Goal: Task Accomplishment & Management: Complete application form

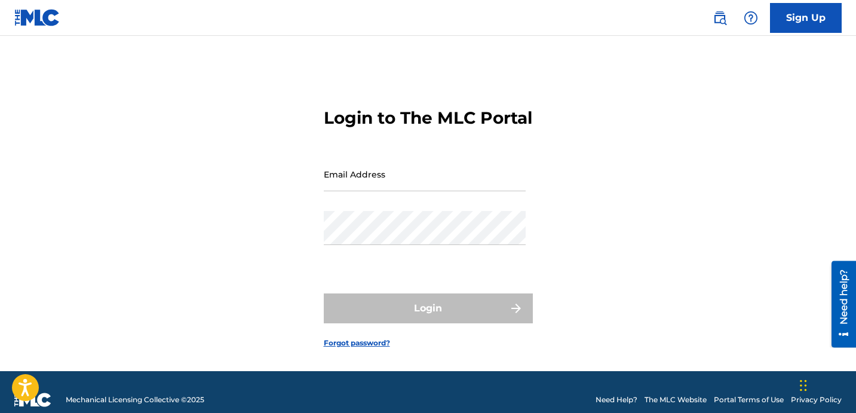
click at [389, 191] on input "Email Address" at bounding box center [425, 174] width 202 height 34
type input "VIPACCESSADMIN"
click at [348, 173] on form "Login to The MLC Portal Email Address VIPACCESSADMIN Password Login Forgot pass…" at bounding box center [428, 218] width 209 height 305
click at [513, 148] on form "Login to The MLC Portal Email Address Password Login Forgot password?" at bounding box center [428, 218] width 209 height 305
click at [379, 191] on input "Email Address" at bounding box center [425, 174] width 202 height 34
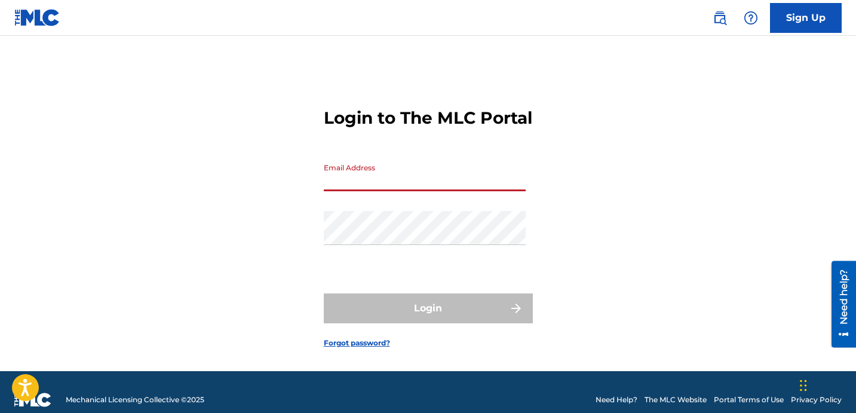
type input "[EMAIL_ADDRESS][DOMAIN_NAME]"
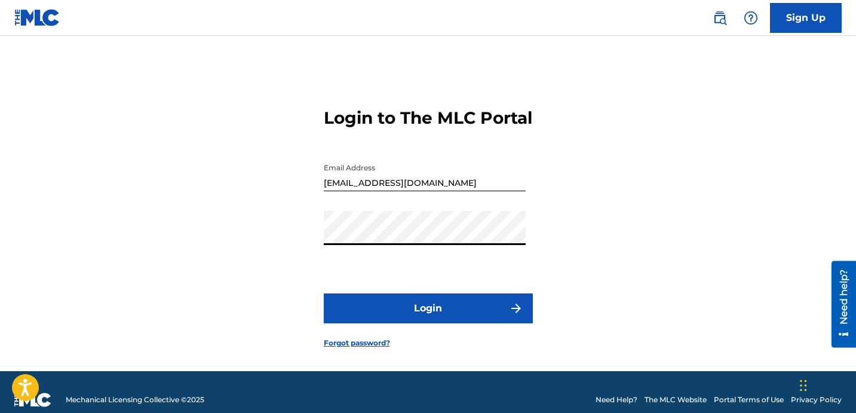
scroll to position [2, 0]
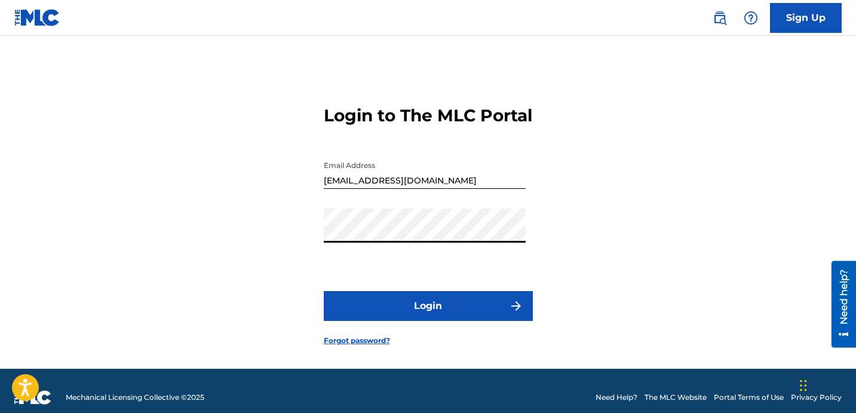
click at [469, 321] on button "Login" at bounding box center [428, 306] width 209 height 30
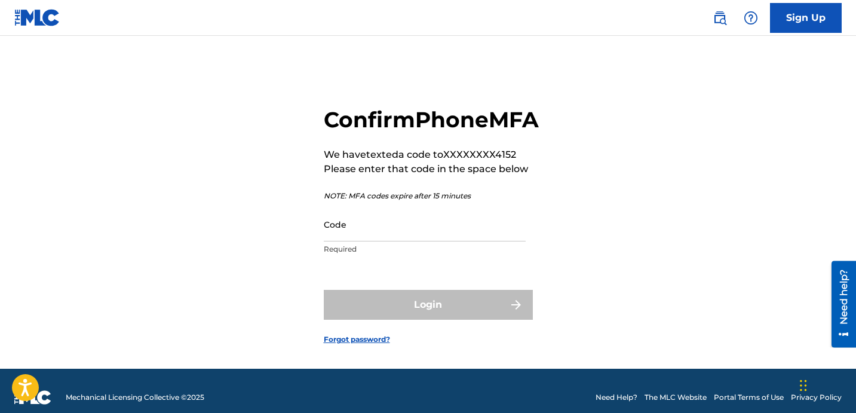
click at [415, 232] on input "Code" at bounding box center [425, 224] width 202 height 34
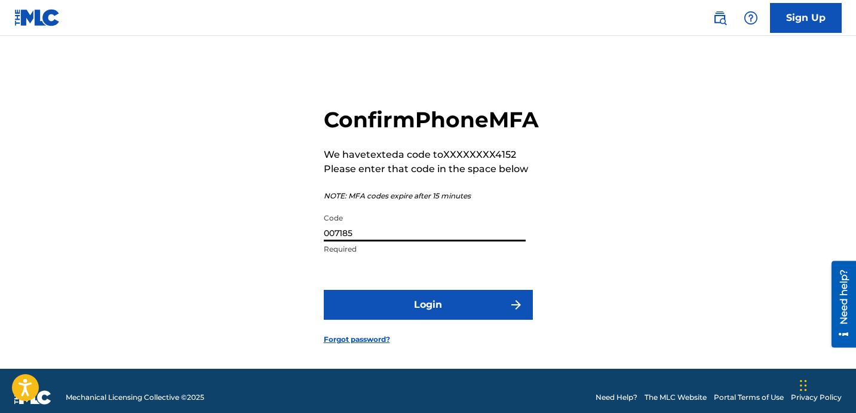
type input "007185"
click at [390, 315] on button "Login" at bounding box center [428, 305] width 209 height 30
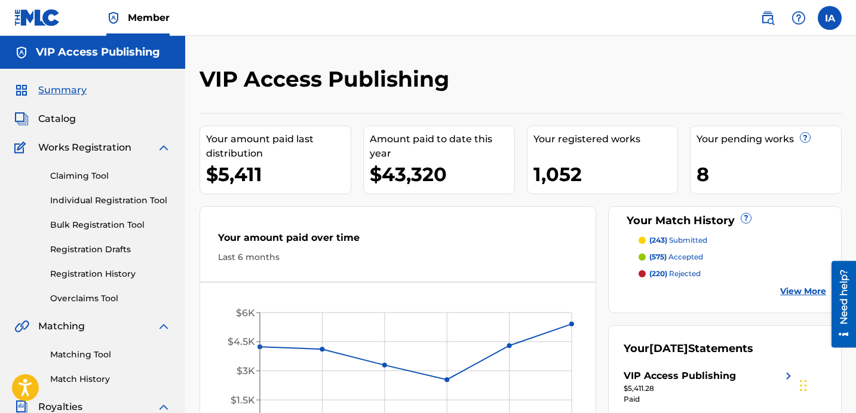
click at [532, 76] on div "VIP Access Publishing" at bounding box center [447, 83] width 495 height 35
click at [488, 54] on div "VIP Access Publishing Your amount paid last distribution $5,411 Amount paid to …" at bounding box center [520, 360] width 671 height 648
click at [467, 45] on div "VIP Access Publishing Your amount paid last distribution $5,411 Amount paid to …" at bounding box center [520, 360] width 671 height 648
click at [155, 204] on link "Individual Registration Tool" at bounding box center [110, 200] width 121 height 13
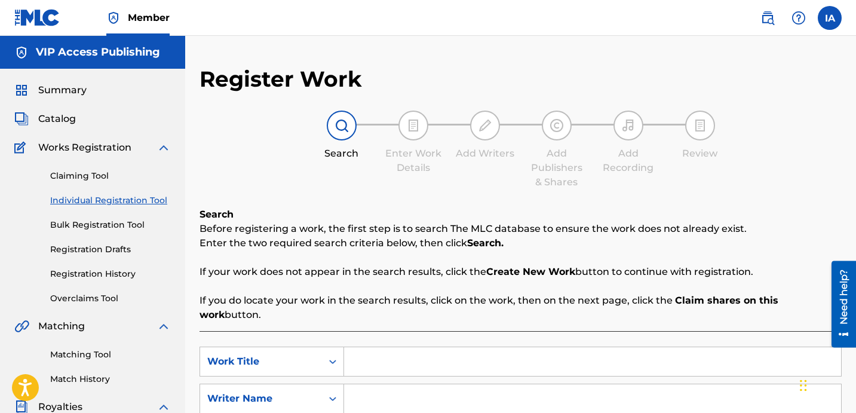
click at [477, 347] on input "Search Form" at bounding box center [592, 361] width 497 height 29
paste input "<iframe width="1191" height="670" src="[URL][DOMAIN_NAME]" title="OTR Records I…"
type input "<iframe width="1191" height="670" src="[URL][DOMAIN_NAME]" title="OTR Records I…"
click at [525, 351] on input "Search Form" at bounding box center [592, 361] width 497 height 29
paste input "REAL"
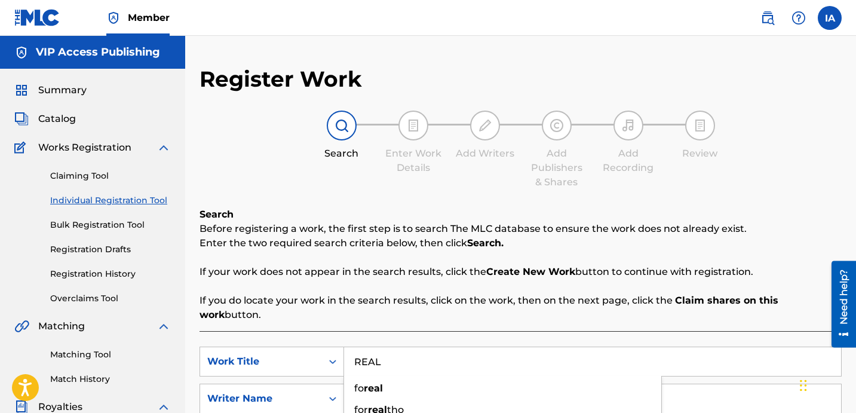
type input "REAL"
click at [426, 202] on div "Register Work Search Enter Work Details Add Writers Add Publishers & Shares Add…" at bounding box center [521, 303] width 642 height 474
click at [406, 194] on div "Register Work Search Enter Work Details Add Writers Add Publishers & Shares Add…" at bounding box center [521, 303] width 642 height 474
click at [504, 384] on input "Search Form" at bounding box center [592, 398] width 497 height 29
paste input "[PERSON_NAME] [PERSON_NAME]"
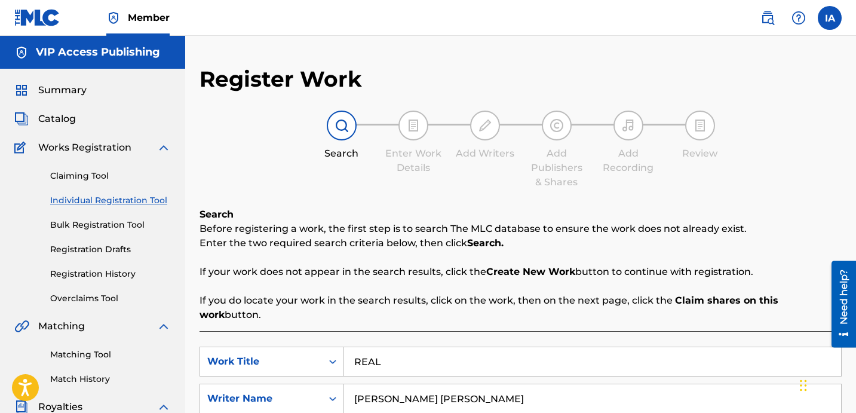
type input "[PERSON_NAME] [PERSON_NAME]"
click at [538, 200] on div "Register Work Search Enter Work Details Add Writers Add Publishers & Shares Add…" at bounding box center [521, 303] width 642 height 474
click at [553, 203] on div "Register Work Search Enter Work Details Add Writers Add Publishers & Shares Add…" at bounding box center [521, 303] width 642 height 474
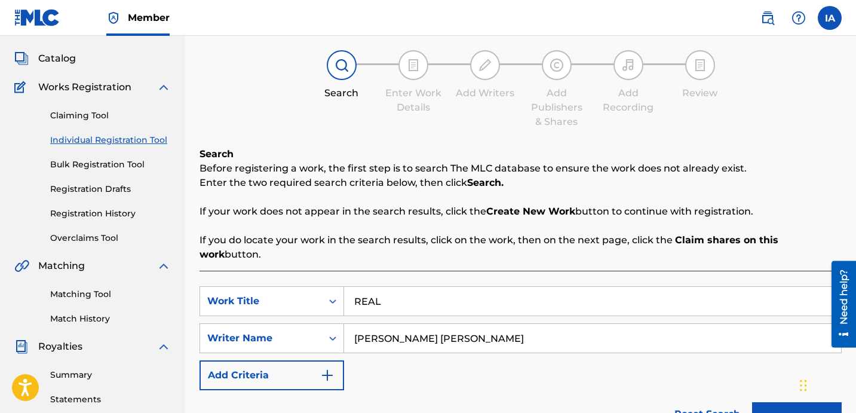
scroll to position [226, 0]
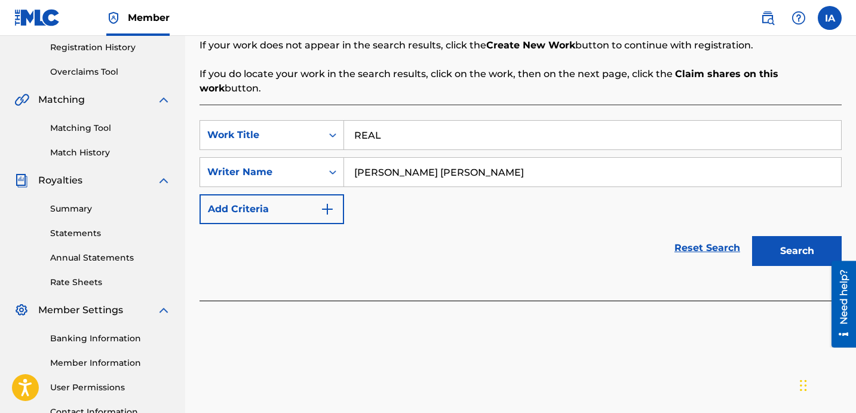
click at [774, 244] on button "Search" at bounding box center [797, 251] width 90 height 30
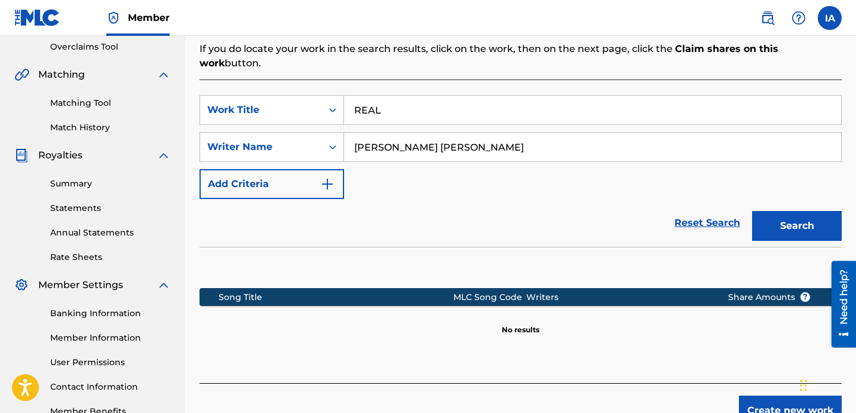
scroll to position [328, 0]
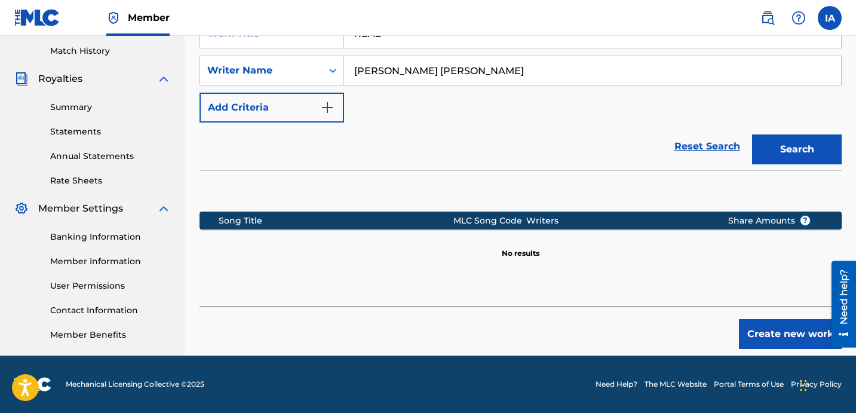
click at [749, 324] on button "Create new work" at bounding box center [790, 334] width 103 height 30
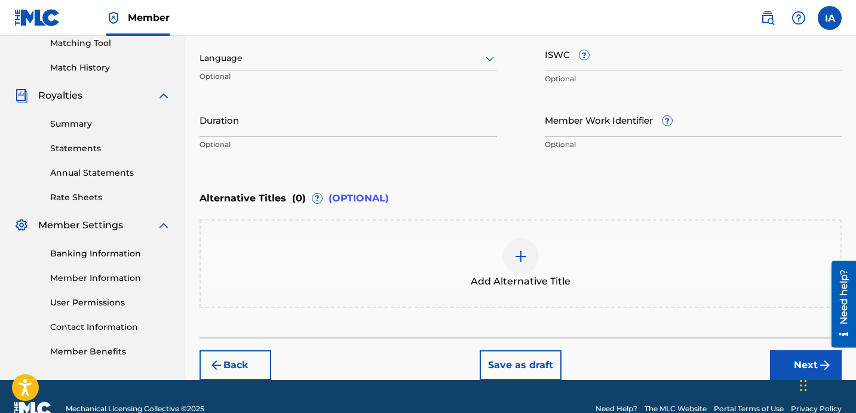
scroll to position [215, 0]
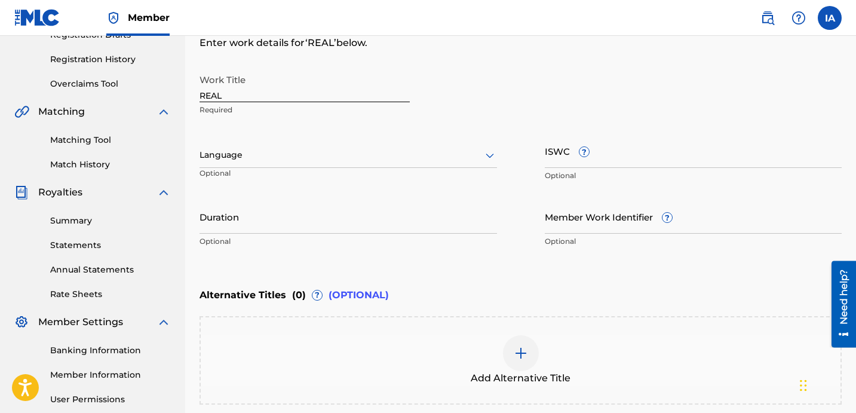
click at [347, 152] on div at bounding box center [349, 155] width 298 height 15
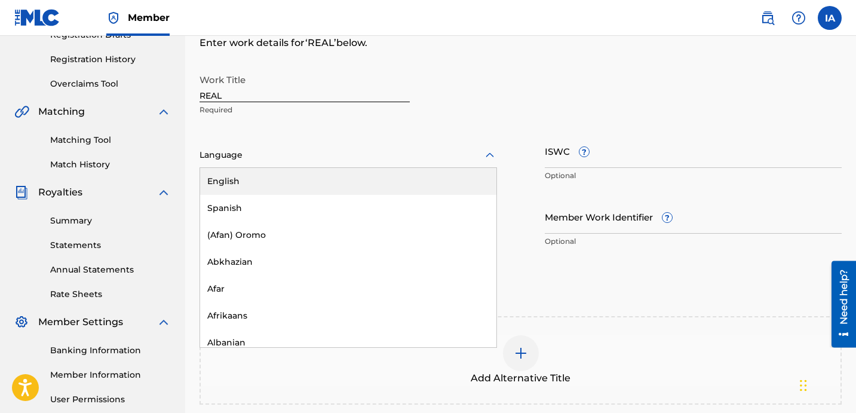
click at [364, 183] on div "English" at bounding box center [348, 181] width 296 height 27
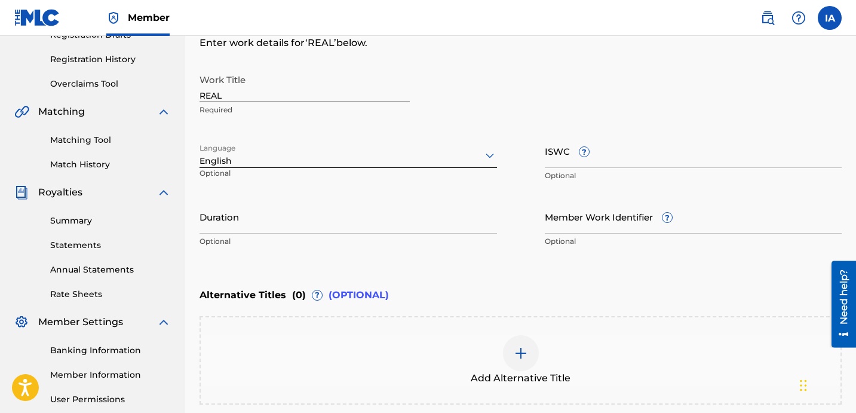
click at [307, 225] on input "Duration" at bounding box center [349, 217] width 298 height 34
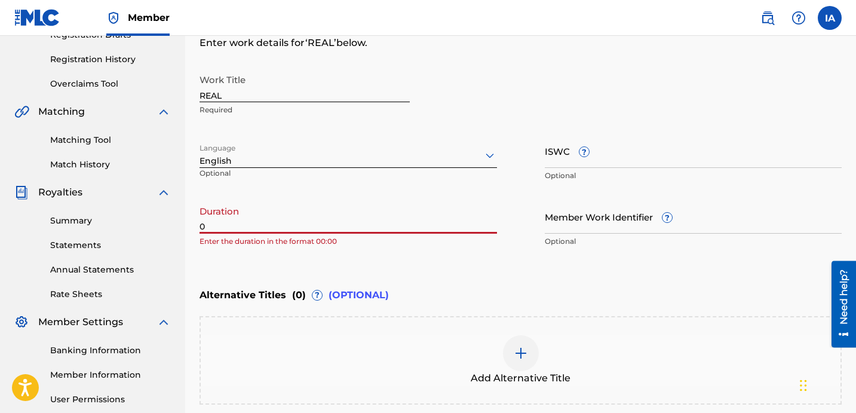
paste input "2:57"
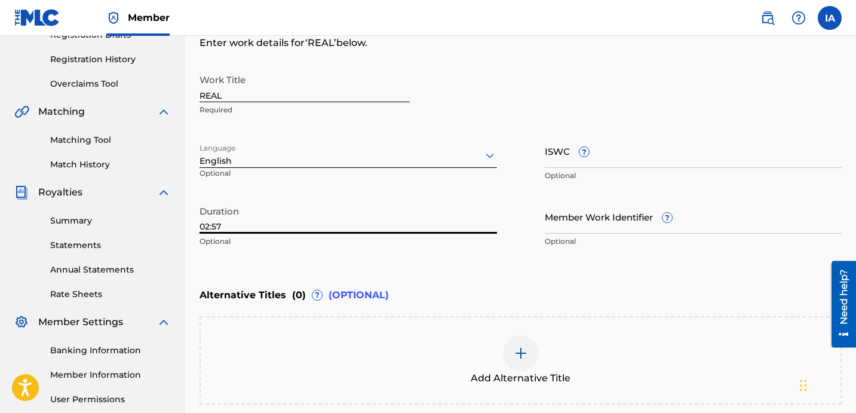
type input "02:57"
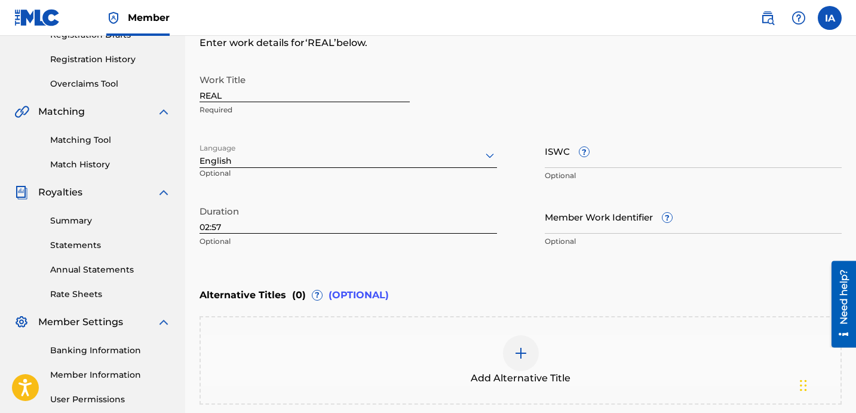
click at [563, 266] on div "Enter Work Details Enter work details for ‘ REAL ’ below. Work Title REAL Requi…" at bounding box center [521, 137] width 642 height 289
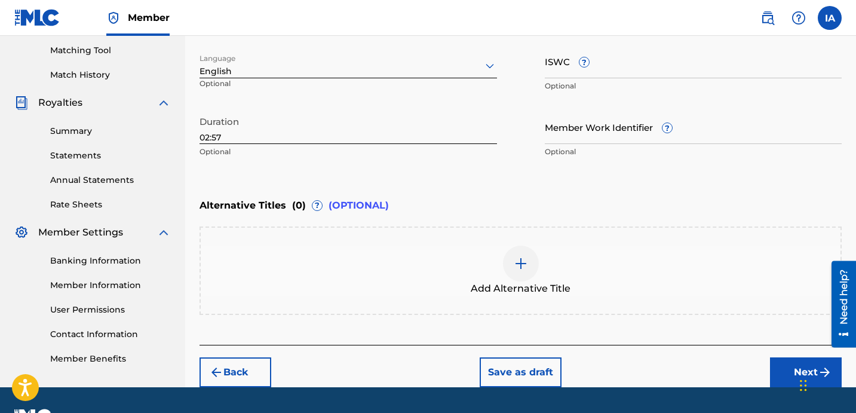
scroll to position [335, 0]
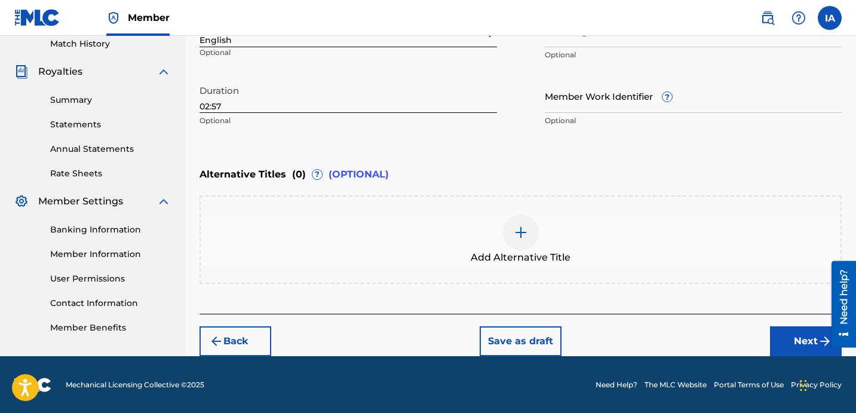
click at [779, 332] on button "Next" at bounding box center [806, 341] width 72 height 30
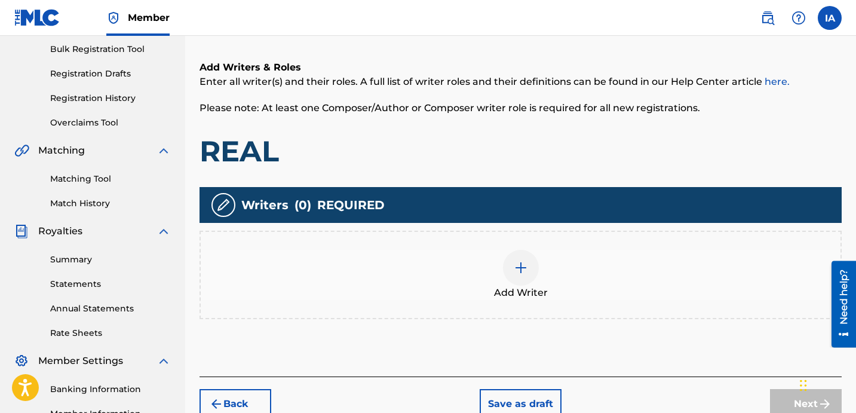
scroll to position [54, 0]
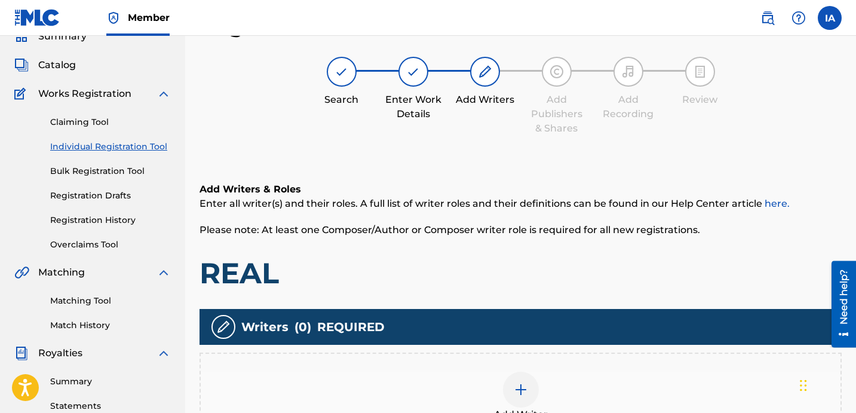
click at [489, 114] on div "Search Enter Work Details Add Writers Add Publishers & Shares Add Recording Rev…" at bounding box center [521, 96] width 642 height 79
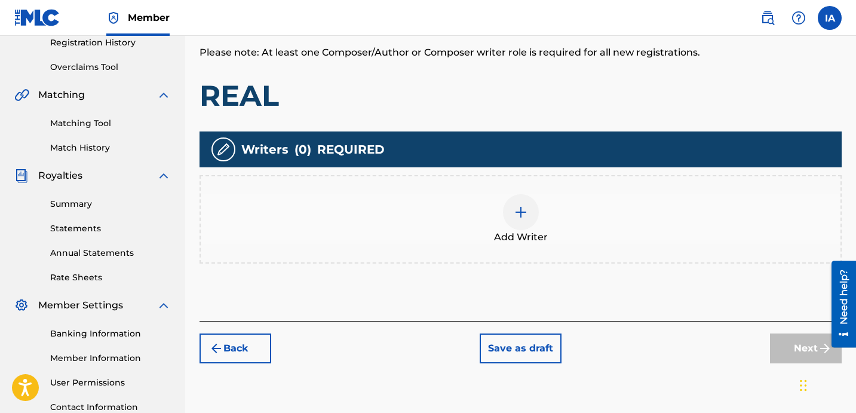
scroll to position [232, 0]
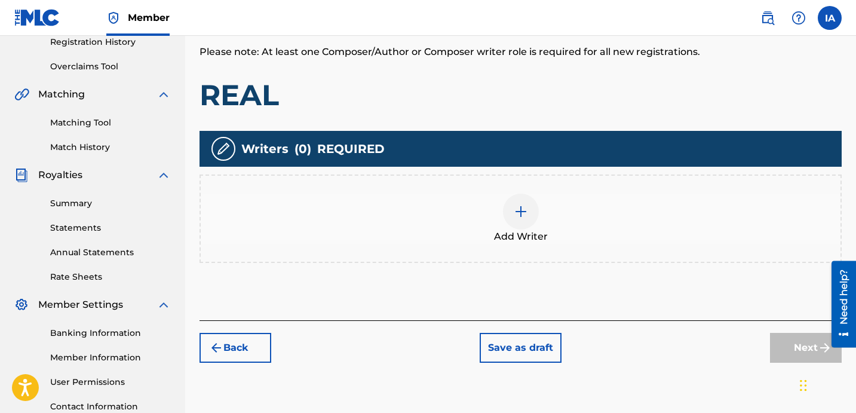
click at [571, 224] on div "Add Writer" at bounding box center [521, 219] width 640 height 50
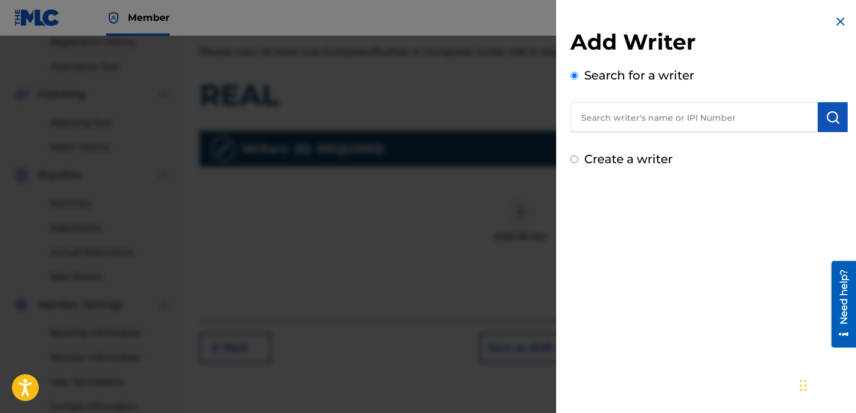
click at [715, 117] on input "text" at bounding box center [694, 117] width 247 height 30
paste input "[PERSON_NAME] [PERSON_NAME]"
type input "[PERSON_NAME] [PERSON_NAME]"
click at [826, 119] on img "submit" at bounding box center [833, 117] width 14 height 14
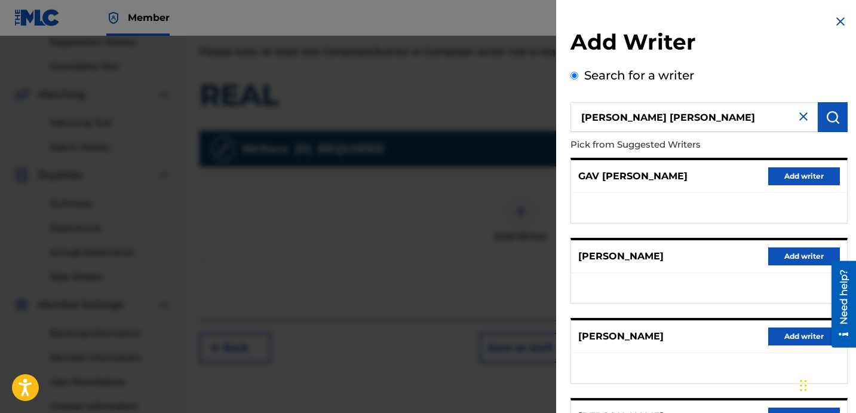
scroll to position [206, 0]
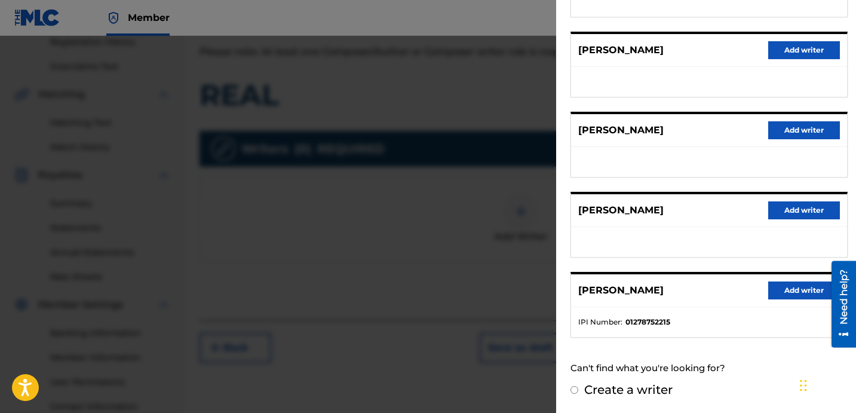
click at [792, 289] on button "Add writer" at bounding box center [804, 290] width 72 height 18
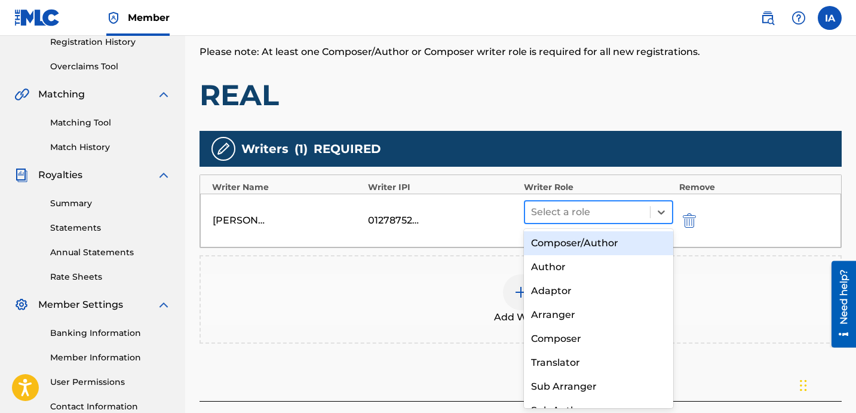
click at [638, 223] on div "Select a role" at bounding box center [598, 212] width 149 height 24
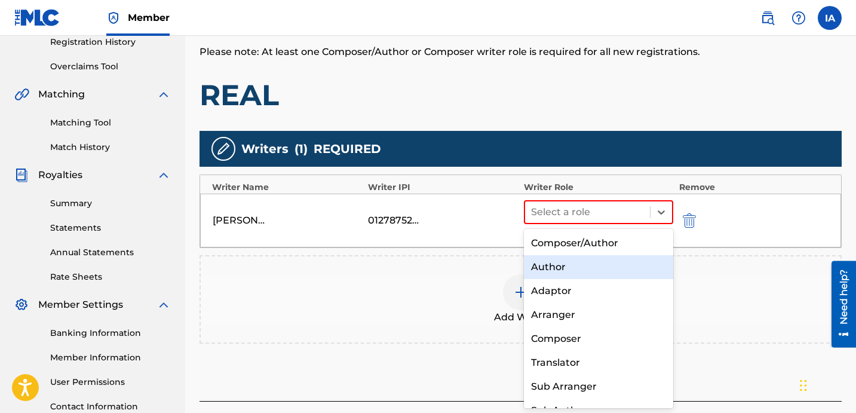
click at [583, 271] on div "Author" at bounding box center [598, 267] width 149 height 24
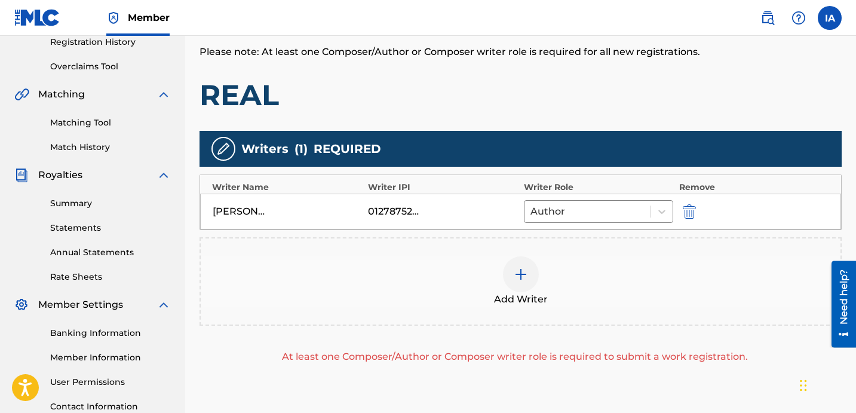
click at [554, 283] on div "Add Writer" at bounding box center [521, 281] width 640 height 50
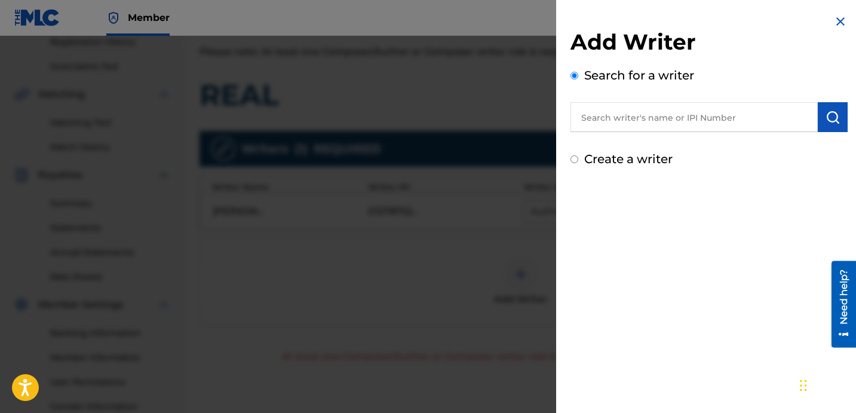
click at [614, 162] on label "Create a writer" at bounding box center [628, 159] width 88 height 14
radio input "true"
click at [578, 162] on input "Create a writer" at bounding box center [575, 159] width 8 height 8
radio input "false"
radio input "true"
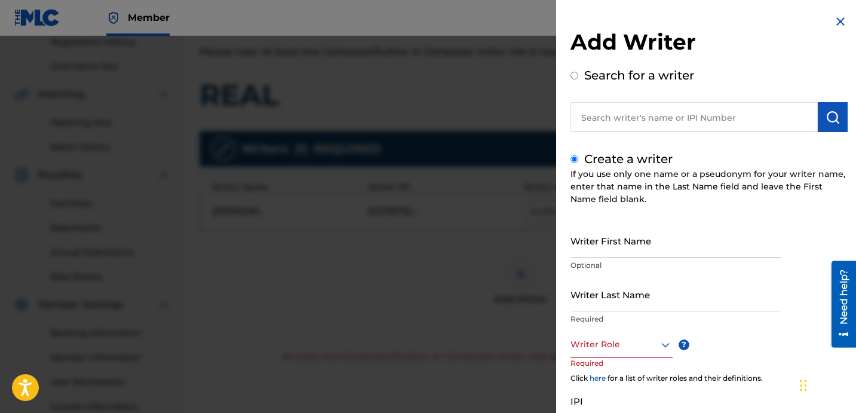
click at [687, 302] on input "Writer Last Name" at bounding box center [676, 294] width 210 height 34
paste input "UNKNOWN WRITER"
drag, startPoint x: 642, startPoint y: 303, endPoint x: 711, endPoint y: 304, distance: 69.3
click at [711, 304] on input "UNKNOWN WRITER" at bounding box center [676, 294] width 210 height 34
type input "UNKNOWN"
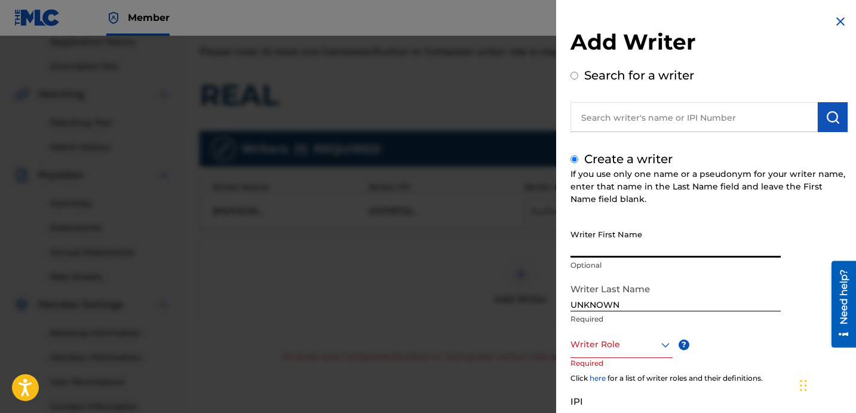
click at [678, 255] on input "Writer First Name" at bounding box center [676, 240] width 210 height 34
paste input "WRITER"
type input "WRITER"
click at [602, 344] on div at bounding box center [622, 344] width 102 height 15
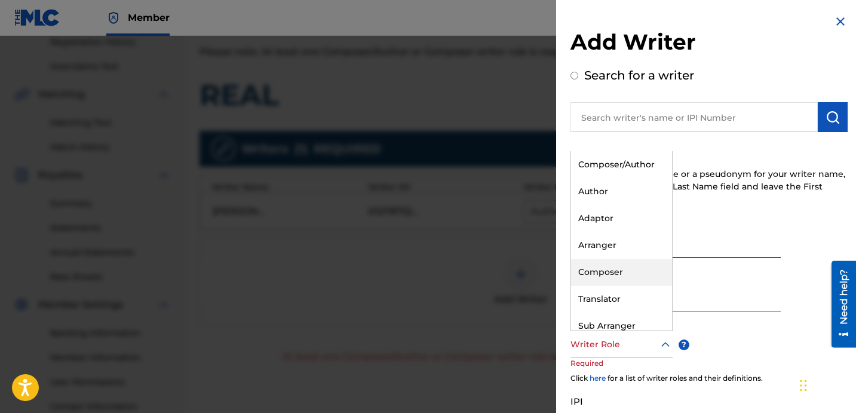
click at [641, 271] on div "Composer" at bounding box center [621, 272] width 101 height 27
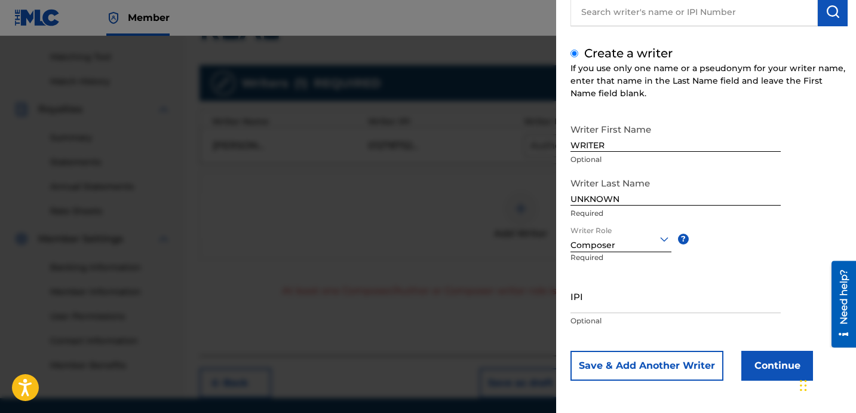
scroll to position [340, 0]
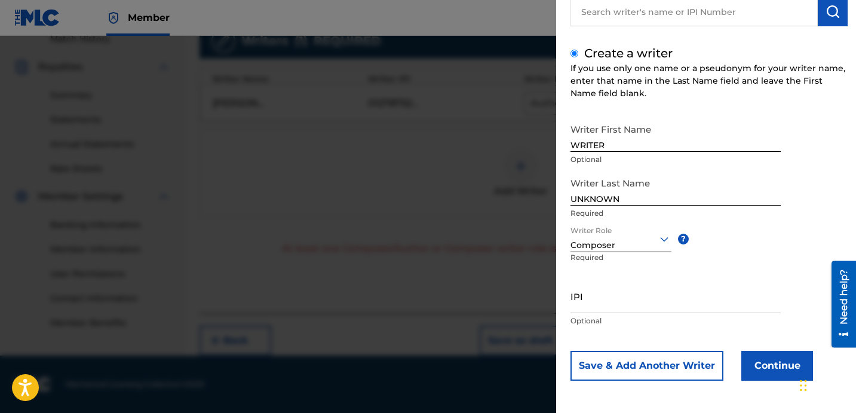
click at [759, 356] on button "Continue" at bounding box center [778, 366] width 72 height 30
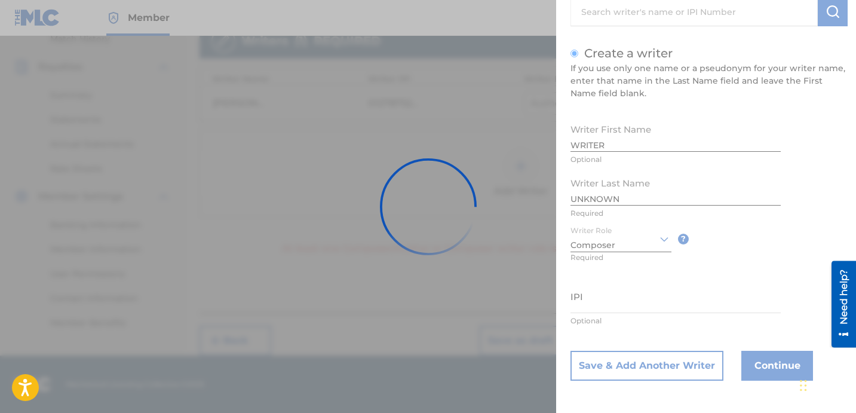
scroll to position [338, 0]
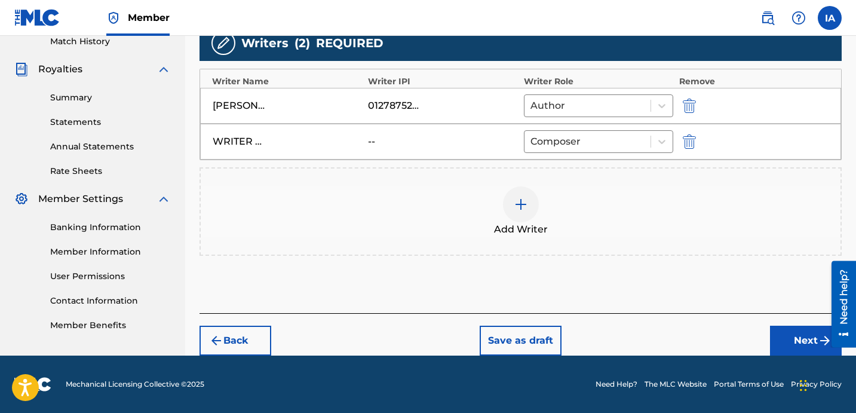
click at [778, 347] on button "Next" at bounding box center [806, 341] width 72 height 30
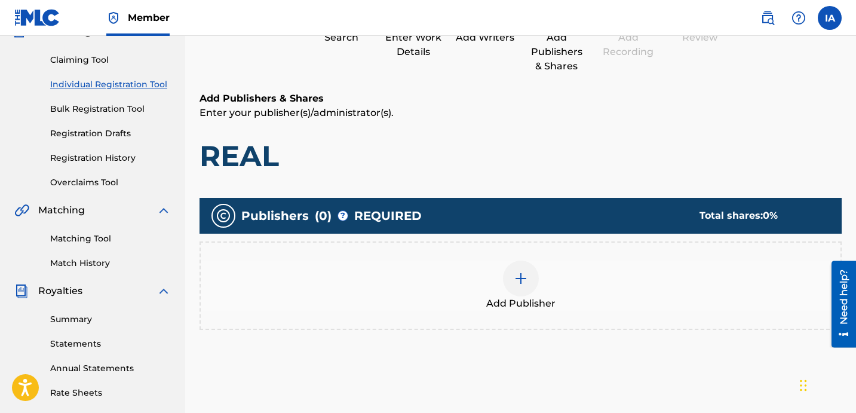
scroll to position [54, 0]
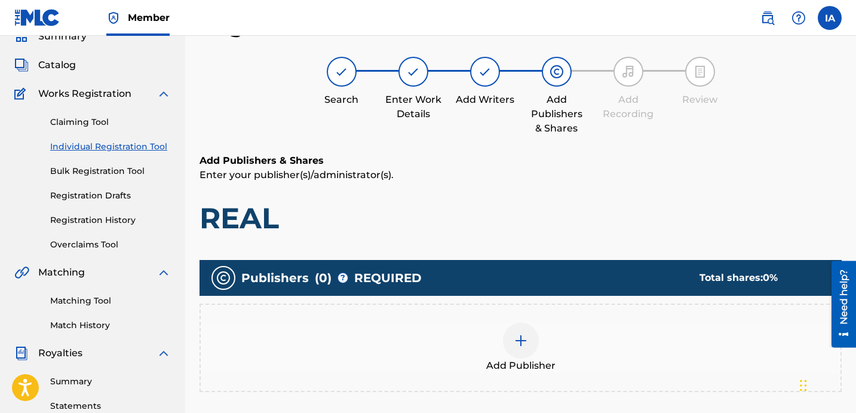
click at [561, 304] on div "Add Publisher" at bounding box center [521, 348] width 642 height 88
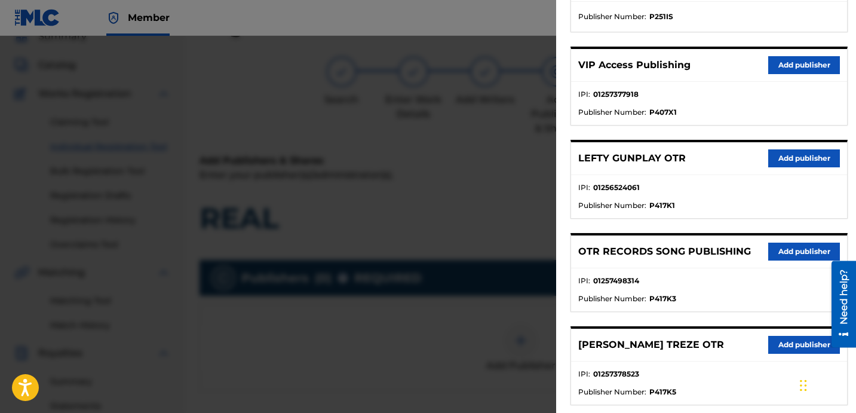
scroll to position [392, 0]
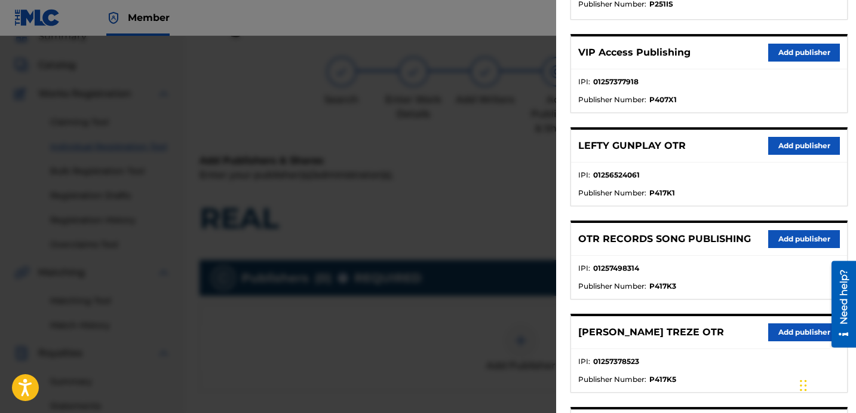
click at [786, 243] on button "Add publisher" at bounding box center [804, 239] width 72 height 18
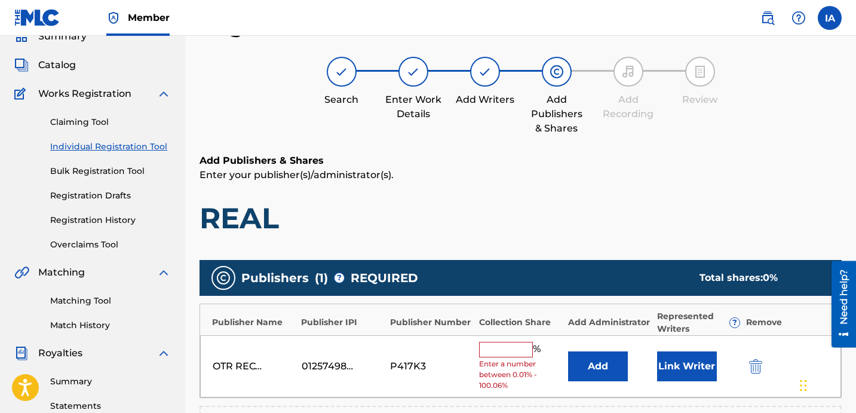
click at [525, 342] on input "text" at bounding box center [506, 350] width 54 height 16
type input "50"
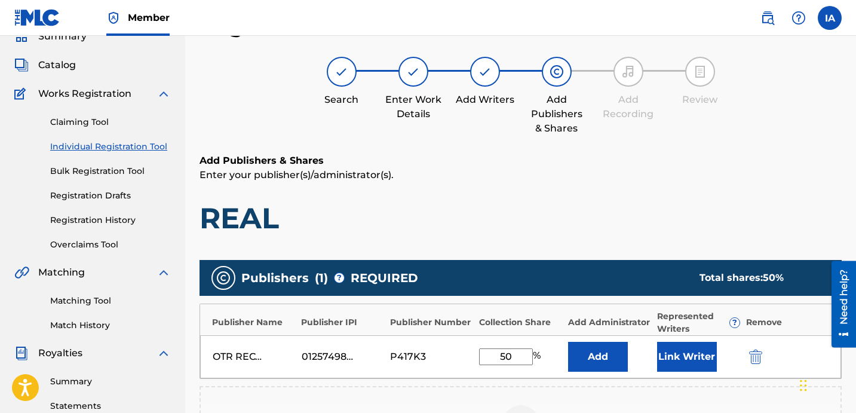
click at [615, 354] on button "Add" at bounding box center [598, 357] width 60 height 30
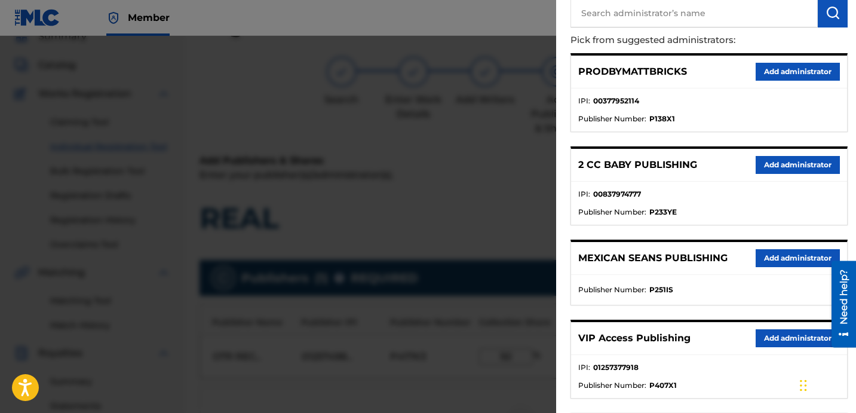
scroll to position [110, 0]
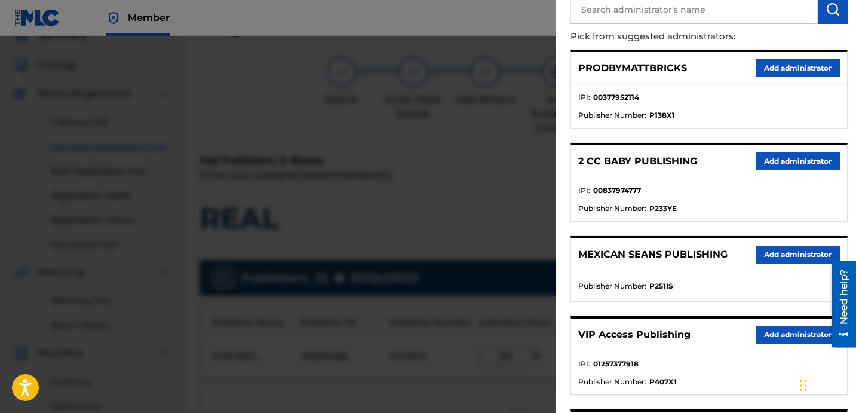
click at [770, 329] on button "Add administrator" at bounding box center [798, 335] width 84 height 18
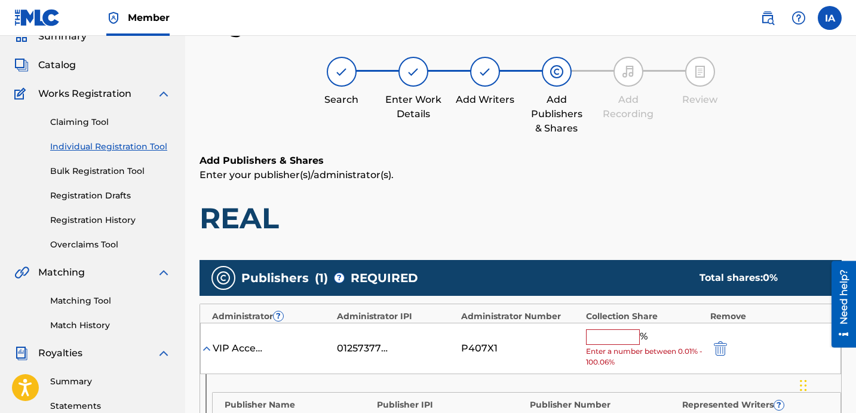
click at [605, 337] on input "text" at bounding box center [613, 337] width 54 height 16
type input "50"
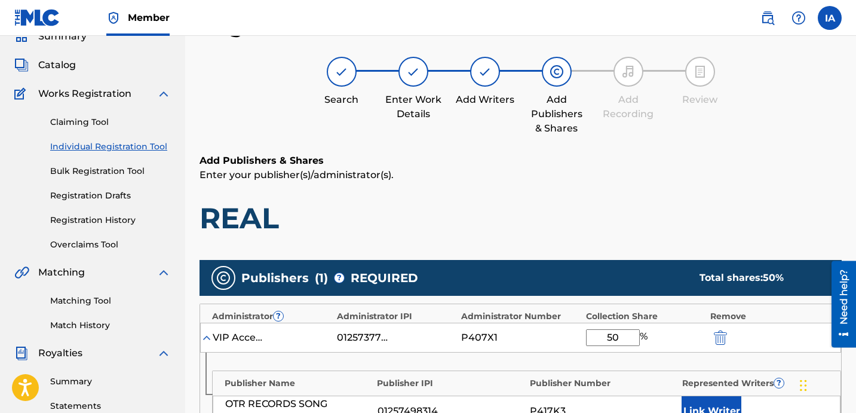
click at [663, 223] on h1 "REAL" at bounding box center [521, 218] width 642 height 36
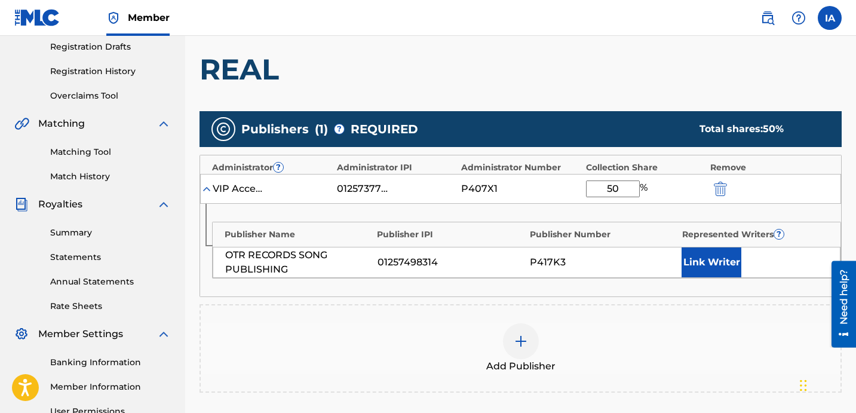
scroll to position [252, 0]
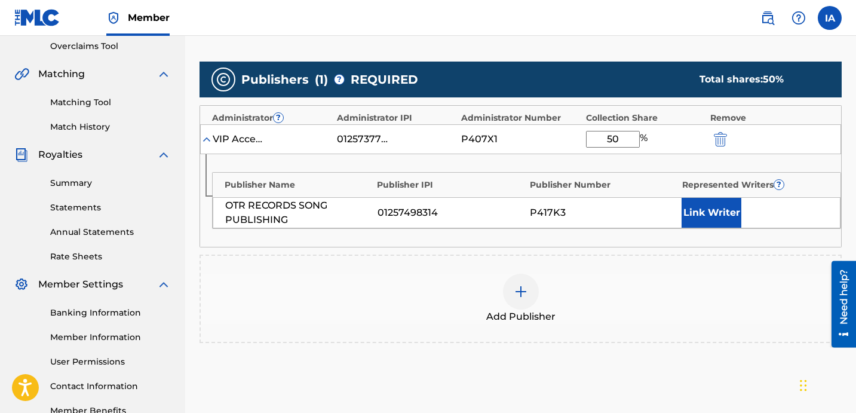
click at [717, 217] on button "Link Writer" at bounding box center [712, 213] width 60 height 30
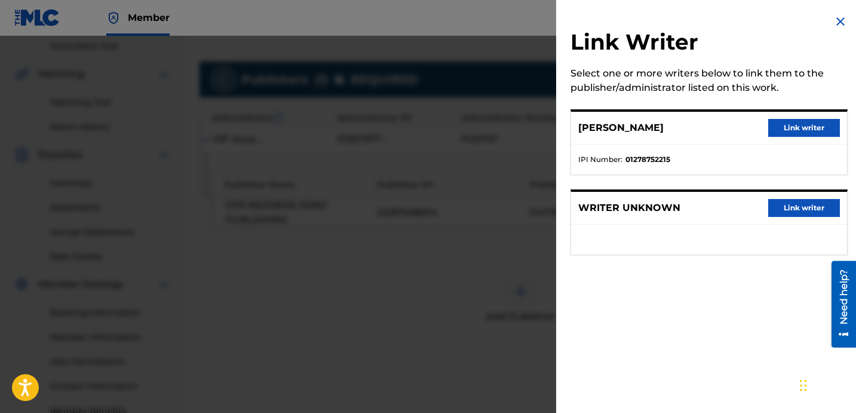
click at [788, 131] on button "Link writer" at bounding box center [804, 128] width 72 height 18
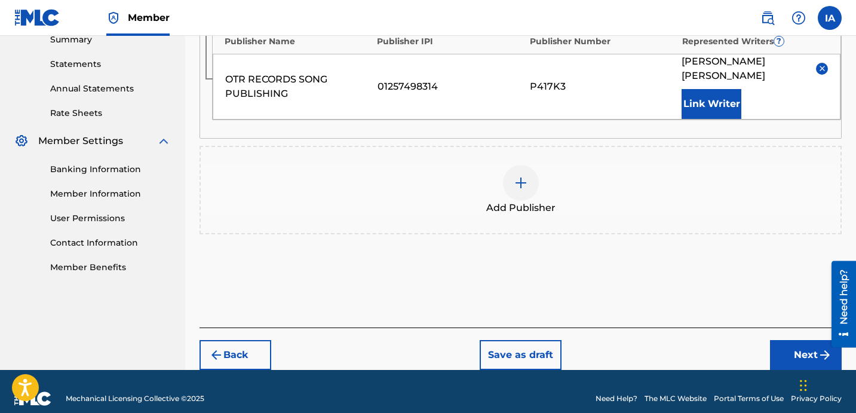
click at [779, 340] on button "Next" at bounding box center [806, 355] width 72 height 30
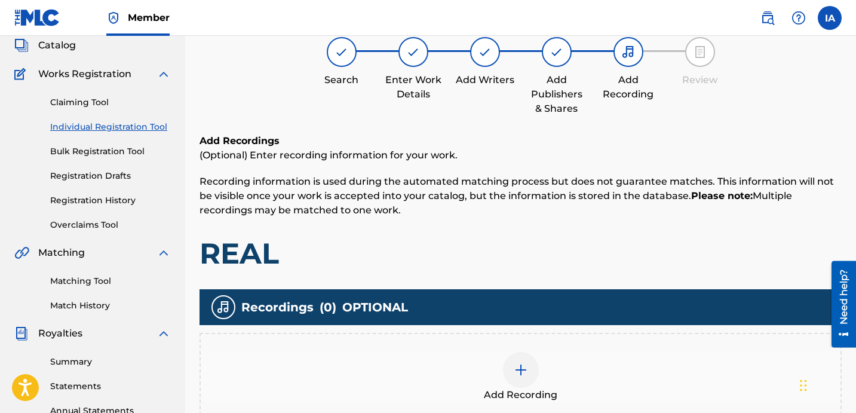
scroll to position [54, 0]
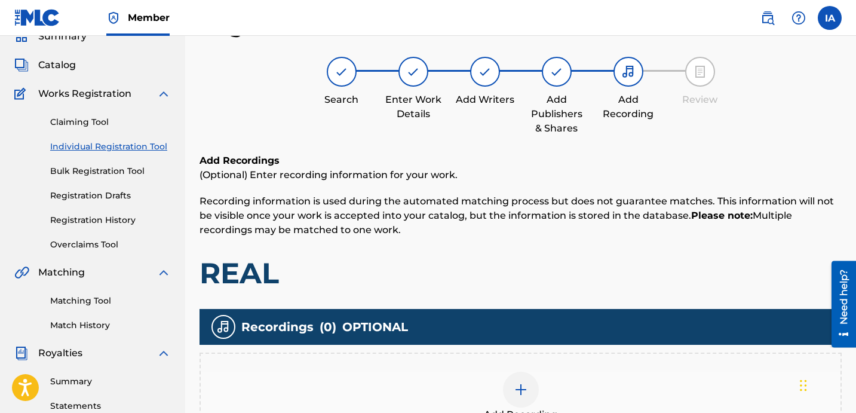
click at [527, 226] on p "Recording information is used during the automated matching process but does no…" at bounding box center [521, 215] width 642 height 43
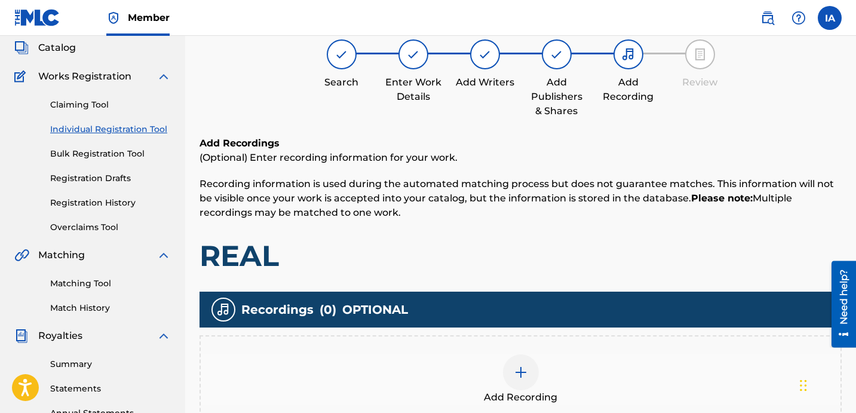
scroll to position [93, 0]
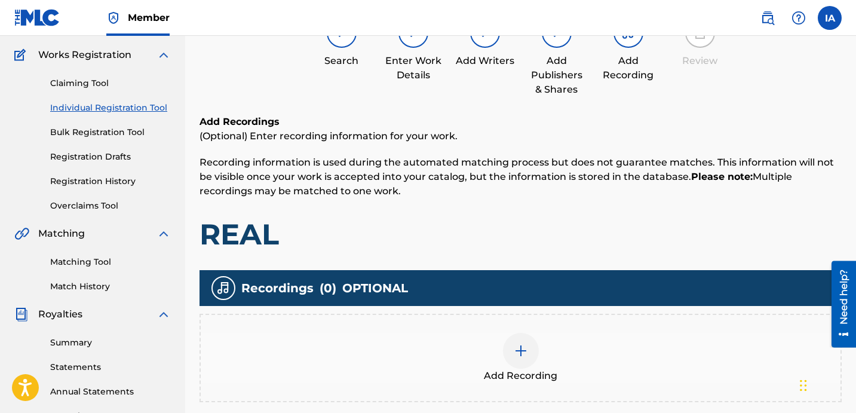
click at [555, 348] on div "Add Recording" at bounding box center [521, 358] width 640 height 50
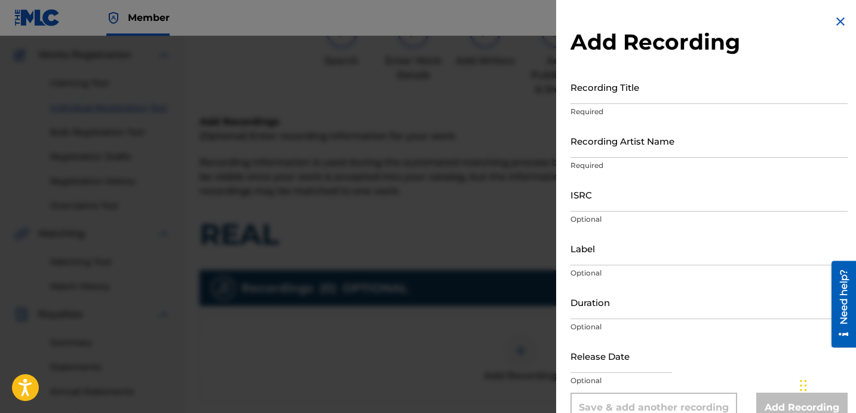
click at [595, 84] on input "Recording Title" at bounding box center [709, 87] width 277 height 34
paste input "REAL"
type input "REAL"
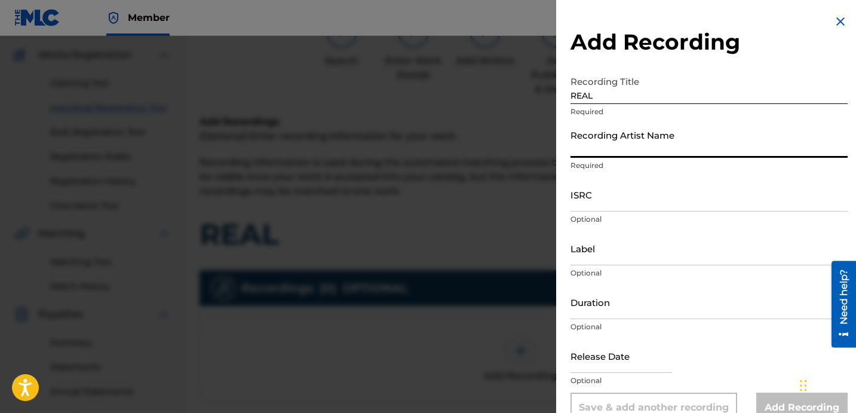
click at [677, 138] on input "Recording Artist Name" at bounding box center [709, 141] width 277 height 34
type input "FAYZDATRAPR"
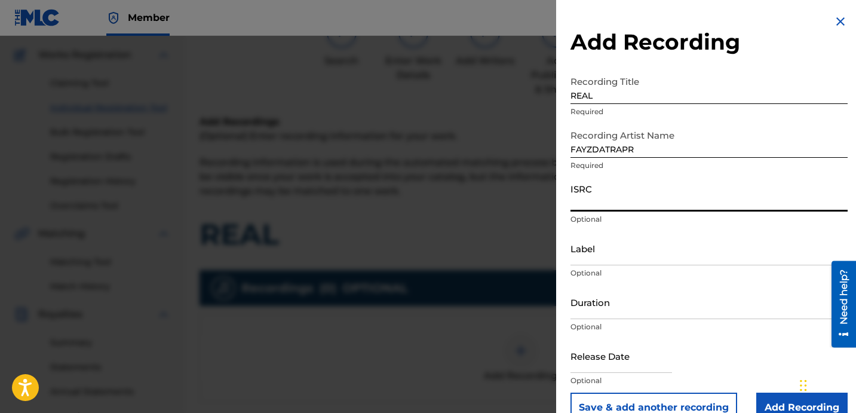
click at [592, 209] on input "ISRC" at bounding box center [709, 194] width 277 height 34
click at [645, 203] on input "ISRC" at bounding box center [709, 194] width 277 height 34
paste input "QZNWT2104329"
type input "QZNWT2104329"
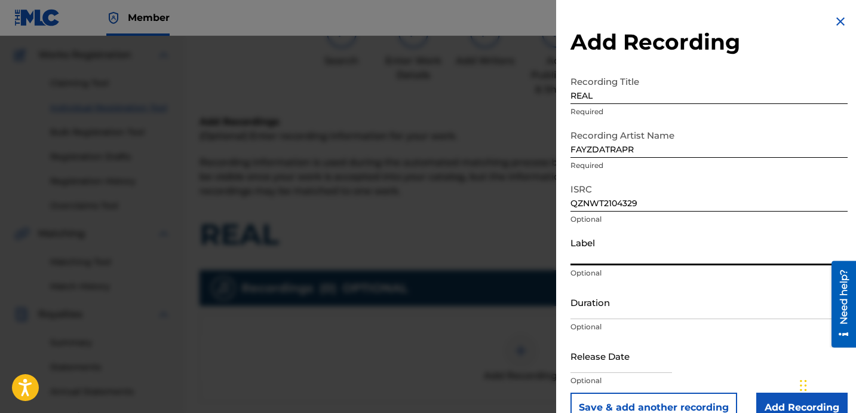
click at [618, 250] on input "Label" at bounding box center [709, 248] width 277 height 34
type input "OTR RECORDS"
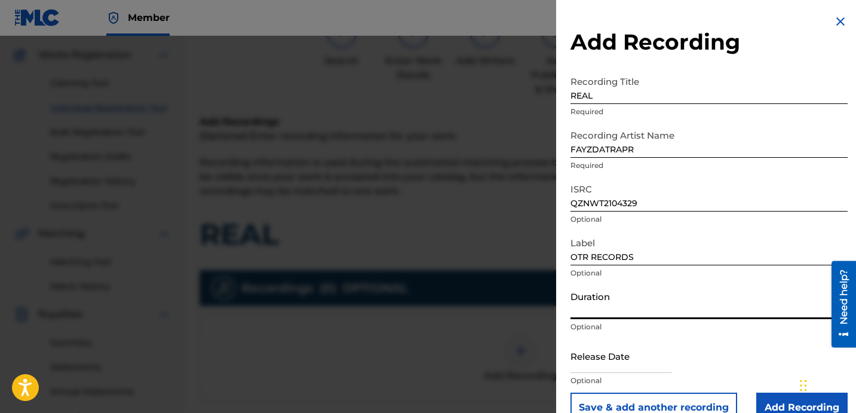
click at [644, 314] on input "Duration" at bounding box center [709, 302] width 277 height 34
click at [636, 307] on input "Duration" at bounding box center [709, 302] width 277 height 34
paste input "2:57"
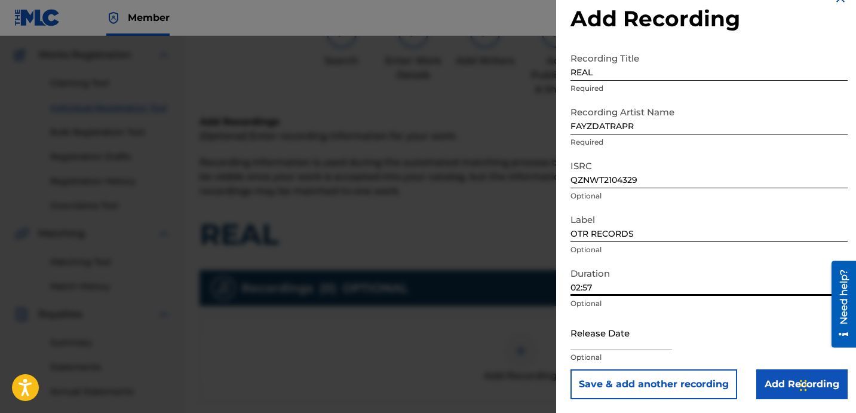
scroll to position [24, 0]
type input "02:57"
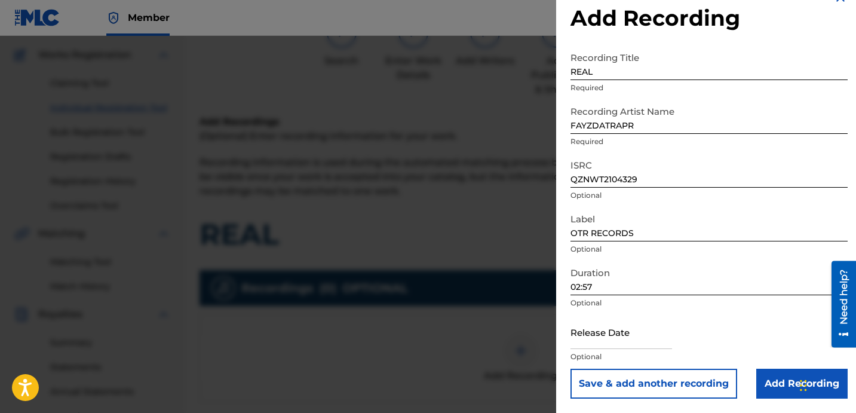
click at [776, 390] on input "Add Recording" at bounding box center [801, 384] width 91 height 30
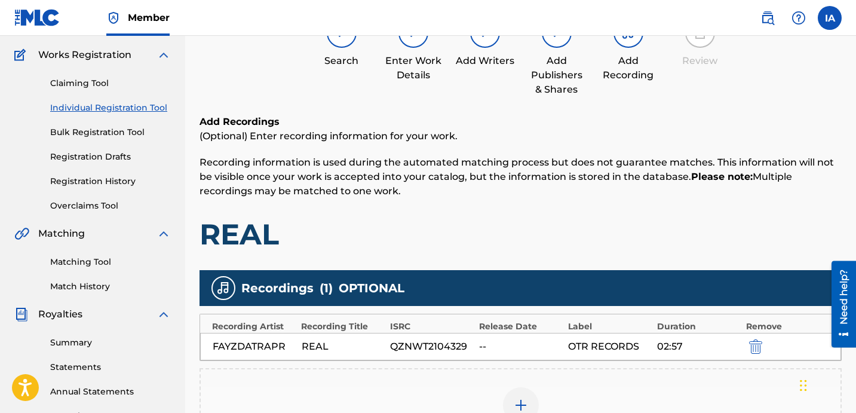
click at [655, 226] on h1 "REAL" at bounding box center [521, 234] width 642 height 36
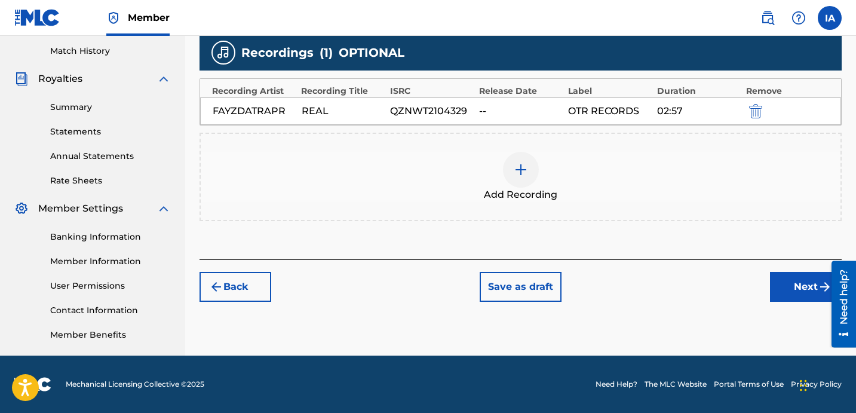
click at [777, 297] on button "Next" at bounding box center [806, 287] width 72 height 30
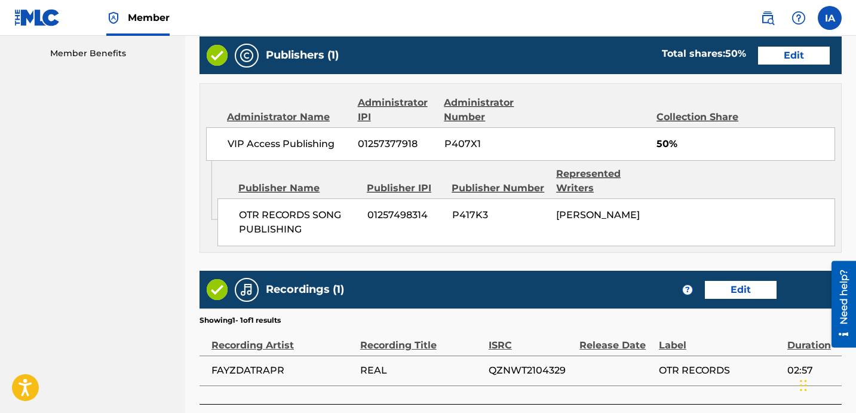
scroll to position [698, 0]
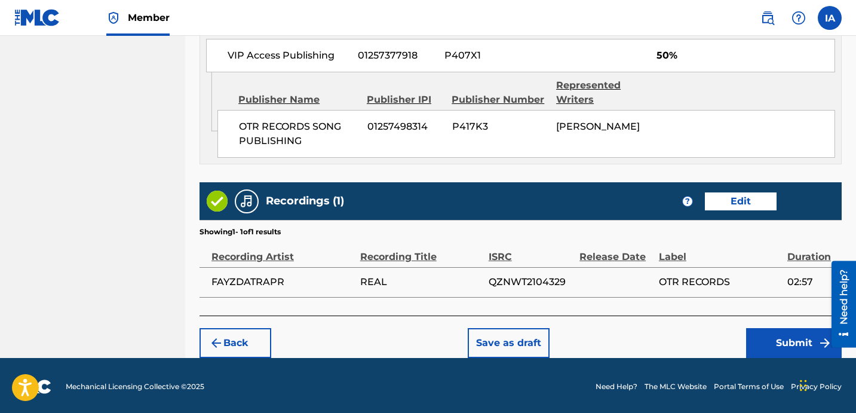
click at [762, 331] on button "Submit" at bounding box center [794, 343] width 96 height 30
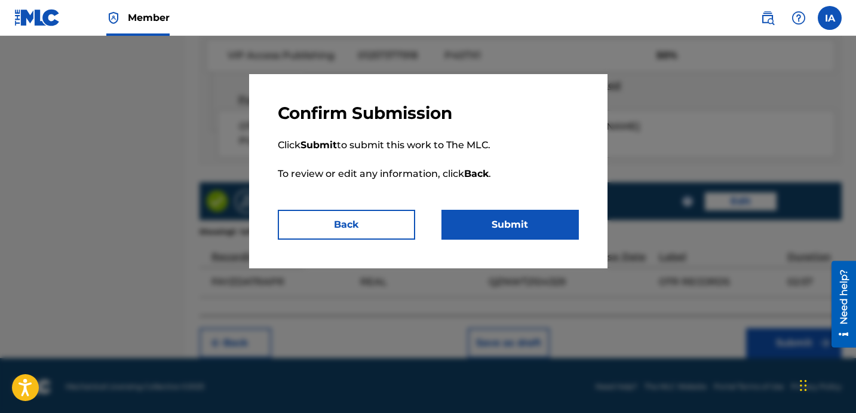
click at [537, 231] on button "Submit" at bounding box center [510, 225] width 137 height 30
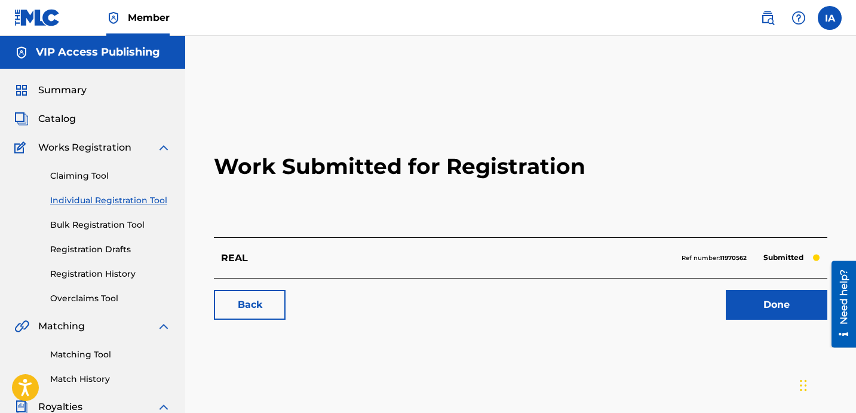
click at [151, 196] on link "Individual Registration Tool" at bounding box center [110, 200] width 121 height 13
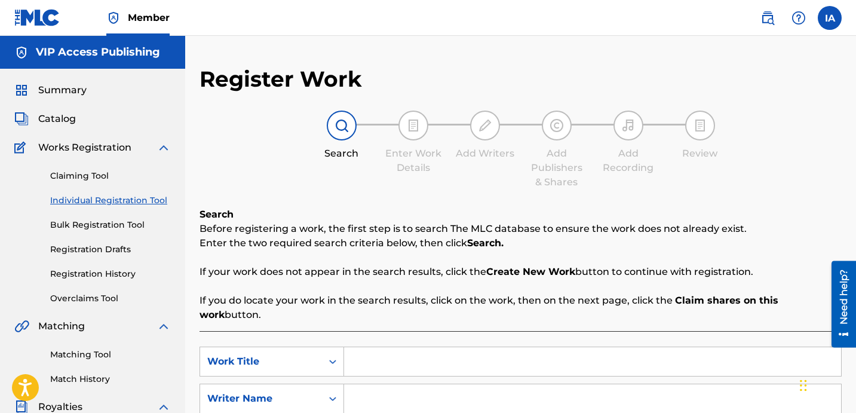
click at [468, 347] on input "Search Form" at bounding box center [592, 361] width 497 height 29
paste input "RIDE OR DIE"
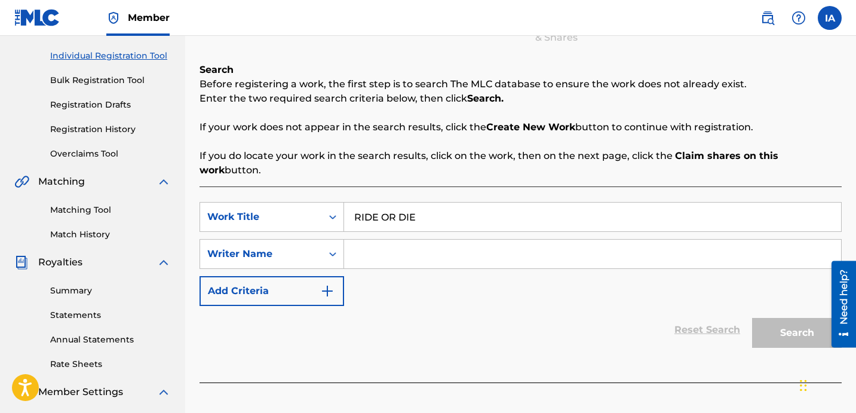
scroll to position [199, 0]
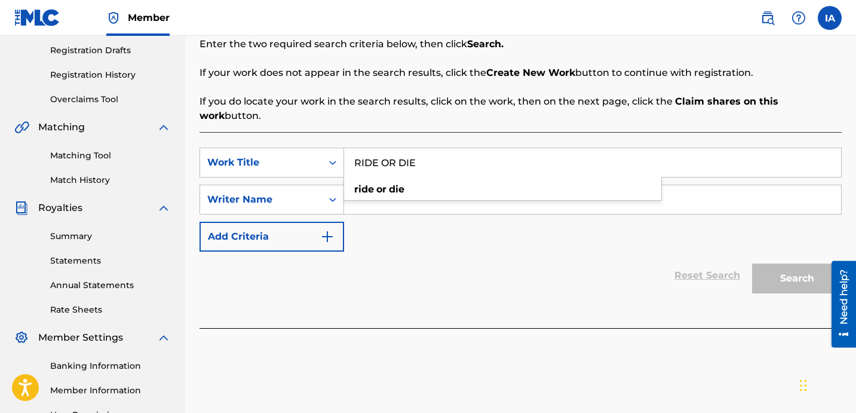
type input "RIDE OR DIE"
click at [604, 190] on input "Search Form" at bounding box center [592, 199] width 497 height 29
paste input "[PERSON_NAME] [PERSON_NAME]"
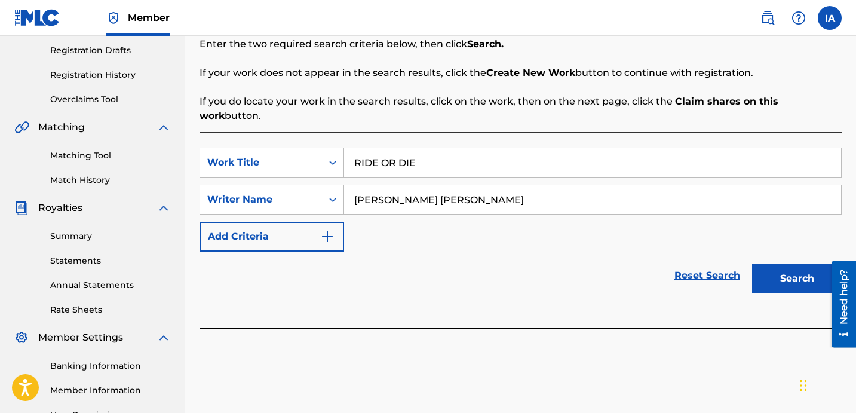
type input "[PERSON_NAME] [PERSON_NAME]"
click at [809, 273] on button "Search" at bounding box center [797, 279] width 90 height 30
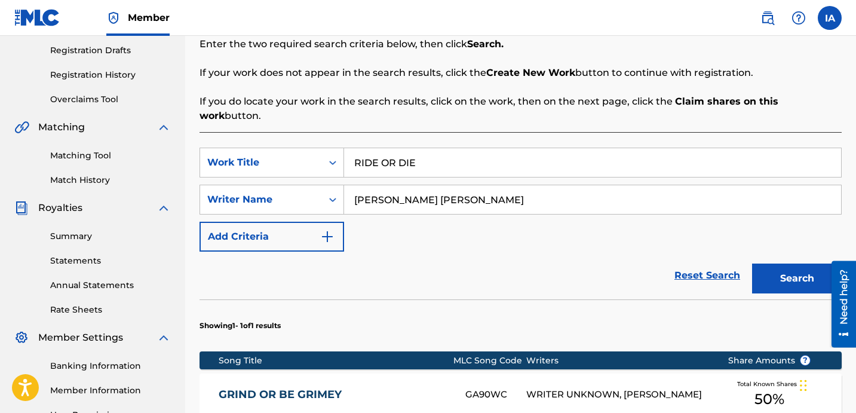
click at [590, 208] on div "SearchWithCriteriadfe8f73d-09d1-42d2-b891-fc41b2943ccc Work Title RIDE OR DIE S…" at bounding box center [521, 200] width 642 height 104
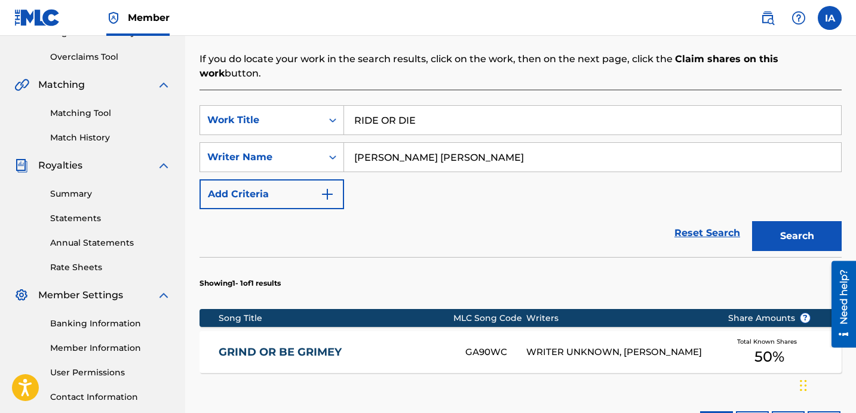
scroll to position [391, 0]
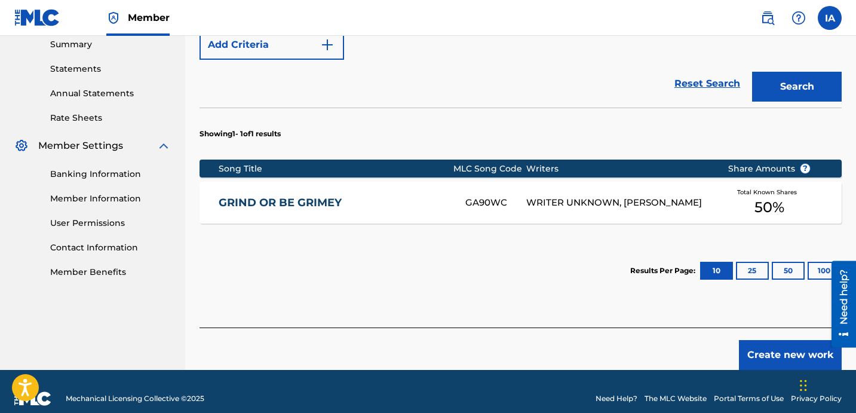
click at [785, 327] on div "Create new work" at bounding box center [521, 348] width 642 height 42
click at [785, 340] on button "Create new work" at bounding box center [790, 355] width 103 height 30
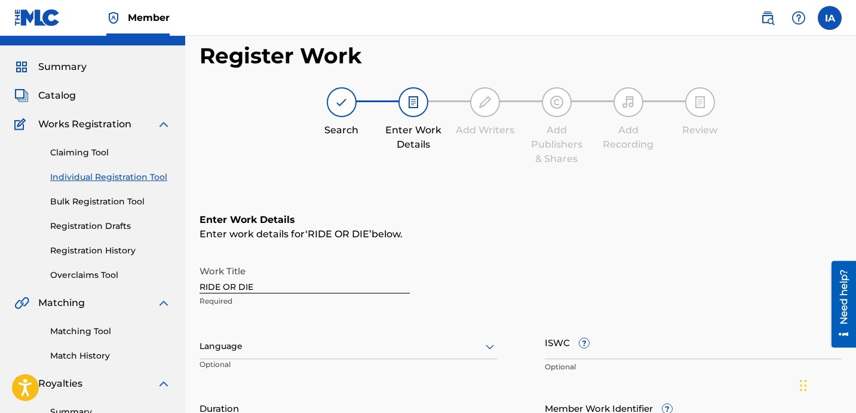
scroll to position [157, 0]
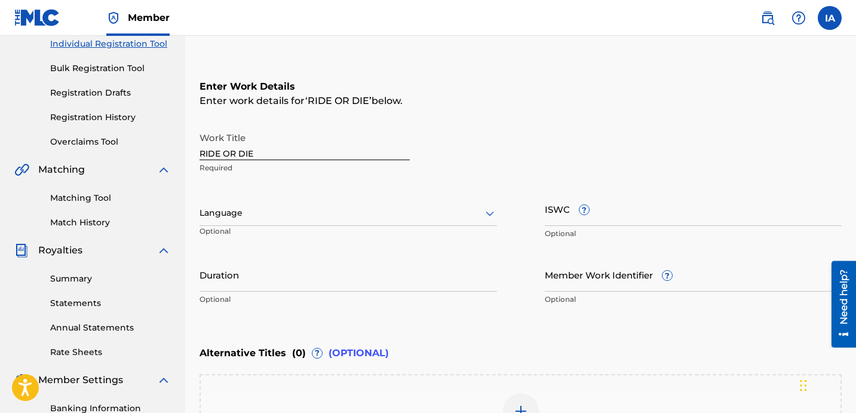
click at [370, 216] on div at bounding box center [349, 213] width 298 height 15
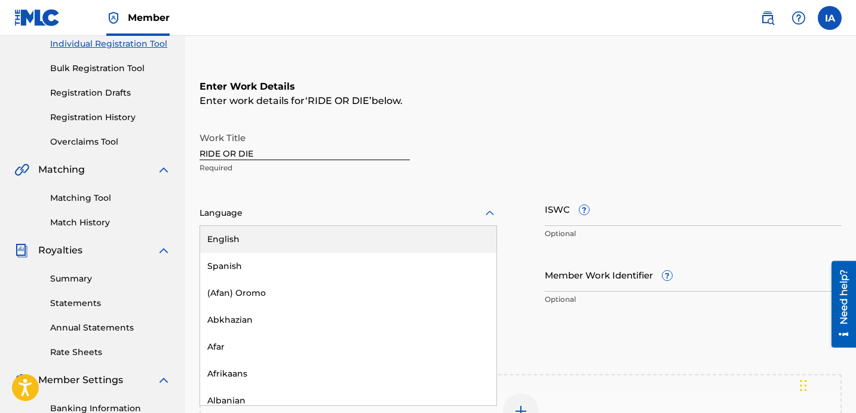
click at [359, 233] on div "English" at bounding box center [348, 239] width 296 height 27
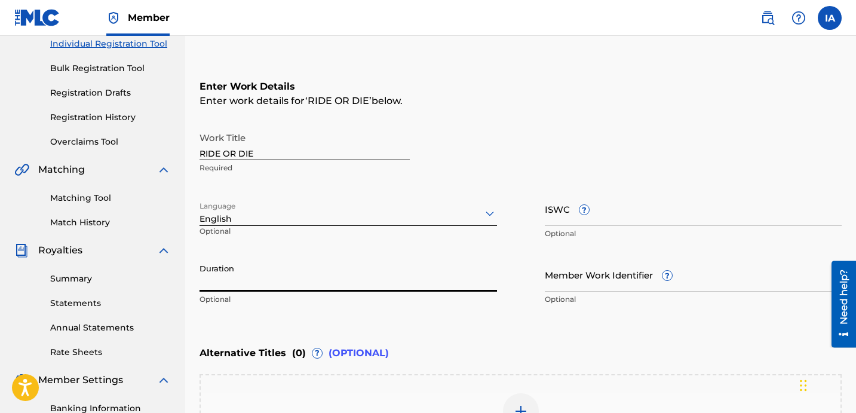
click at [270, 273] on input "Duration" at bounding box center [349, 275] width 298 height 34
paste input "2:33"
type input "02:33"
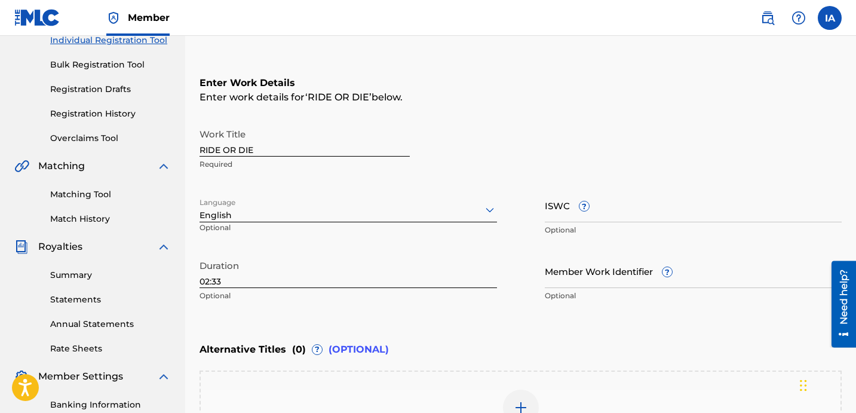
scroll to position [335, 0]
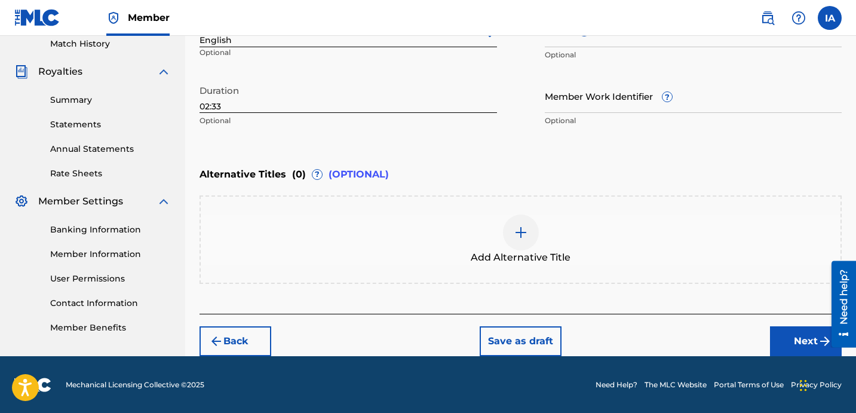
click at [801, 341] on button "Next" at bounding box center [806, 341] width 72 height 30
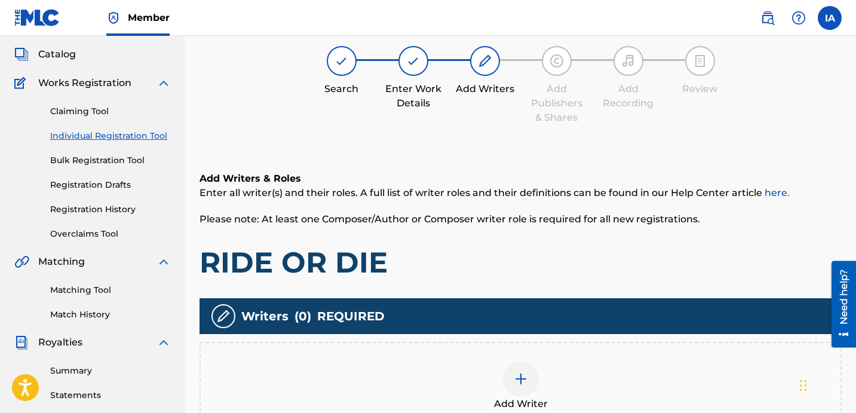
scroll to position [54, 0]
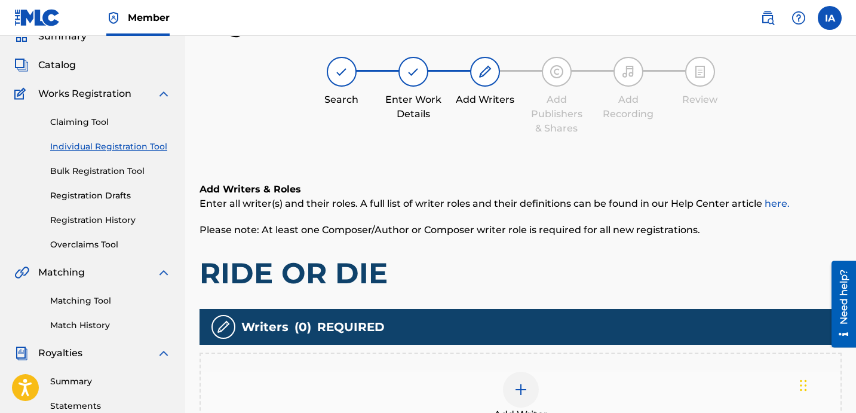
click at [488, 249] on div "Add Writers & Roles Enter all writer(s) and their roles. A full list of writer …" at bounding box center [521, 236] width 642 height 109
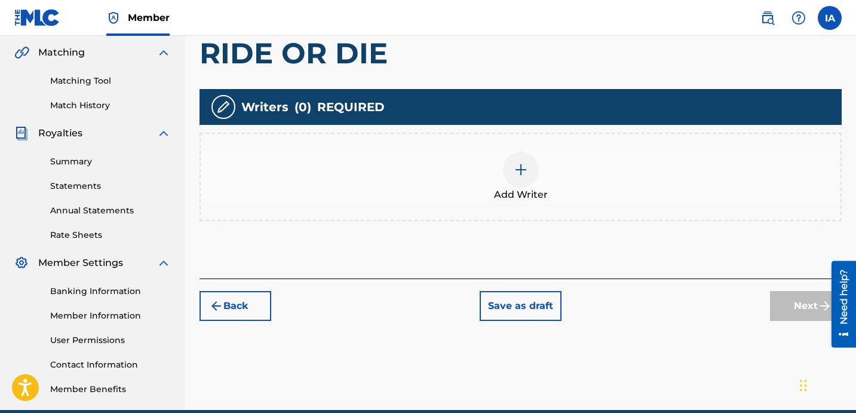
scroll to position [280, 0]
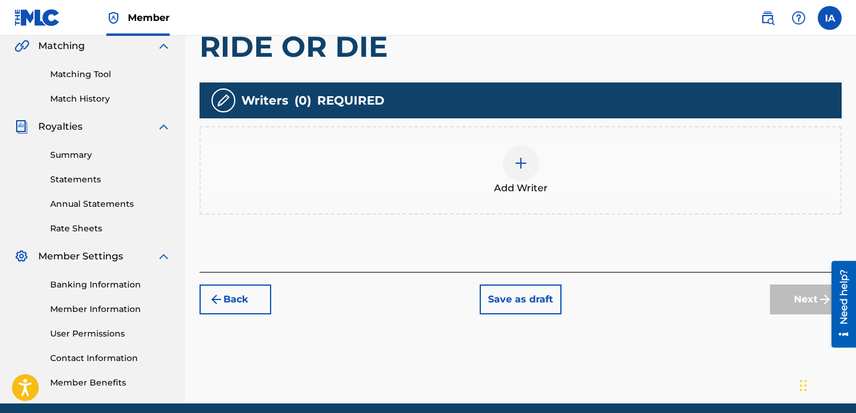
click at [553, 171] on div "Add Writer" at bounding box center [521, 170] width 640 height 50
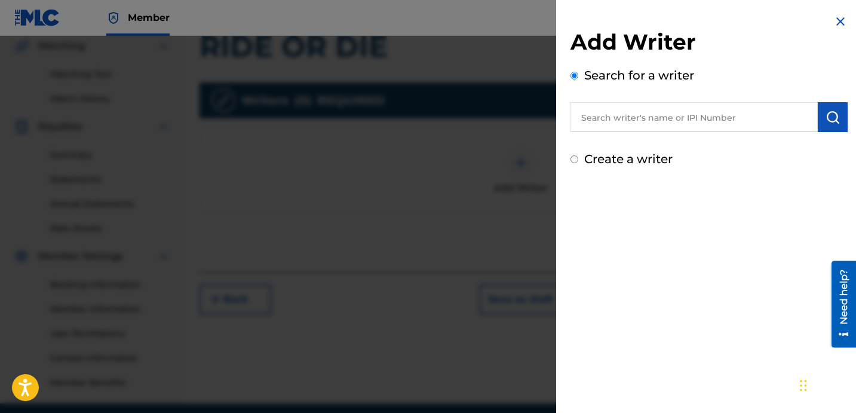
click at [633, 163] on label "Create a writer" at bounding box center [628, 159] width 88 height 14
radio input "true"
click at [578, 163] on input "Create a writer" at bounding box center [575, 159] width 8 height 8
radio input "false"
radio input "true"
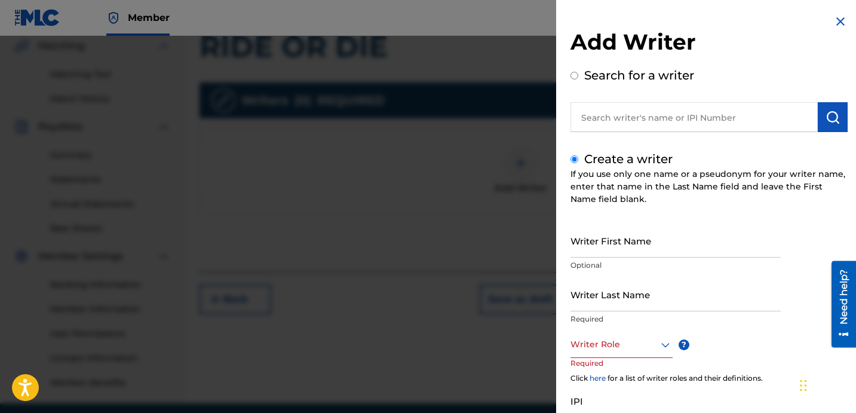
click at [623, 115] on input "text" at bounding box center [694, 117] width 247 height 30
radio input "true"
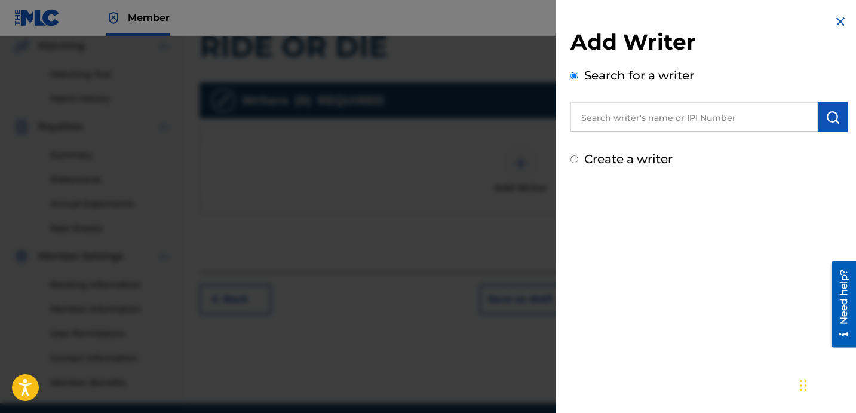
click at [711, 125] on input "text" at bounding box center [694, 117] width 247 height 30
paste input "[PERSON_NAME] [PERSON_NAME]"
type input "[PERSON_NAME] [PERSON_NAME]"
click at [826, 116] on img "submit" at bounding box center [833, 117] width 14 height 14
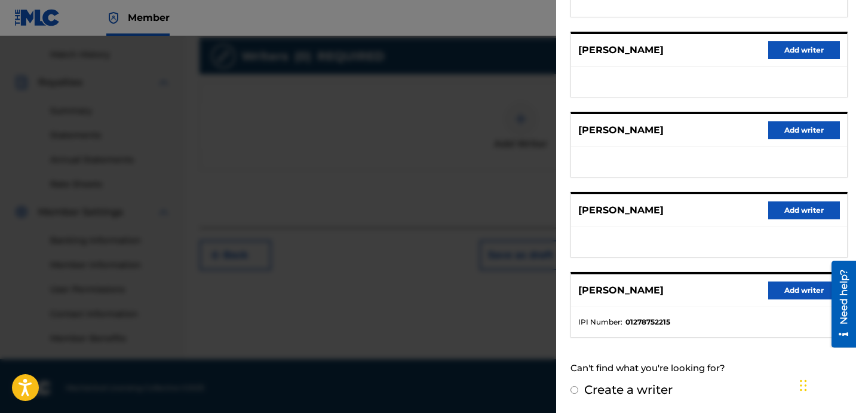
scroll to position [328, 0]
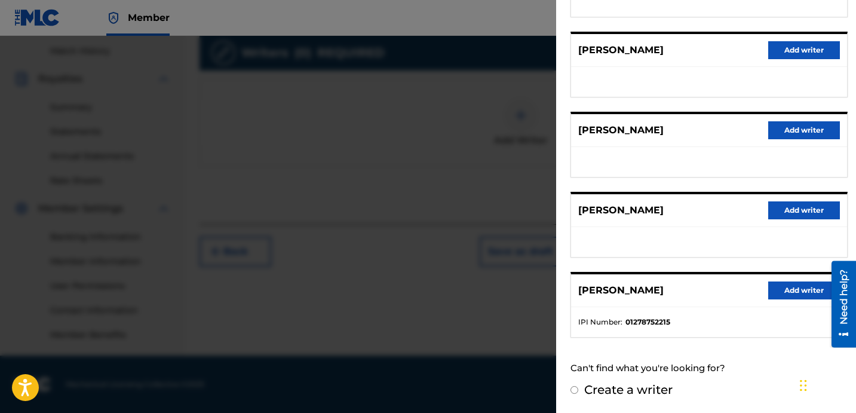
click at [791, 291] on button "Add writer" at bounding box center [804, 290] width 72 height 18
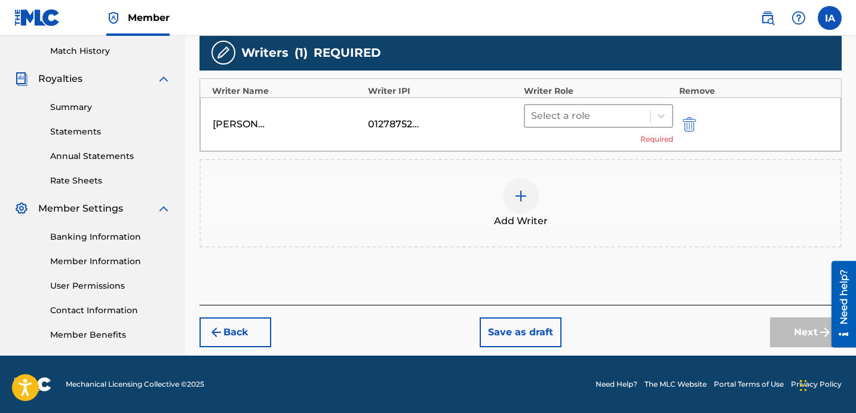
click at [626, 125] on div "Select a role" at bounding box center [587, 116] width 125 height 22
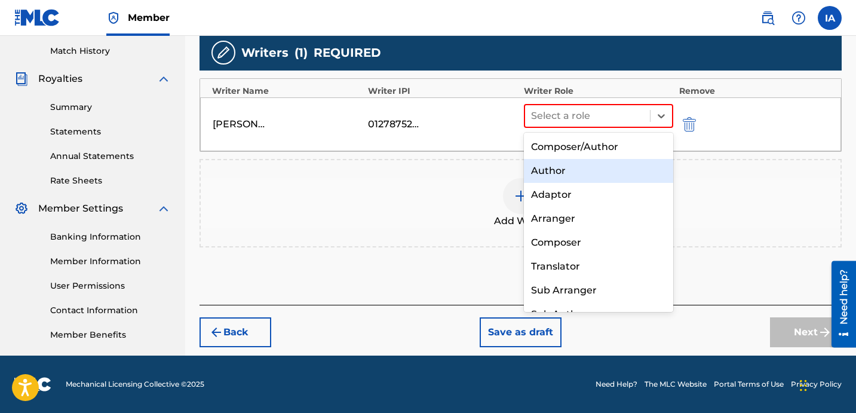
click at [580, 171] on div "Author" at bounding box center [598, 171] width 149 height 24
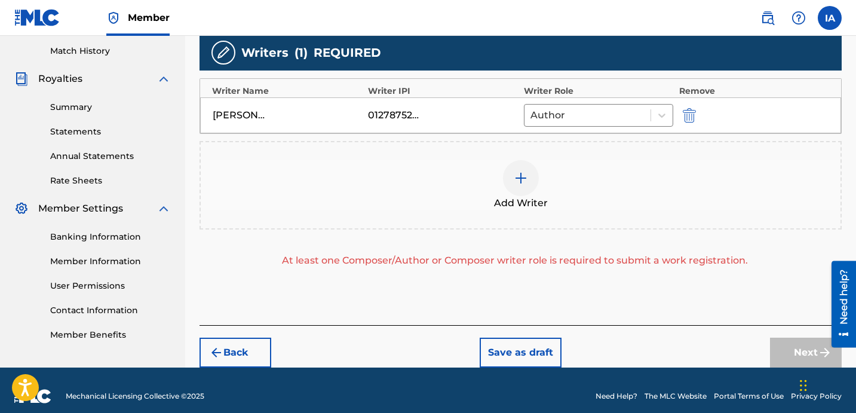
click at [583, 186] on div "Add Writer" at bounding box center [521, 185] width 640 height 50
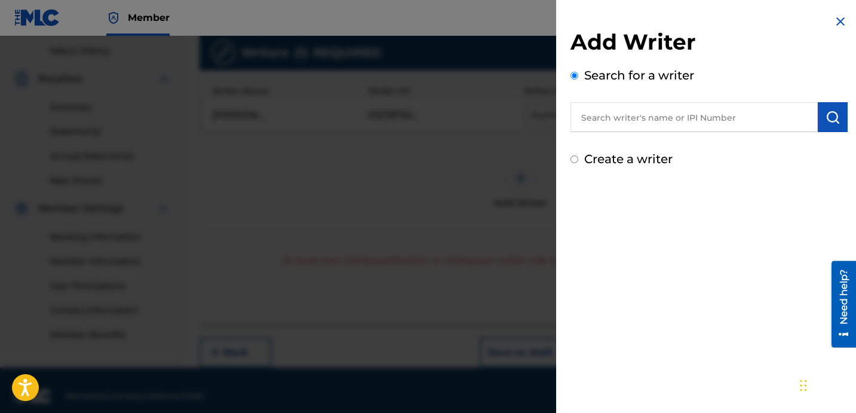
click at [635, 162] on label "Create a writer" at bounding box center [628, 159] width 88 height 14
radio input "true"
click at [578, 162] on input "Create a writer" at bounding box center [575, 159] width 8 height 8
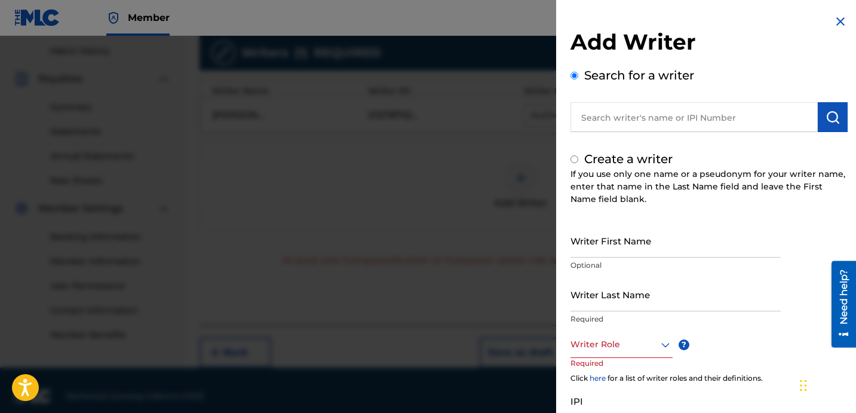
radio input "false"
radio input "true"
click at [614, 286] on input "Writer Last Name" at bounding box center [676, 294] width 210 height 34
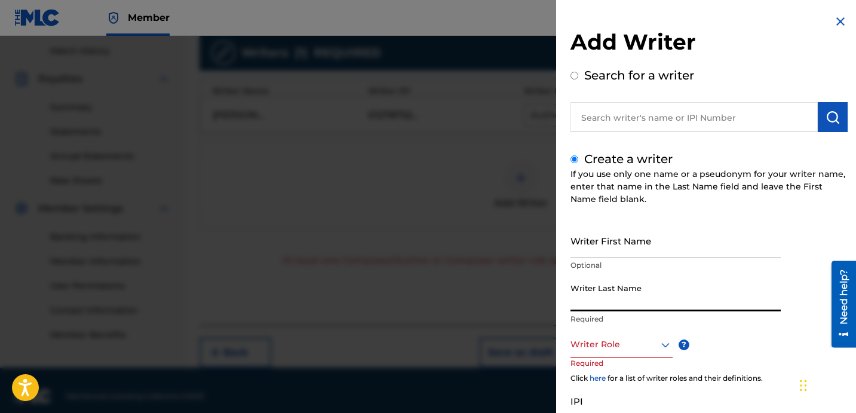
paste input "UNKNOWN WRITER"
click at [628, 300] on input "UNKNOWN WRITER" at bounding box center [676, 294] width 210 height 34
type input "UNKNOWN"
click at [615, 235] on input "Writer First Name" at bounding box center [676, 240] width 210 height 34
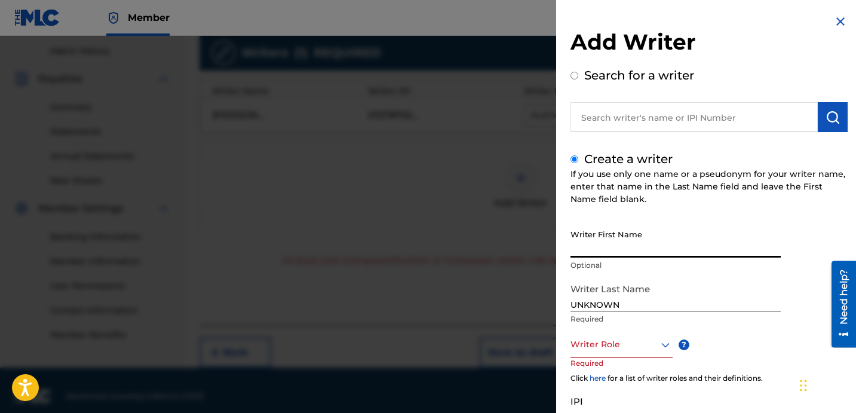
paste input "WRITER"
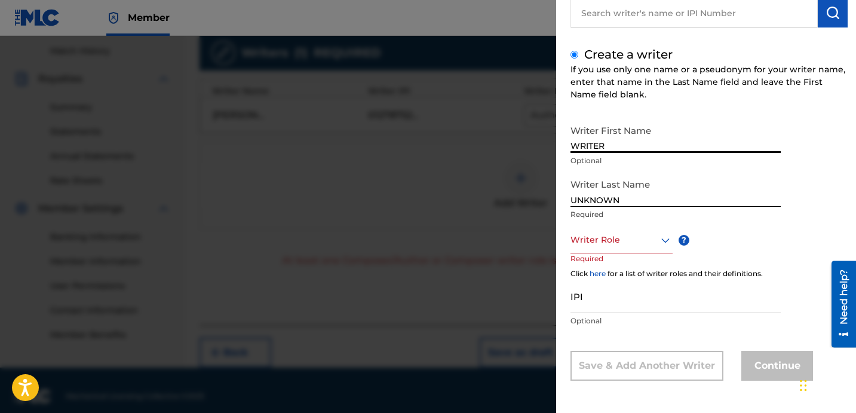
type input "WRITER"
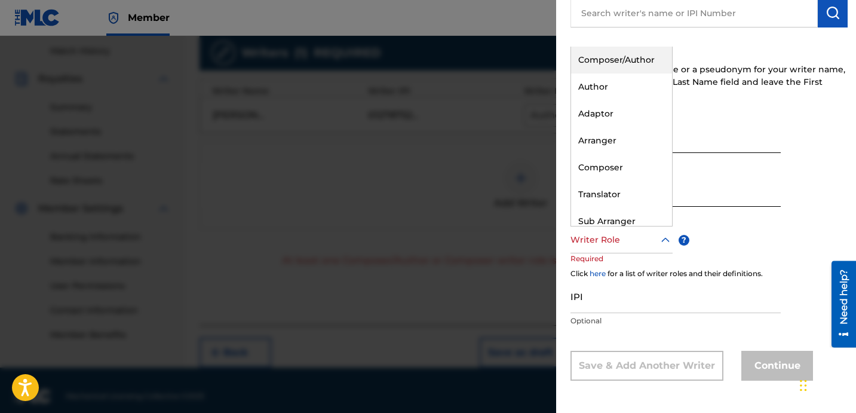
click at [636, 240] on div at bounding box center [622, 239] width 102 height 15
click at [638, 161] on div "Composer" at bounding box center [621, 167] width 101 height 27
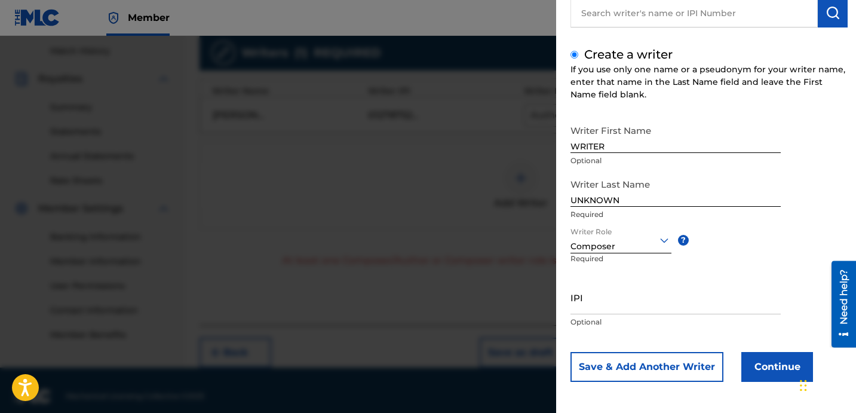
click at [780, 373] on button "Continue" at bounding box center [778, 367] width 72 height 30
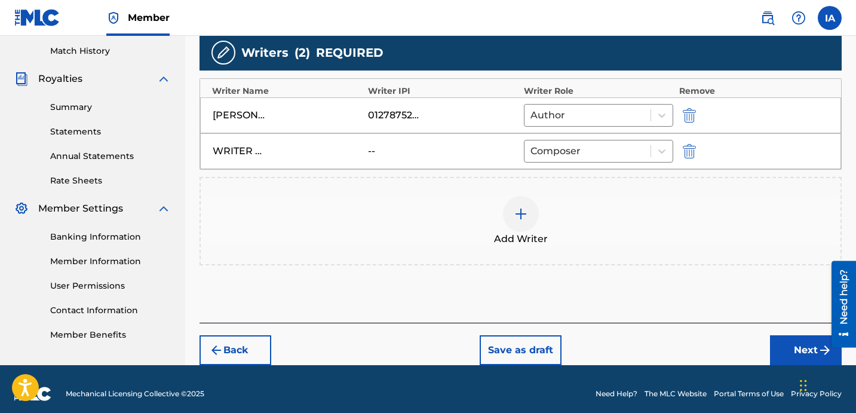
click at [782, 333] on div "Back Save as draft Next" at bounding box center [521, 344] width 642 height 42
click at [799, 351] on button "Next" at bounding box center [806, 350] width 72 height 30
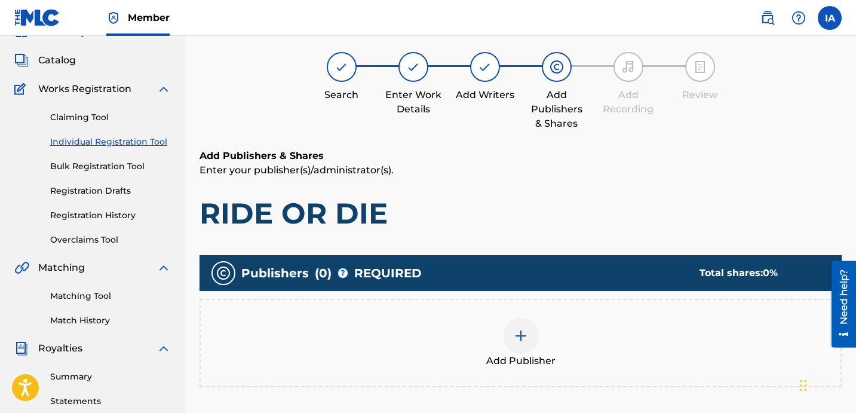
scroll to position [54, 0]
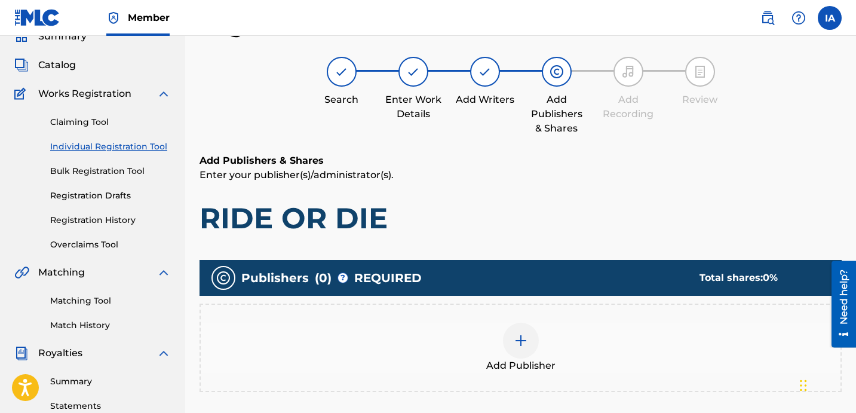
click at [589, 332] on div "Add Publisher" at bounding box center [521, 348] width 640 height 50
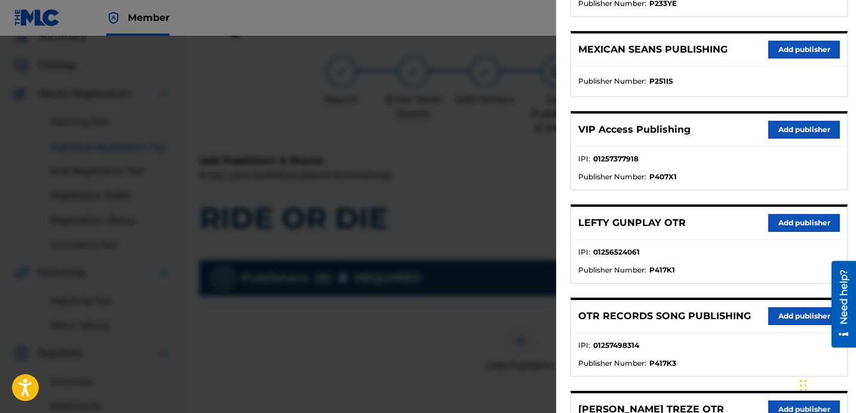
scroll to position [317, 0]
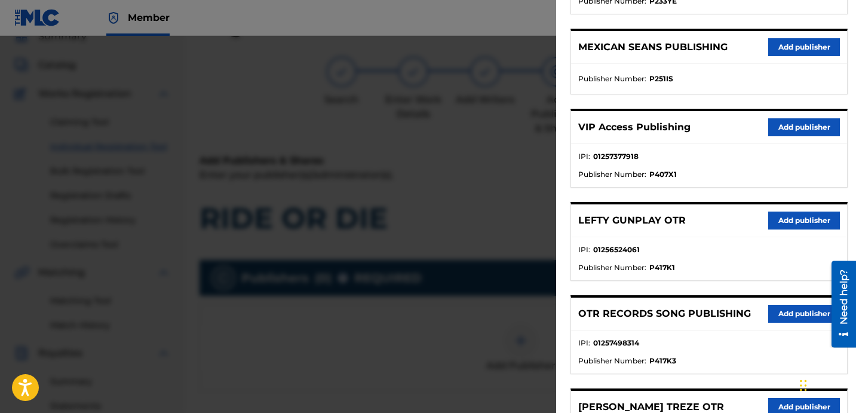
click at [769, 318] on button "Add publisher" at bounding box center [804, 314] width 72 height 18
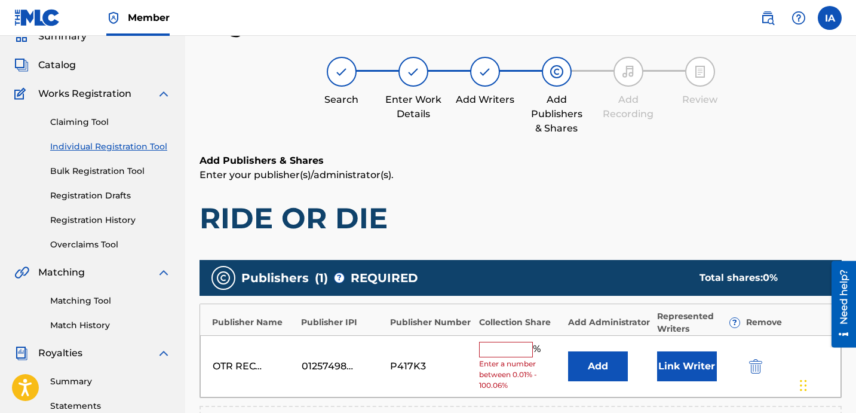
click at [492, 343] on input "text" at bounding box center [506, 350] width 54 height 16
type input "50"
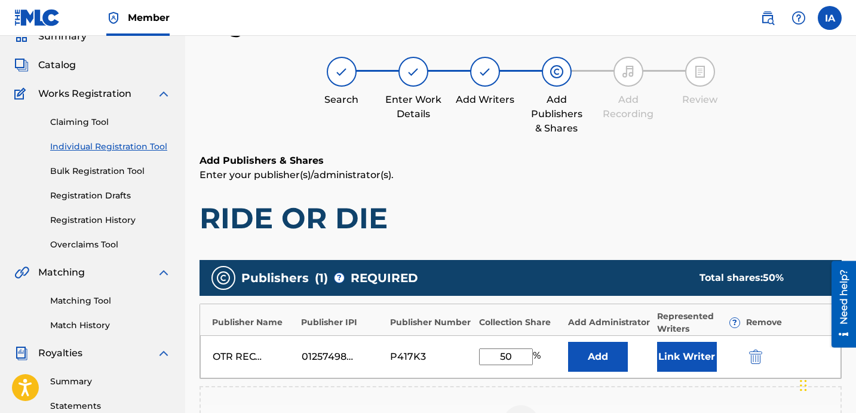
click at [590, 357] on button "Add" at bounding box center [598, 357] width 60 height 30
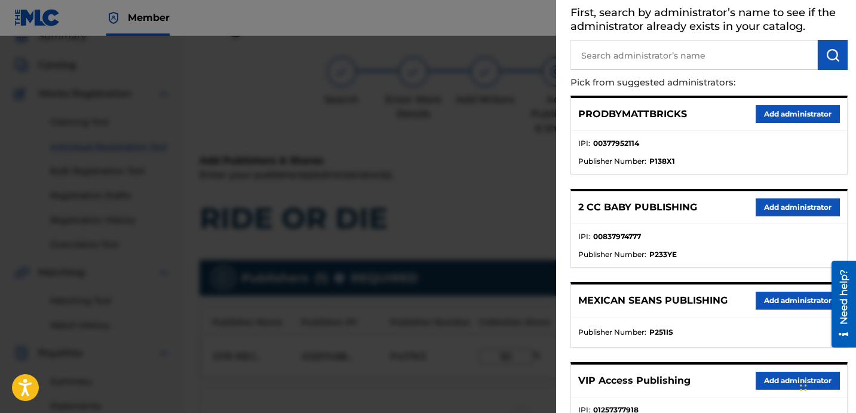
scroll to position [223, 0]
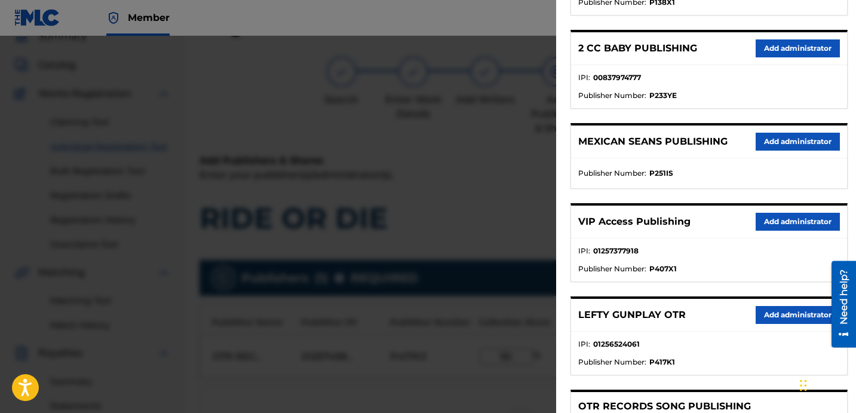
click at [710, 170] on li "Publisher Number : P251IS" at bounding box center [709, 173] width 262 height 11
click at [801, 219] on button "Add administrator" at bounding box center [798, 222] width 84 height 18
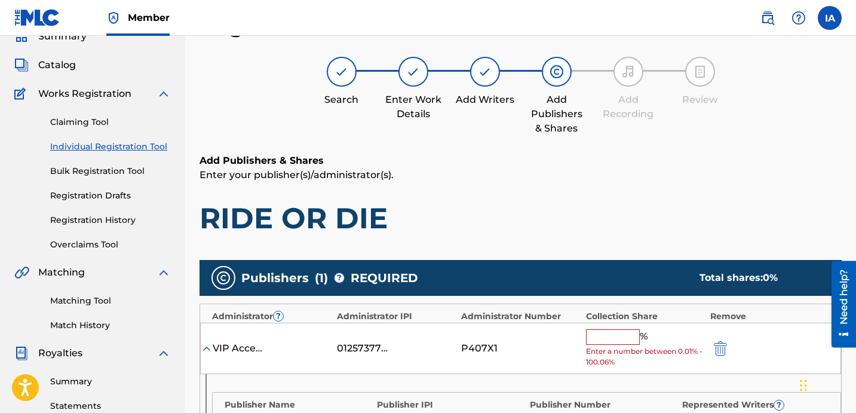
click at [613, 336] on input "text" at bounding box center [613, 337] width 54 height 16
type input "50"
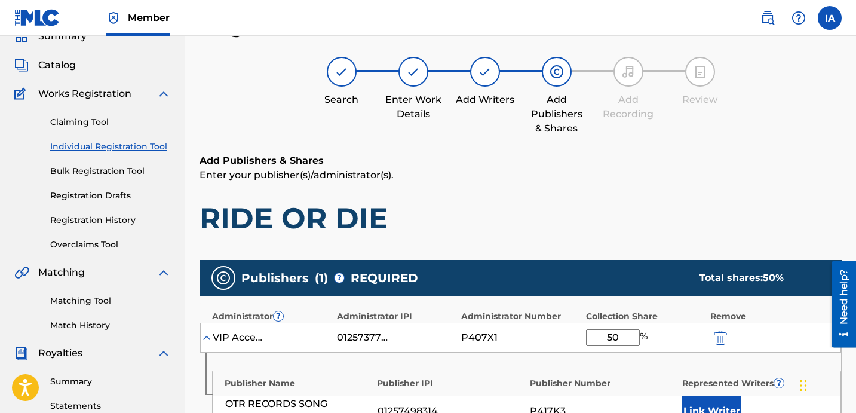
click at [524, 181] on p "Enter your publisher(s)/administrator(s)." at bounding box center [521, 175] width 642 height 14
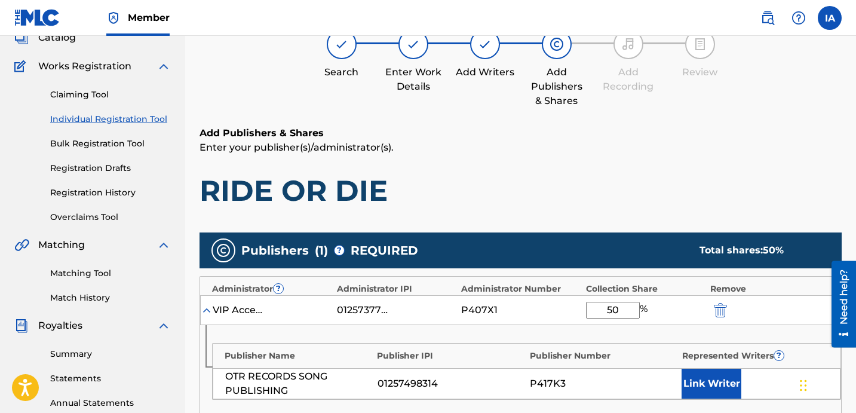
scroll to position [199, 0]
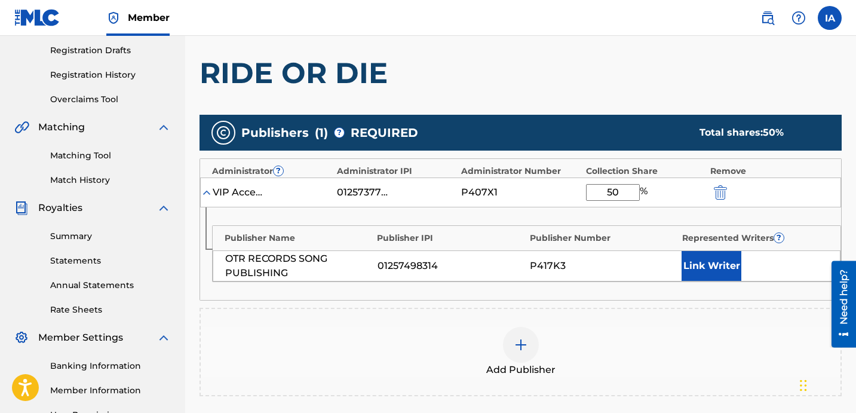
click at [719, 279] on button "Link Writer" at bounding box center [712, 266] width 60 height 30
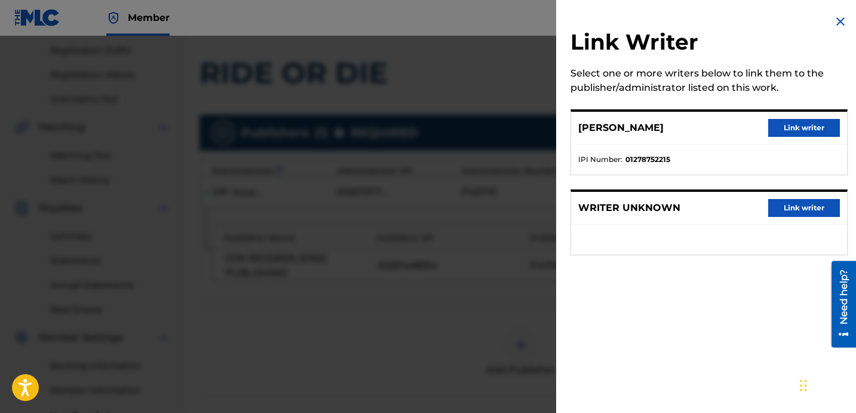
click at [783, 132] on button "Link writer" at bounding box center [804, 128] width 72 height 18
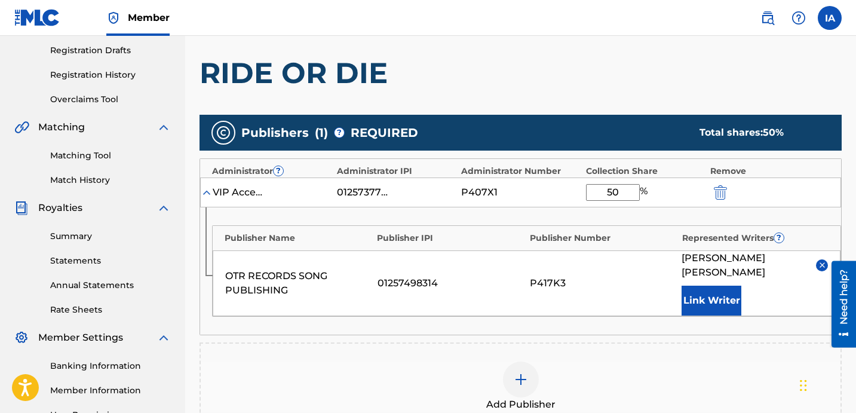
click at [613, 103] on div "Add Publishers & Shares Enter your publisher(s)/administrator(s). RIDE OR DIE P…" at bounding box center [521, 266] width 642 height 516
click at [706, 286] on button "Link Writer" at bounding box center [712, 301] width 60 height 30
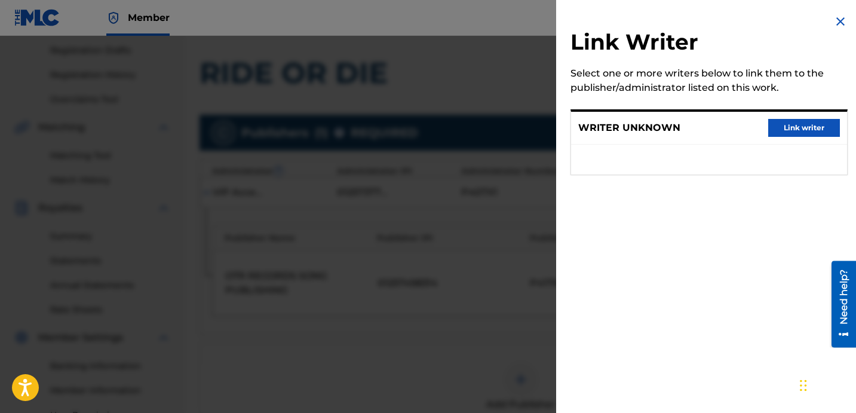
click at [600, 155] on ul at bounding box center [709, 160] width 276 height 30
click at [843, 24] on img at bounding box center [841, 21] width 14 height 14
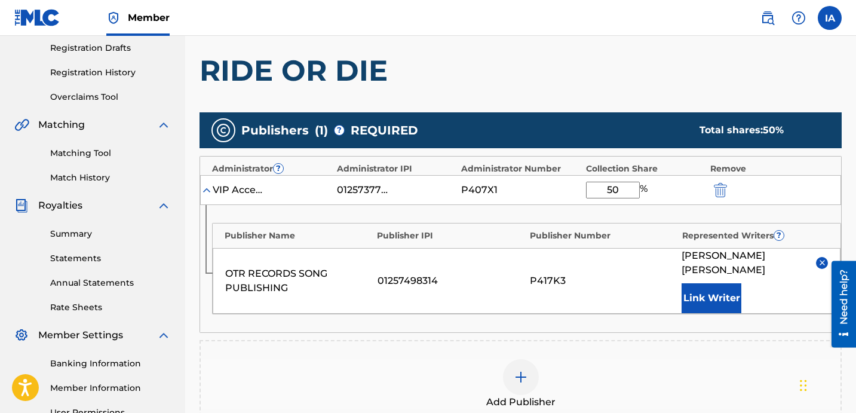
scroll to position [396, 0]
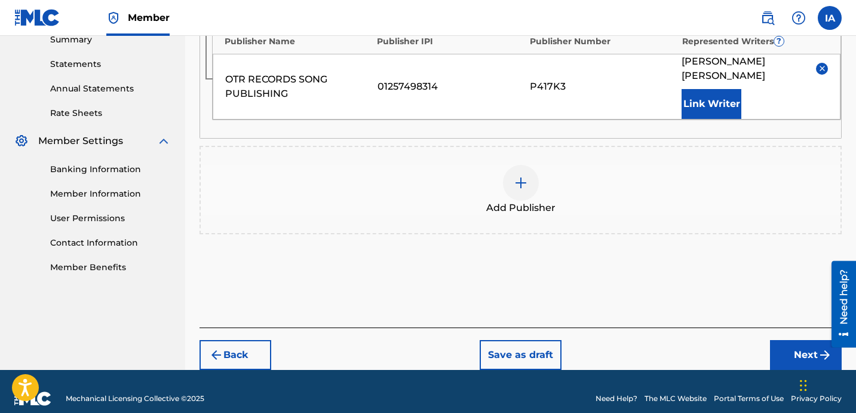
click at [795, 340] on button "Next" at bounding box center [806, 355] width 72 height 30
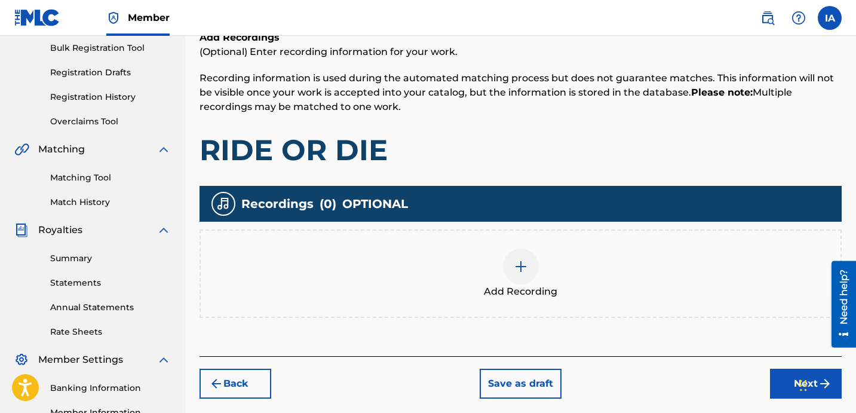
scroll to position [272, 0]
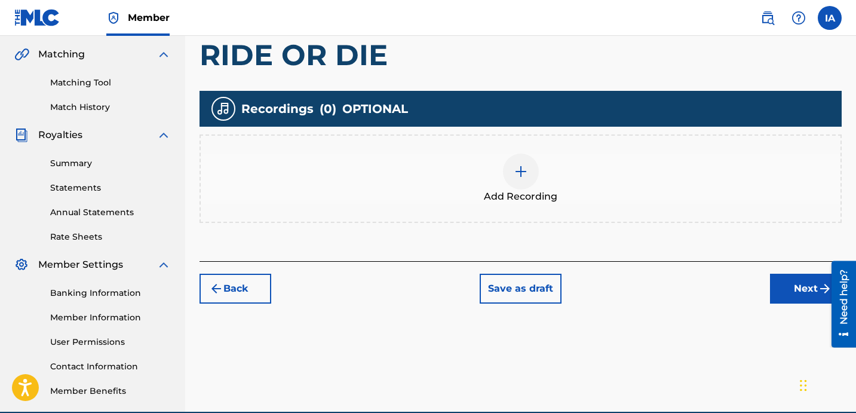
click at [575, 189] on div "Add Recording" at bounding box center [521, 179] width 640 height 50
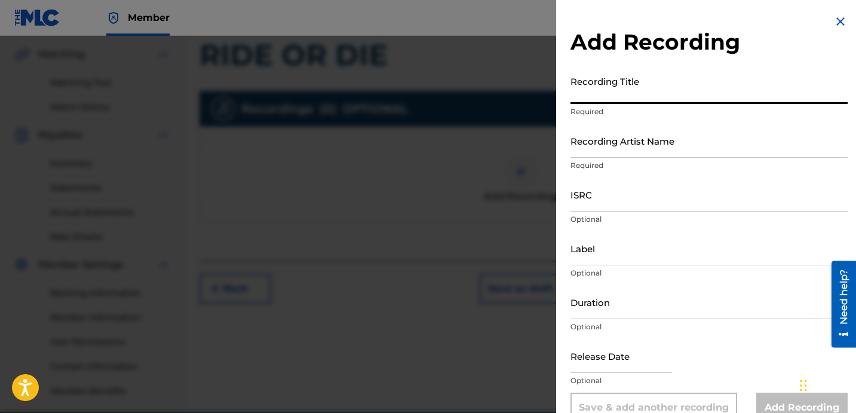
click at [645, 90] on input "Recording Title" at bounding box center [709, 87] width 277 height 34
paste input "RIDE OR DIE"
type input "RIDE OR DIE"
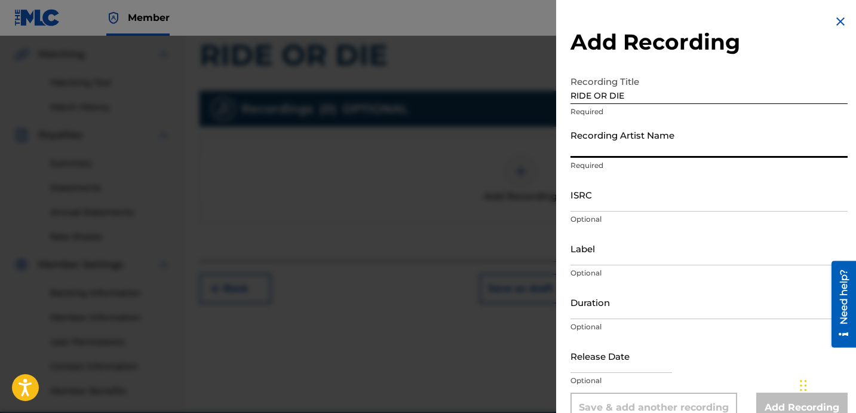
click at [676, 146] on input "Recording Artist Name" at bounding box center [709, 141] width 277 height 34
type input "FAYZDATRAPR"
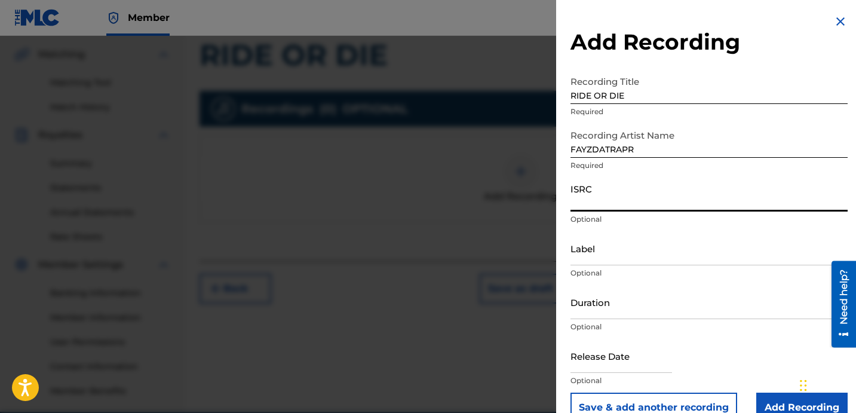
click at [638, 202] on input "ISRC" at bounding box center [709, 194] width 277 height 34
paste input "USLD91770897"
type input "USLD91770897"
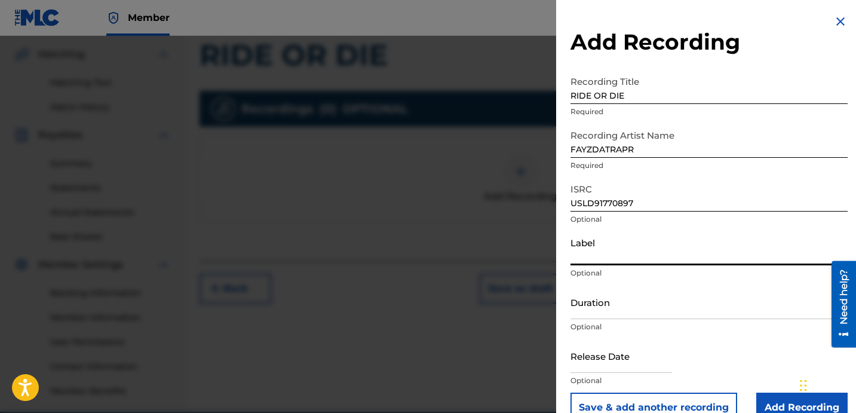
click at [635, 252] on input "Label" at bounding box center [709, 248] width 277 height 34
type input "OTR RECORDS"
click at [607, 313] on input "Duration" at bounding box center [709, 302] width 277 height 34
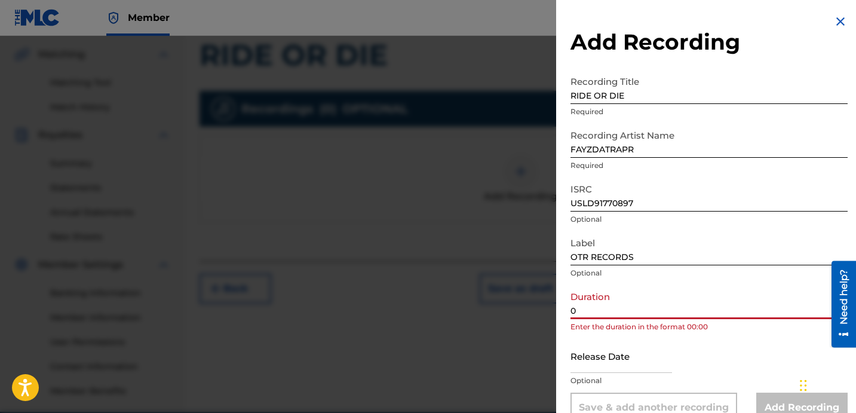
paste input "2:33"
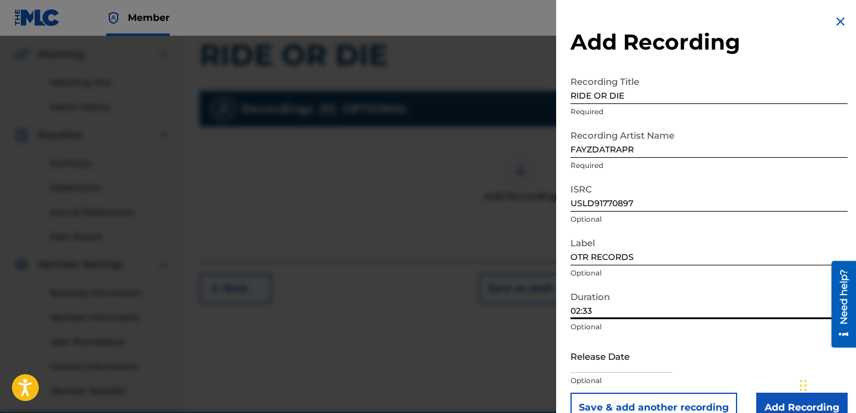
type input "02:33"
drag, startPoint x: 658, startPoint y: 94, endPoint x: 488, endPoint y: 16, distance: 188.2
click at [528, 41] on div "Add Recording Recording Title RIDE OR DIE Required Recording Artist Name [PERSO…" at bounding box center [428, 224] width 856 height 377
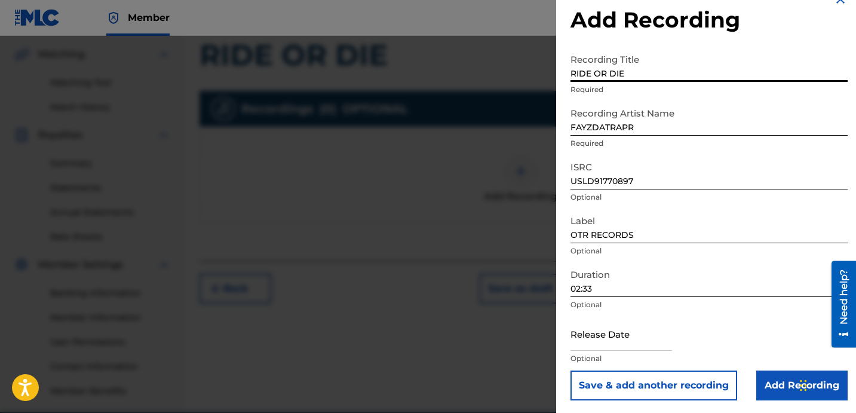
scroll to position [24, 0]
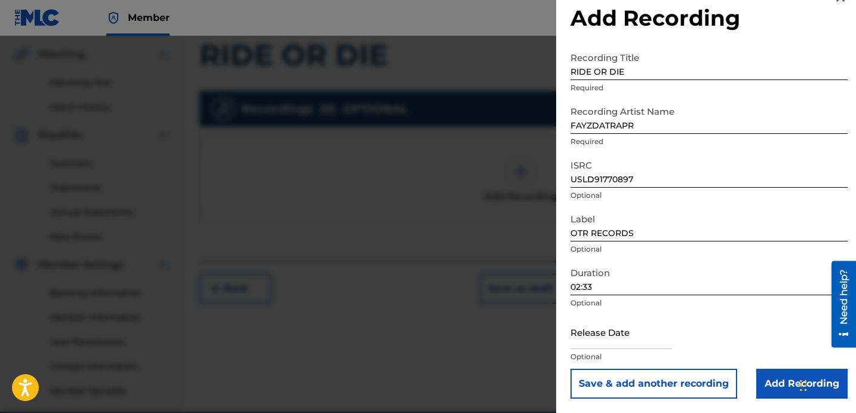
click at [673, 379] on button "Save & add another recording" at bounding box center [654, 384] width 167 height 30
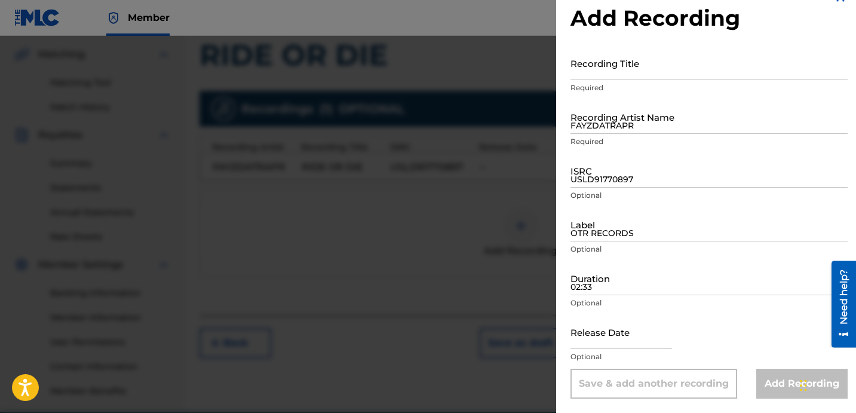
click at [648, 75] on input "Recording Title" at bounding box center [709, 63] width 277 height 34
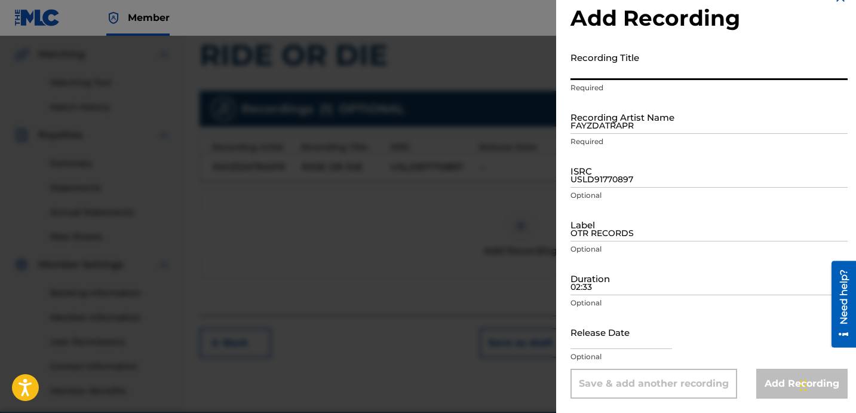
paste input "RIDE OR DIE"
type input "RIDE OR DIE"
click at [639, 111] on input "FAYZDATRAPR" at bounding box center [709, 117] width 277 height 34
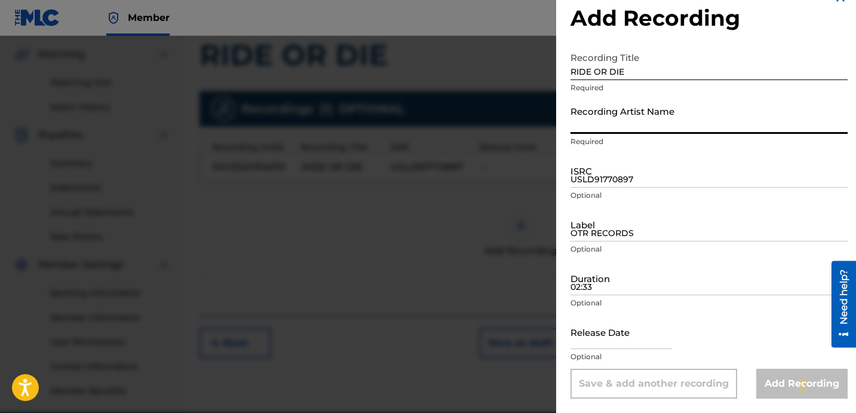
type input "FAYZDATRAPR"
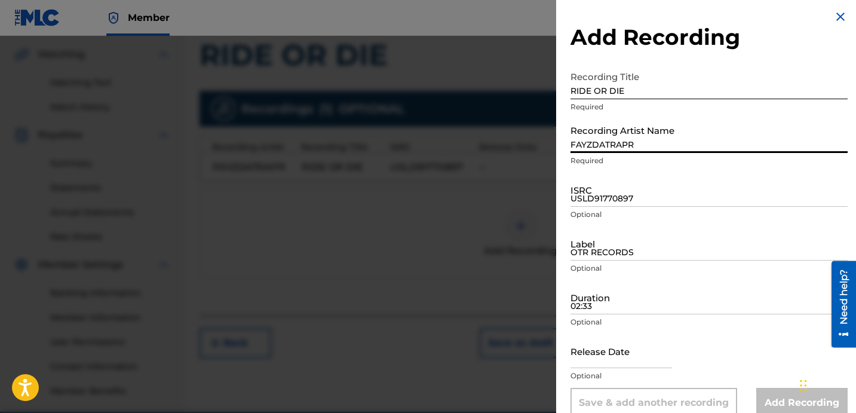
scroll to position [0, 0]
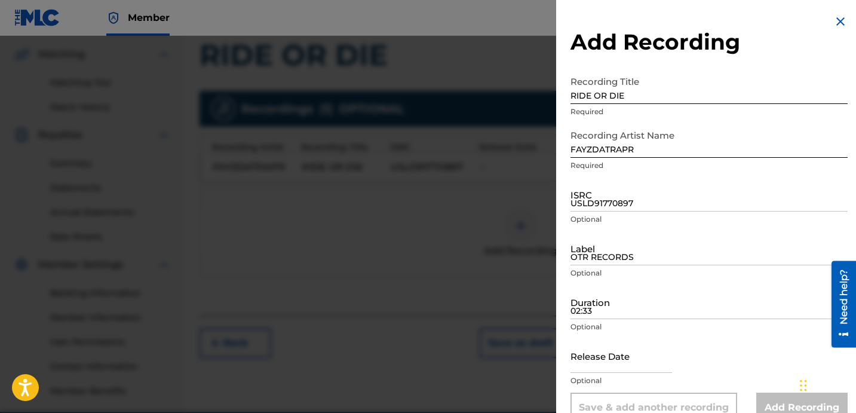
click at [836, 17] on img at bounding box center [841, 21] width 14 height 14
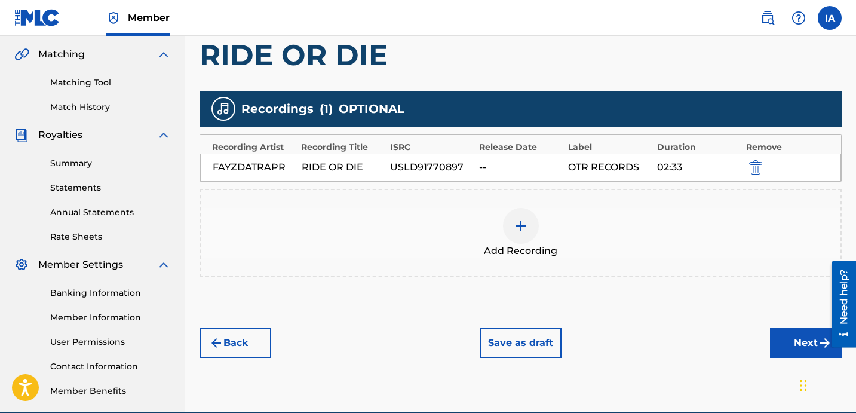
click at [592, 229] on div "Add Recording" at bounding box center [521, 233] width 640 height 50
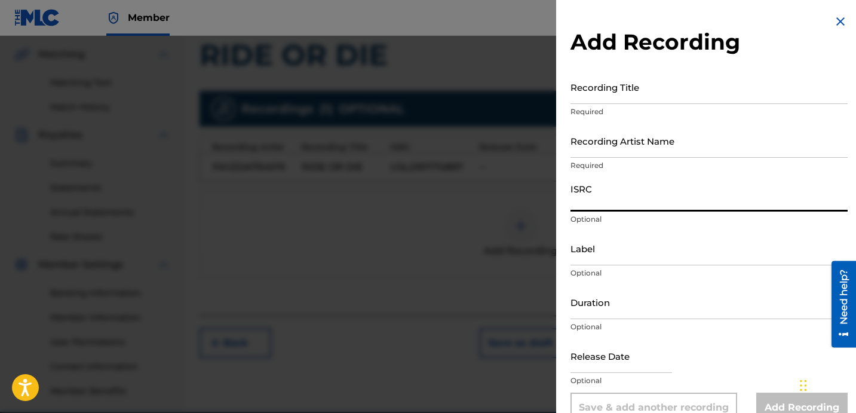
click at [592, 188] on input "ISRC" at bounding box center [709, 194] width 277 height 34
paste input "USLD91771532"
type input "USLD91771532"
click at [616, 128] on input "Recording Artist Name" at bounding box center [709, 141] width 277 height 34
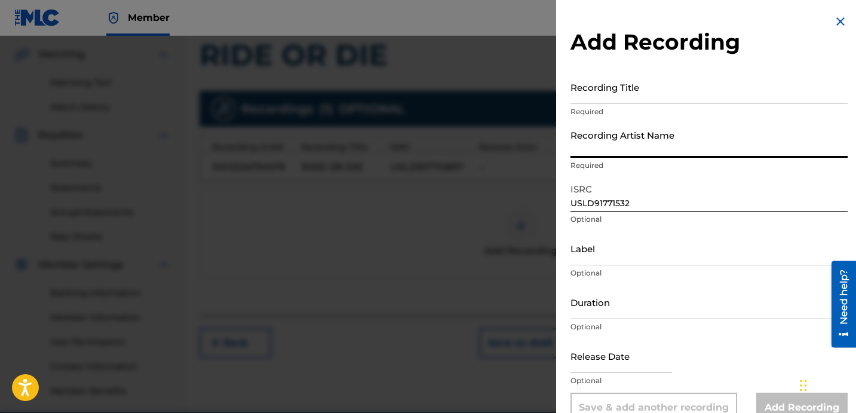
type input "FAYZDATRAPR"
click at [620, 98] on input "Recording Title" at bounding box center [709, 87] width 277 height 34
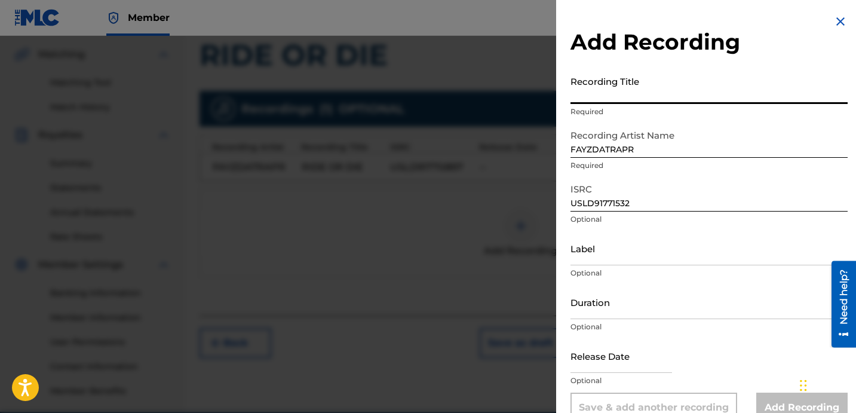
click at [621, 95] on input "Recording Title" at bounding box center [709, 87] width 277 height 34
paste input "RIDE OR DIE"
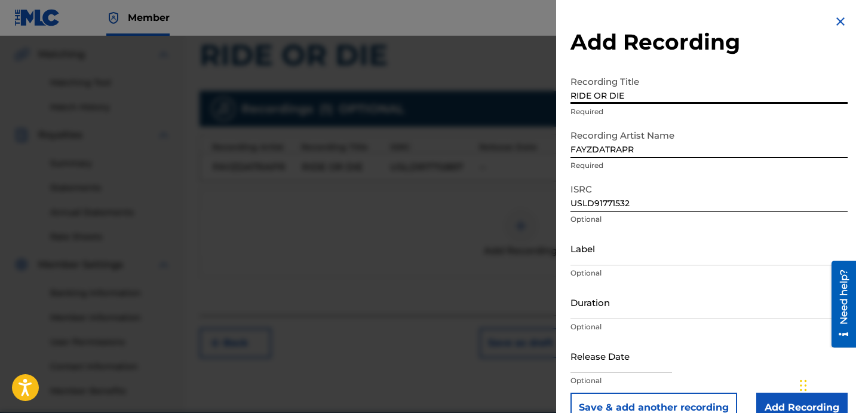
type input "RIDE OR DIE"
click at [642, 231] on div "ISRC USLD91771532 Optional" at bounding box center [709, 204] width 277 height 54
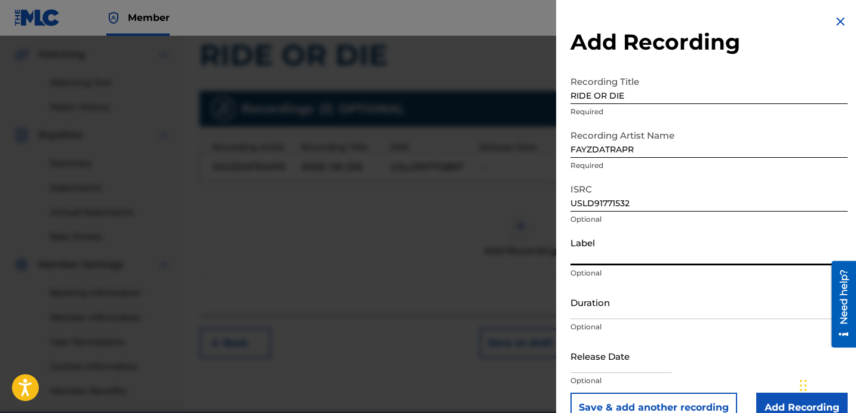
click at [658, 258] on input "Label" at bounding box center [709, 248] width 277 height 34
type input "OTR RECORDS"
click at [702, 306] on input "Duration" at bounding box center [709, 302] width 277 height 34
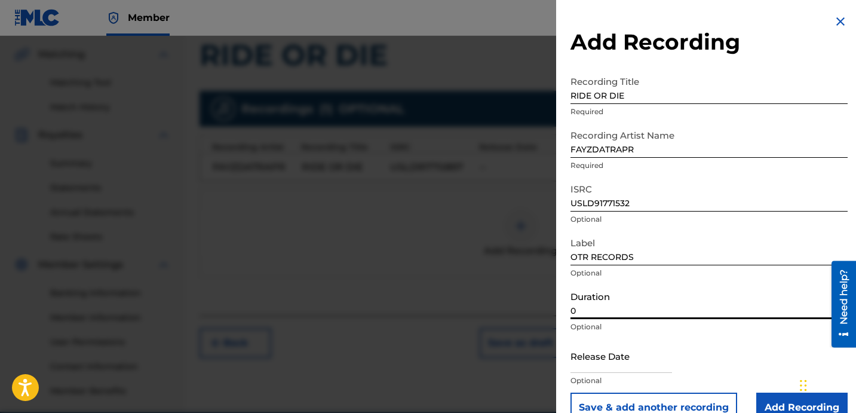
paste input "2:33"
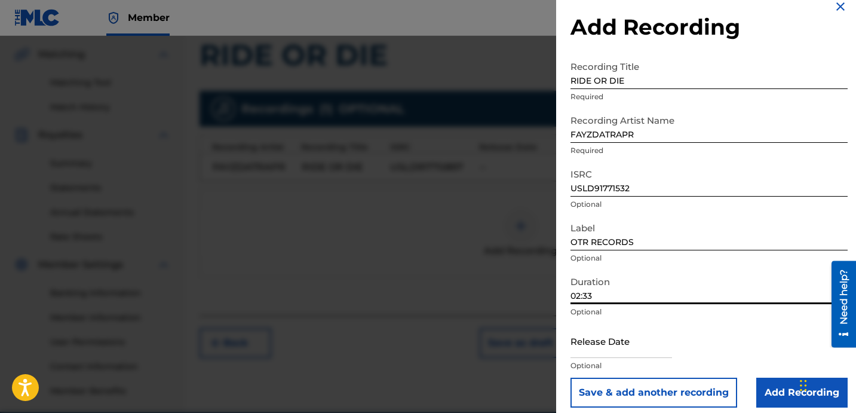
scroll to position [24, 0]
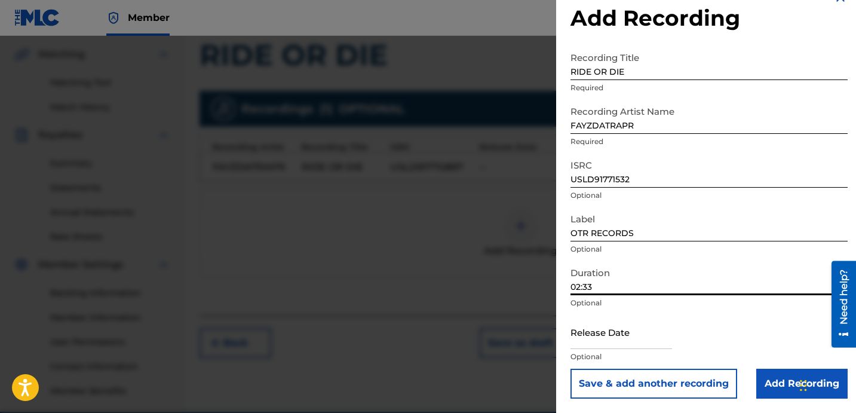
type input "02:33"
click at [761, 389] on input "Add Recording" at bounding box center [801, 384] width 91 height 30
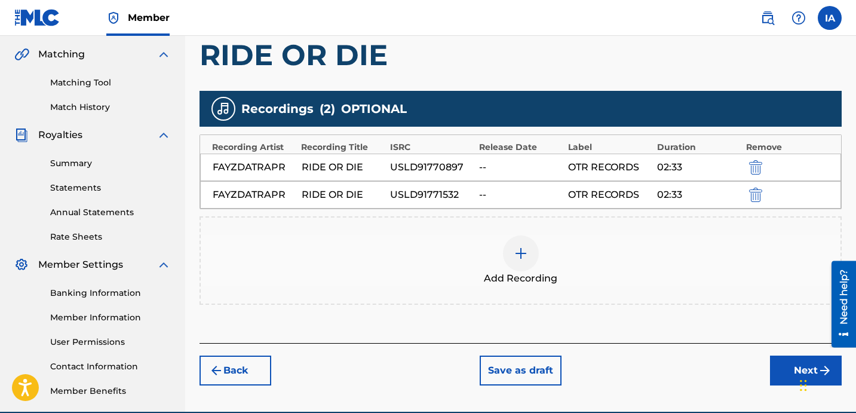
click at [794, 370] on button "Next" at bounding box center [806, 371] width 72 height 30
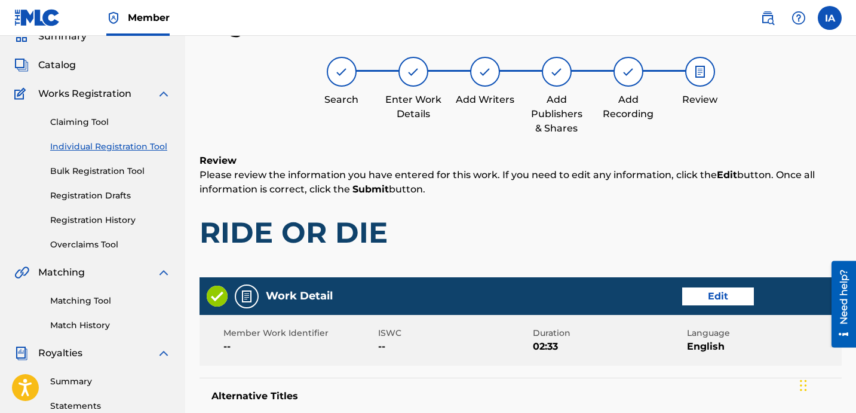
click at [589, 229] on h1 "RIDE OR DIE" at bounding box center [521, 233] width 642 height 36
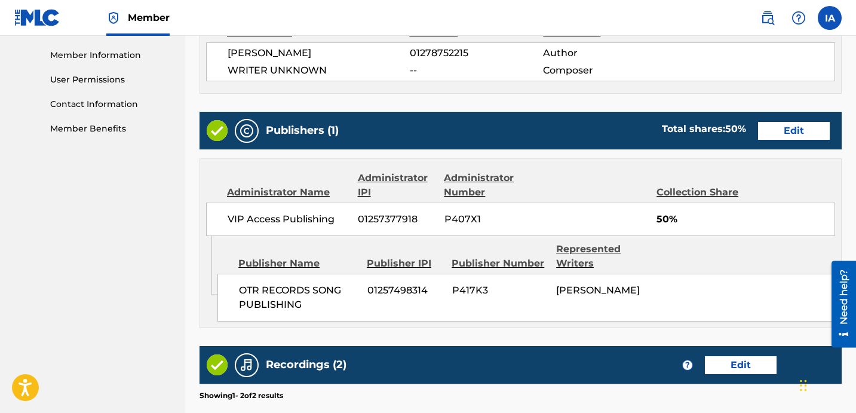
scroll to position [728, 0]
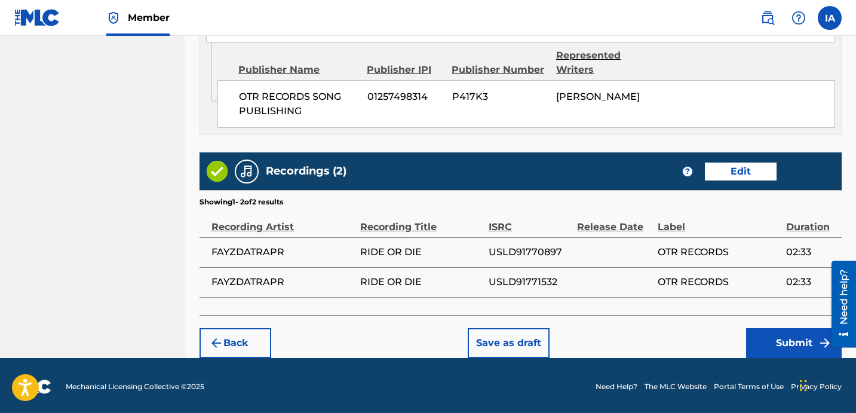
click at [761, 334] on button "Submit" at bounding box center [794, 343] width 96 height 30
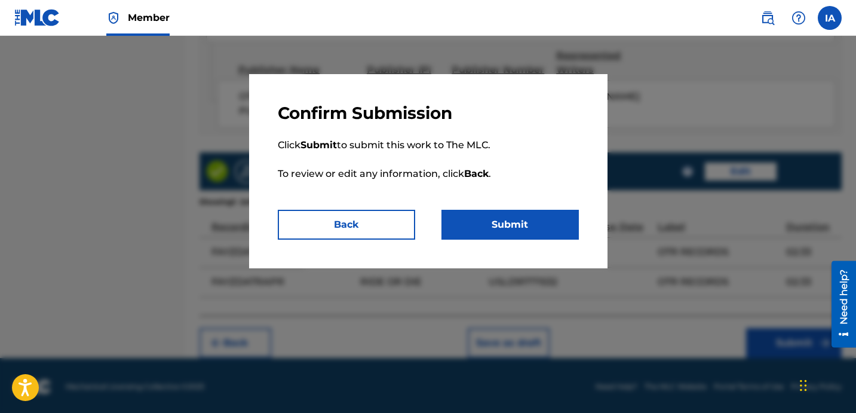
click at [541, 219] on button "Submit" at bounding box center [510, 225] width 137 height 30
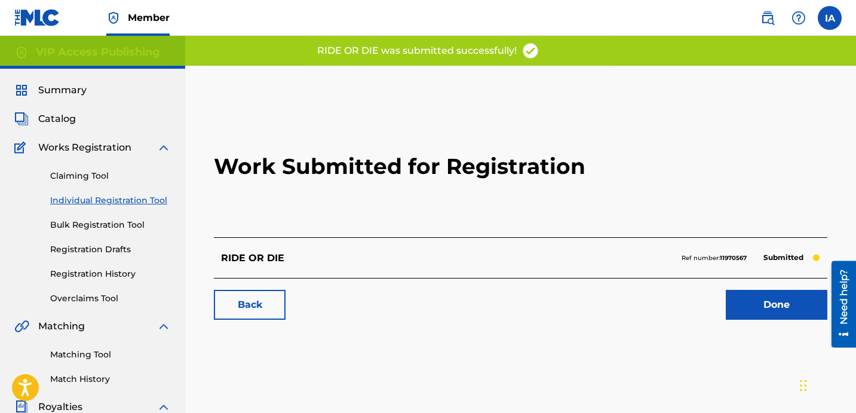
click at [560, 127] on h2 "Work Submitted for Registration" at bounding box center [521, 167] width 614 height 142
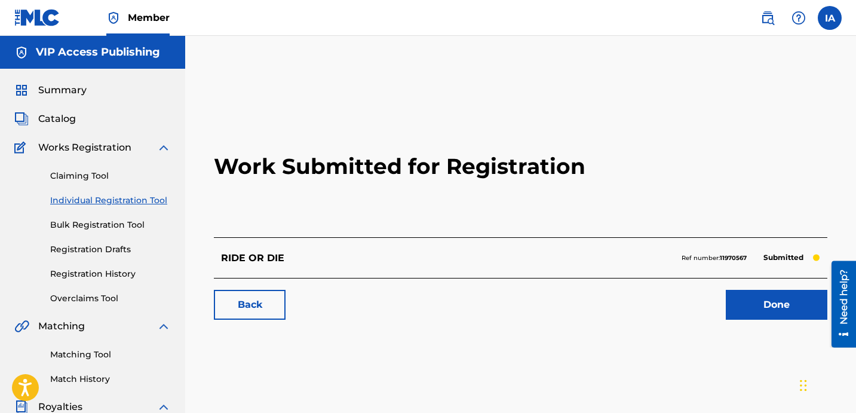
click at [302, 205] on h2 "Work Submitted for Registration" at bounding box center [521, 167] width 614 height 142
drag, startPoint x: 223, startPoint y: 200, endPoint x: 167, endPoint y: 193, distance: 57.1
click at [214, 200] on h2 "Work Submitted for Registration" at bounding box center [521, 167] width 614 height 142
click at [144, 199] on link "Individual Registration Tool" at bounding box center [110, 200] width 121 height 13
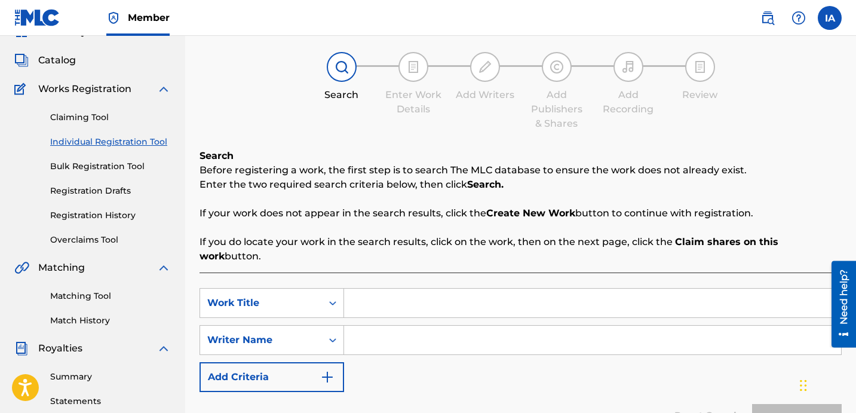
scroll to position [78, 0]
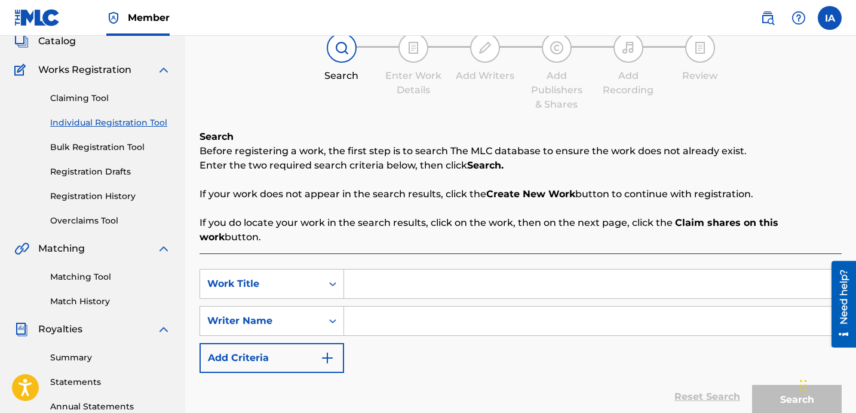
click at [546, 269] on input "Search Form" at bounding box center [592, 283] width 497 height 29
paste input "[URL][DOMAIN_NAME]"
type input "[URL][DOMAIN_NAME]"
click at [628, 269] on input "Search Form" at bounding box center [592, 283] width 497 height 29
paste input "SUMMER VIBEZ"
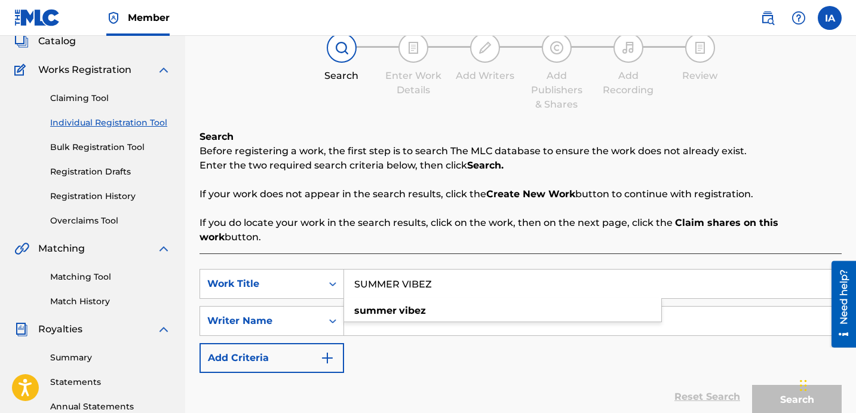
type input "SUMMER VIBEZ"
click at [503, 125] on div "Register Work Search Enter Work Details Add Writers Add Publishers & Shares Add…" at bounding box center [521, 225] width 642 height 474
click at [585, 307] on input "Search Form" at bounding box center [592, 321] width 497 height 29
paste input "[PERSON_NAME] [PERSON_NAME]"
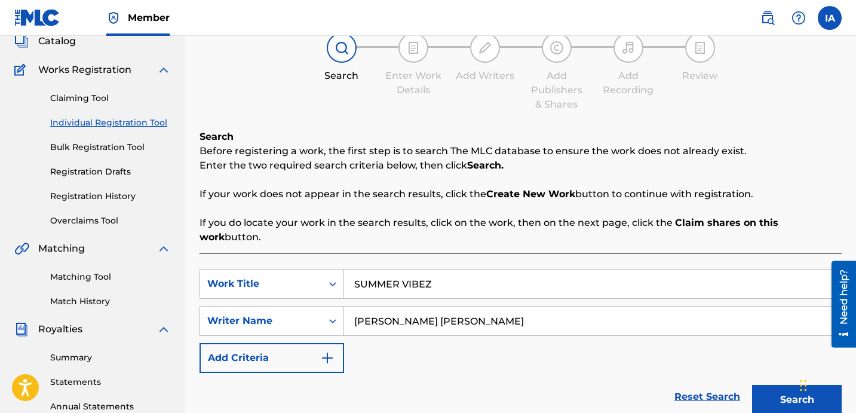
type input "[PERSON_NAME] [PERSON_NAME]"
click at [781, 385] on button "Search" at bounding box center [797, 400] width 90 height 30
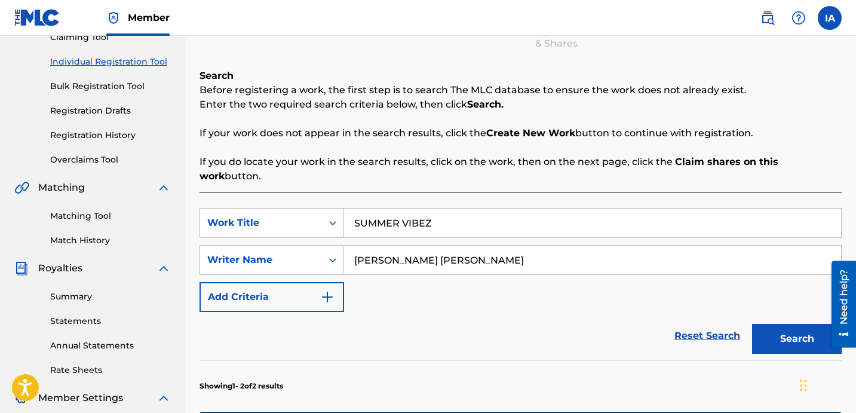
scroll to position [86, 0]
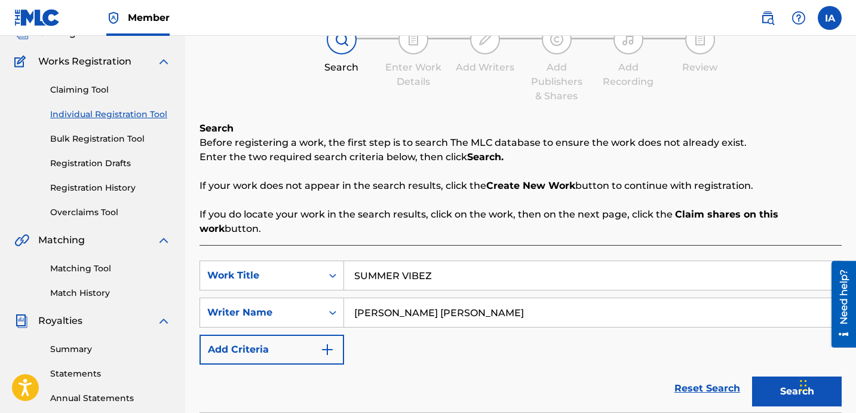
drag, startPoint x: 514, startPoint y: 267, endPoint x: 328, endPoint y: 225, distance: 191.2
paste input "TOO REAL"
type input "TOO REAL"
click at [790, 376] on button "Search" at bounding box center [797, 391] width 90 height 30
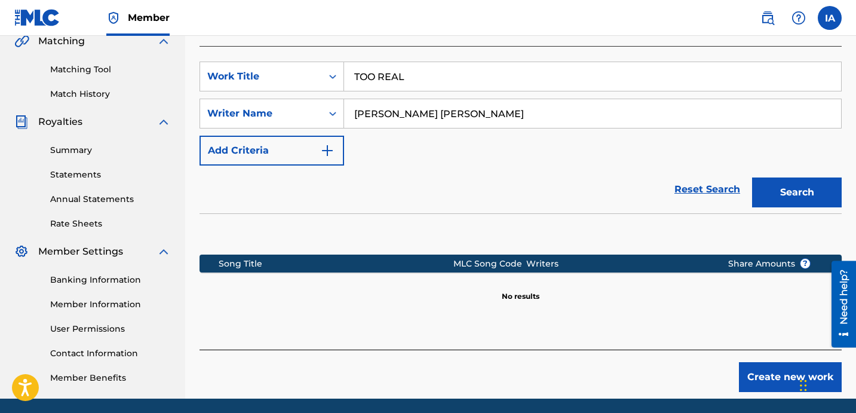
scroll to position [328, 0]
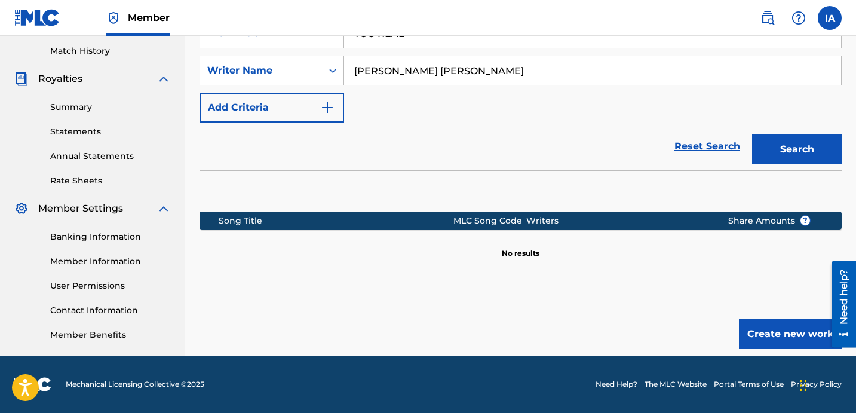
click at [767, 319] on button "Create new work" at bounding box center [790, 334] width 103 height 30
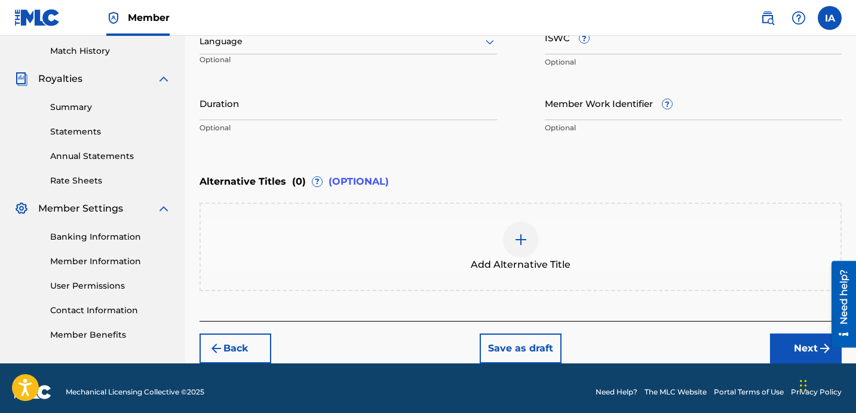
click at [509, 173] on div "Alternative Titles ( 0 ) ? (OPTIONAL)" at bounding box center [521, 182] width 642 height 26
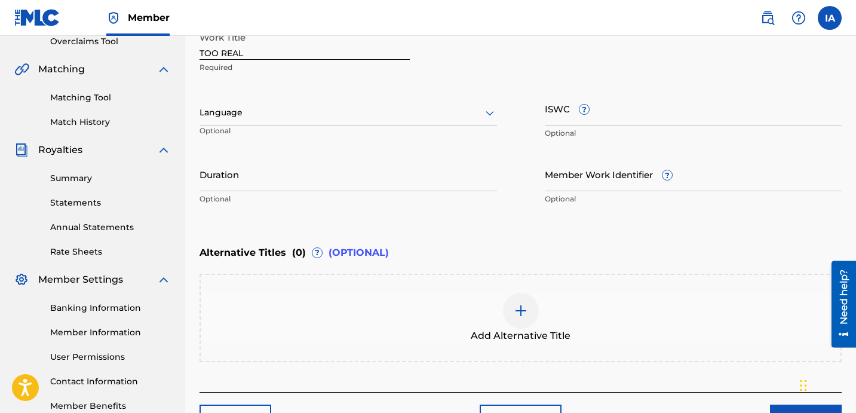
scroll to position [225, 0]
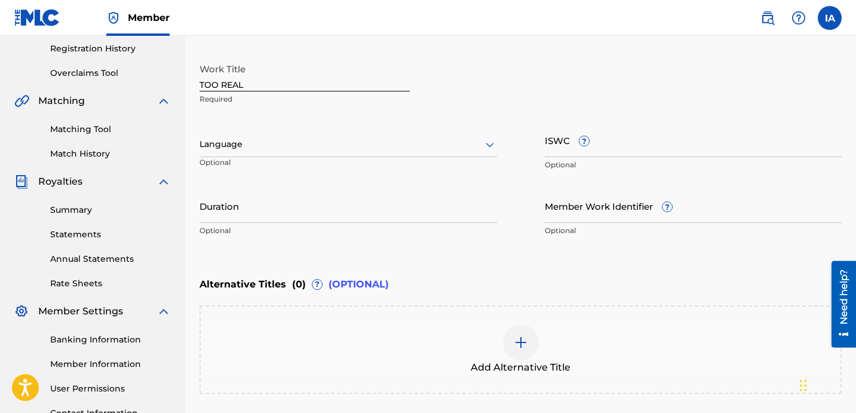
drag, startPoint x: 332, startPoint y: 86, endPoint x: 217, endPoint y: 29, distance: 128.8
click at [226, 34] on div "Member IA [GEOGRAPHIC_DATA] [PERSON_NAME] [EMAIL_ADDRESS][DOMAIN_NAME] Notifica…" at bounding box center [428, 149] width 856 height 749
click at [527, 97] on div "Work Title TOO REAL Required" at bounding box center [521, 84] width 642 height 54
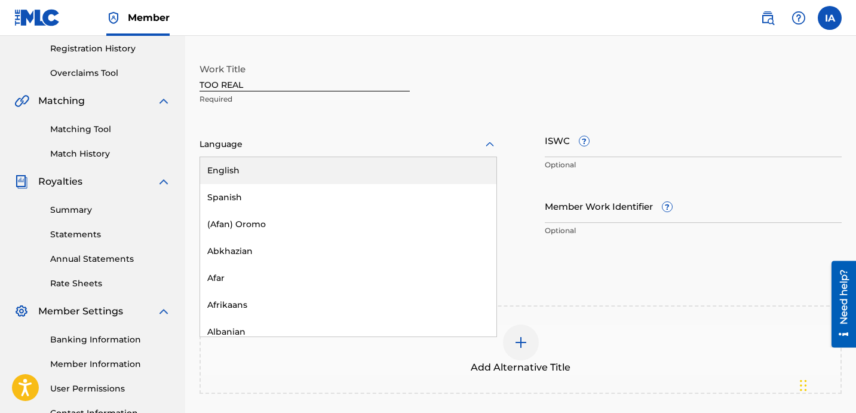
click at [336, 147] on div at bounding box center [349, 144] width 298 height 15
click at [330, 177] on div "English" at bounding box center [348, 170] width 296 height 27
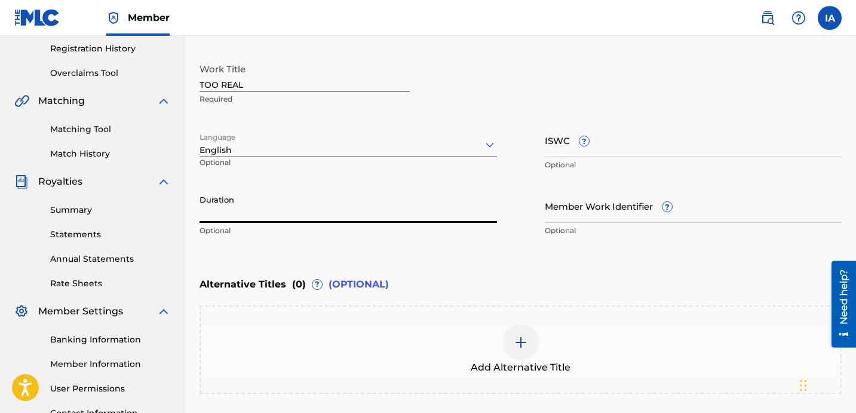
click at [308, 200] on input "Duration" at bounding box center [349, 206] width 298 height 34
click at [283, 189] on input "Duration" at bounding box center [349, 206] width 298 height 34
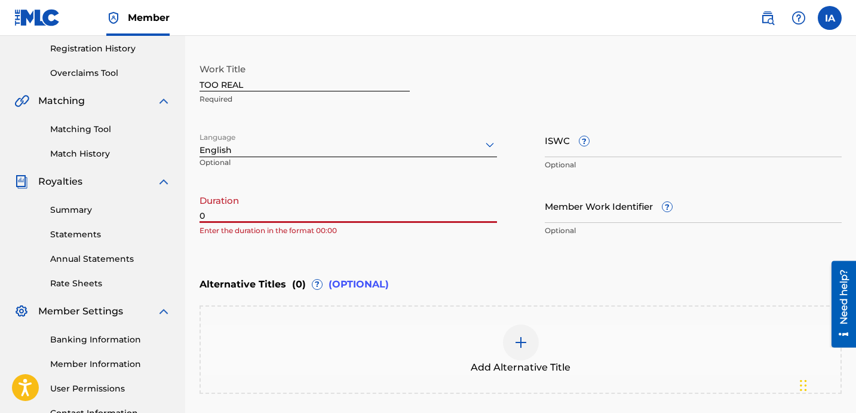
paste input "2:40"
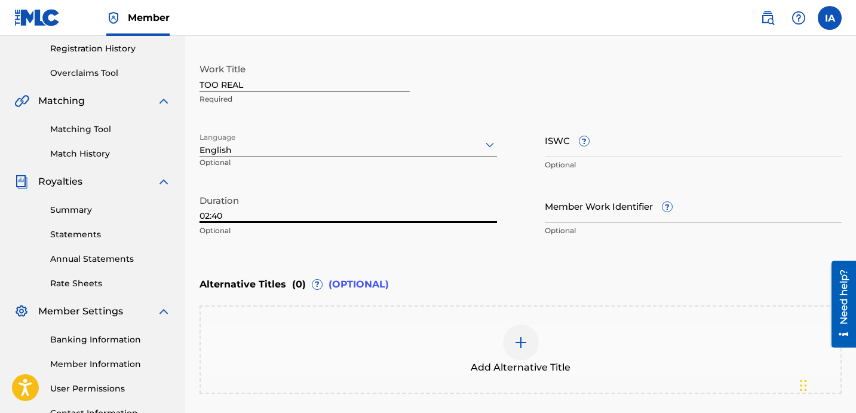
type input "02:40"
click at [545, 75] on div "Work Title TOO REAL Required" at bounding box center [521, 84] width 642 height 54
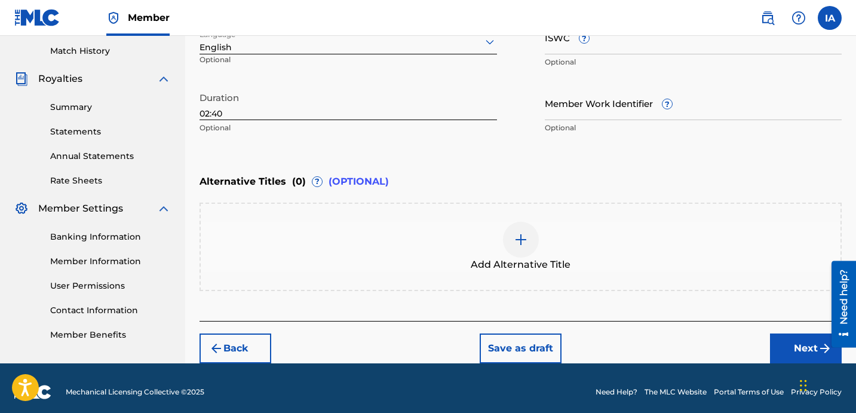
scroll to position [335, 0]
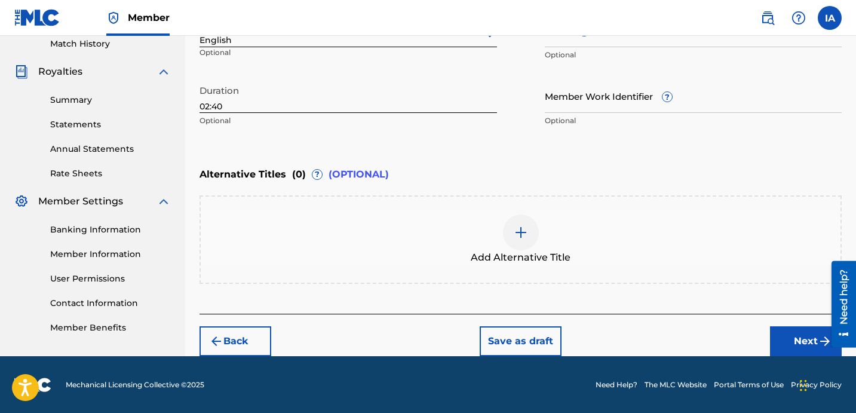
click at [794, 336] on button "Next" at bounding box center [806, 341] width 72 height 30
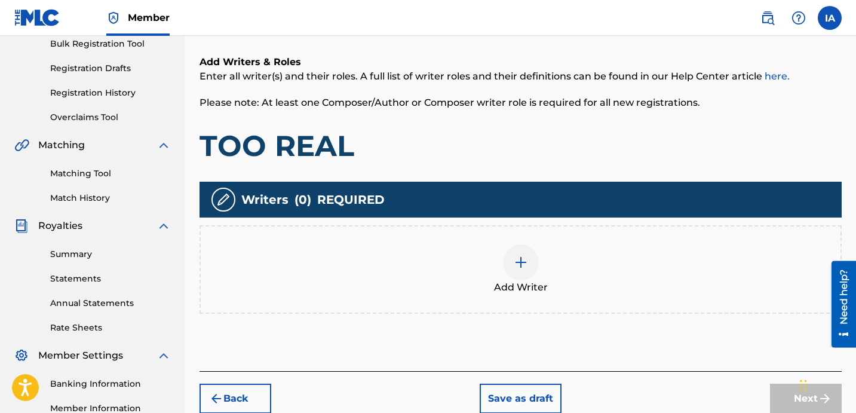
scroll to position [328, 0]
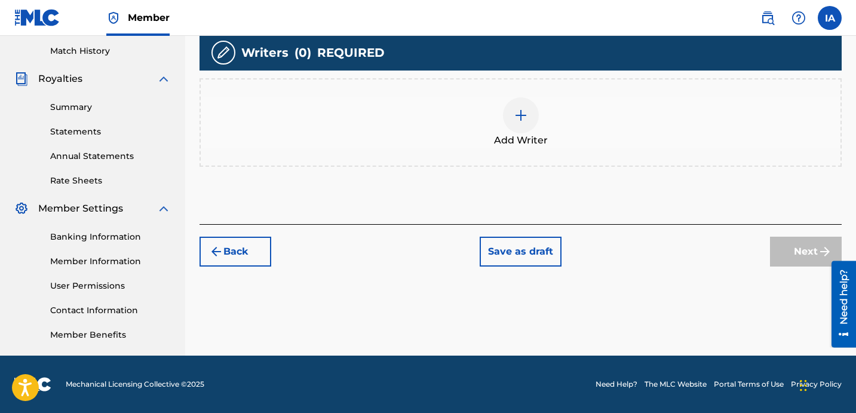
click at [546, 124] on div "Add Writer" at bounding box center [521, 122] width 640 height 50
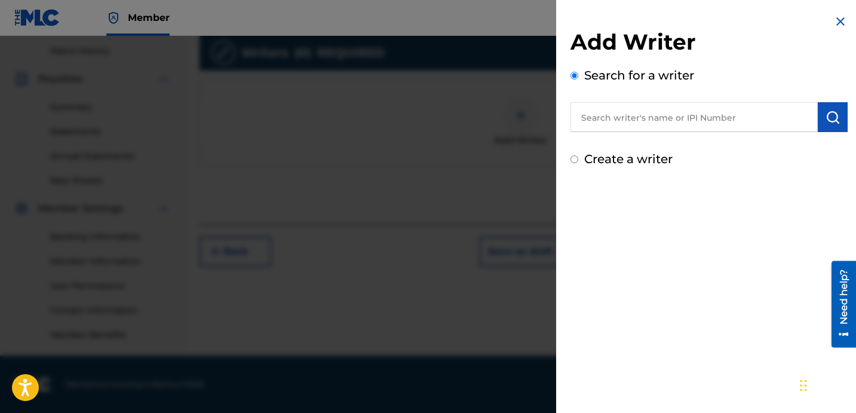
click at [645, 124] on input "text" at bounding box center [694, 117] width 247 height 30
paste input "[PERSON_NAME] [PERSON_NAME]"
type input "[PERSON_NAME] [PERSON_NAME]"
click at [826, 109] on button "submit" at bounding box center [833, 117] width 30 height 30
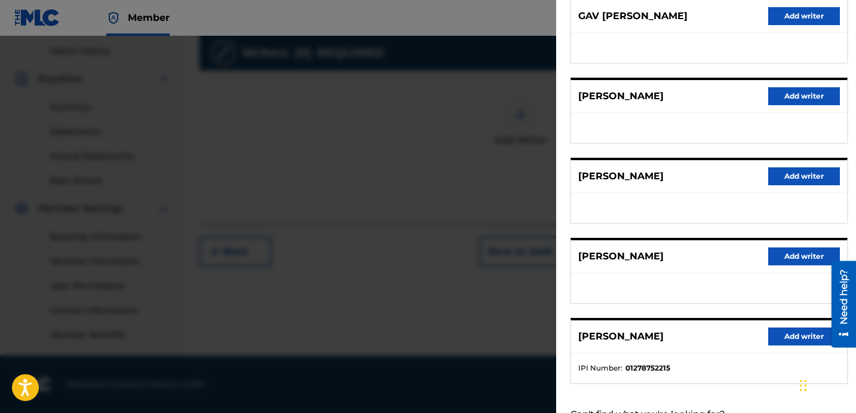
scroll to position [206, 0]
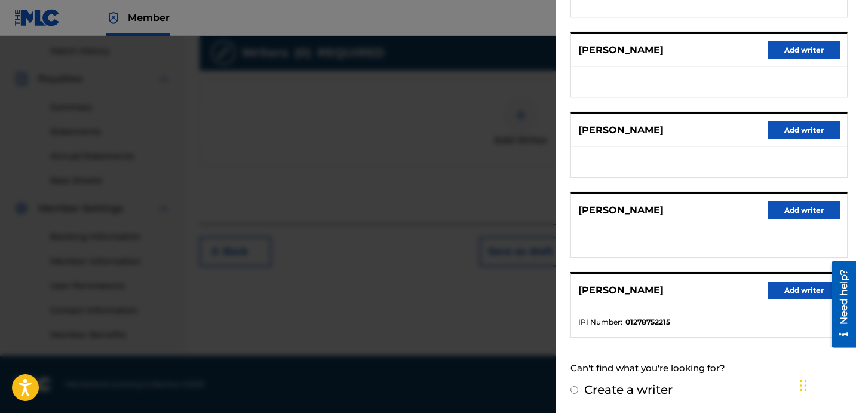
click at [782, 293] on button "Add writer" at bounding box center [804, 290] width 72 height 18
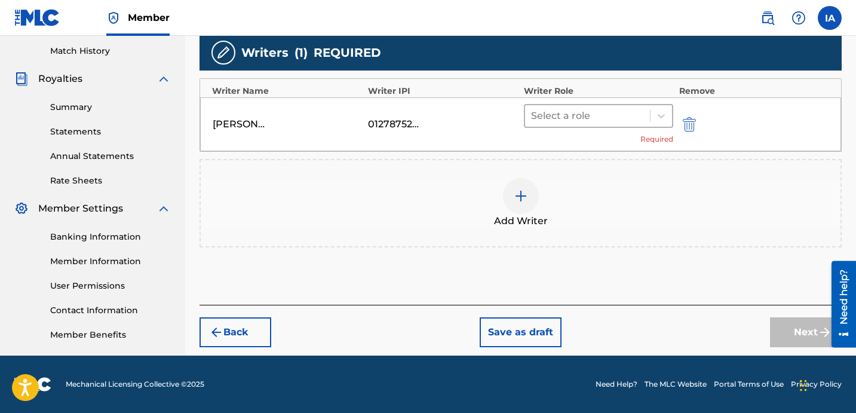
click at [600, 125] on div "Select a role" at bounding box center [587, 116] width 125 height 22
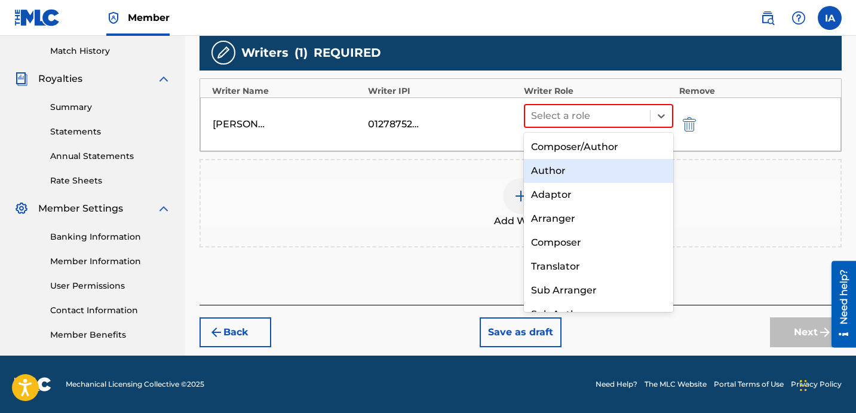
click at [571, 175] on div "Author" at bounding box center [598, 171] width 149 height 24
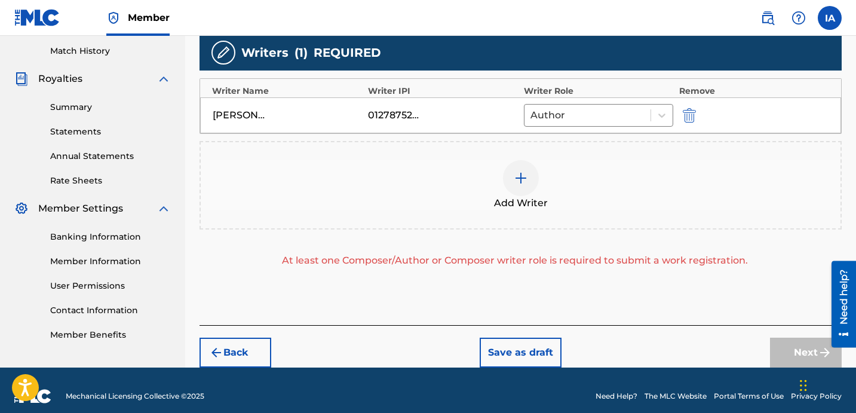
click at [561, 174] on div "Add Writer" at bounding box center [521, 185] width 640 height 50
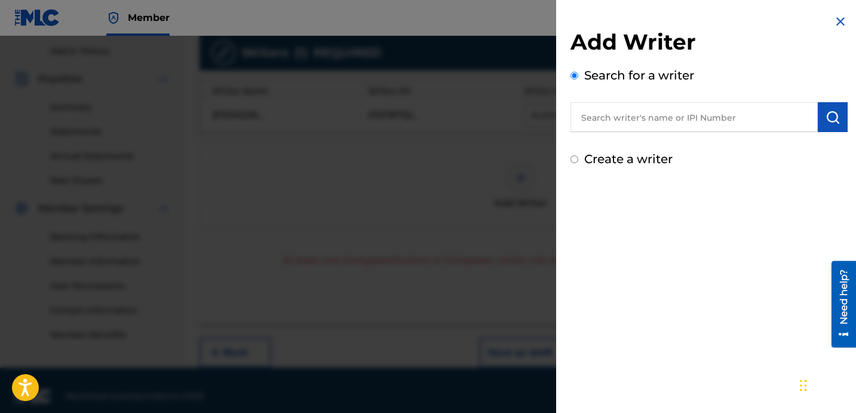
click at [608, 160] on label "Create a writer" at bounding box center [628, 159] width 88 height 14
radio input "true"
click at [578, 160] on input "Create a writer" at bounding box center [575, 159] width 8 height 8
radio input "false"
radio input "true"
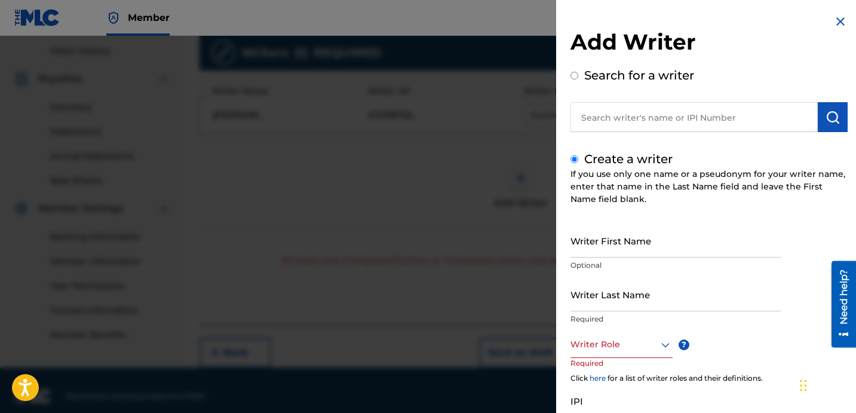
click at [638, 297] on input "Writer Last Name" at bounding box center [676, 294] width 210 height 34
paste input "UNKNOWN WRITER"
type input "UNKNOWN WRITER"
click at [646, 303] on input "UNKNOWN WRITER" at bounding box center [676, 294] width 210 height 34
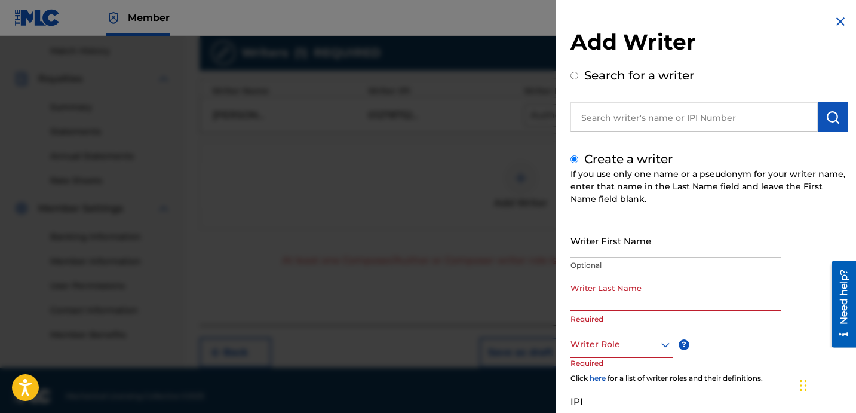
click at [658, 278] on input "Writer Last Name" at bounding box center [676, 294] width 210 height 34
paste input "UNKNOWN WRITER"
click at [642, 299] on input "UNKNOWN WRITER" at bounding box center [676, 294] width 210 height 34
type input "UNKNOWN"
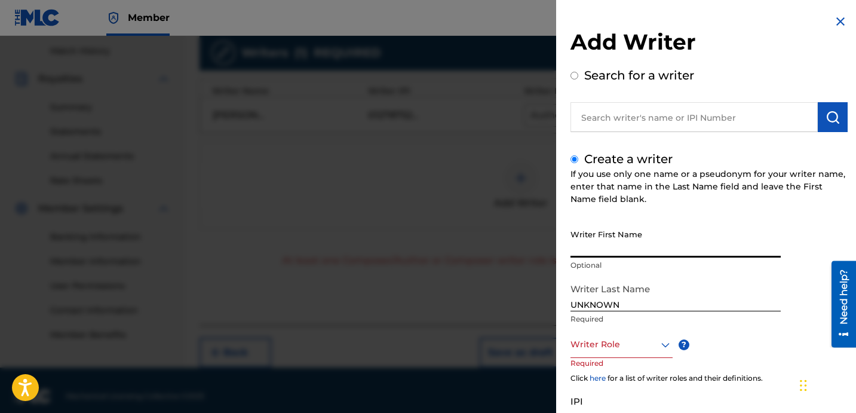
click at [629, 253] on input "Writer First Name" at bounding box center [676, 240] width 210 height 34
paste input "WRITER"
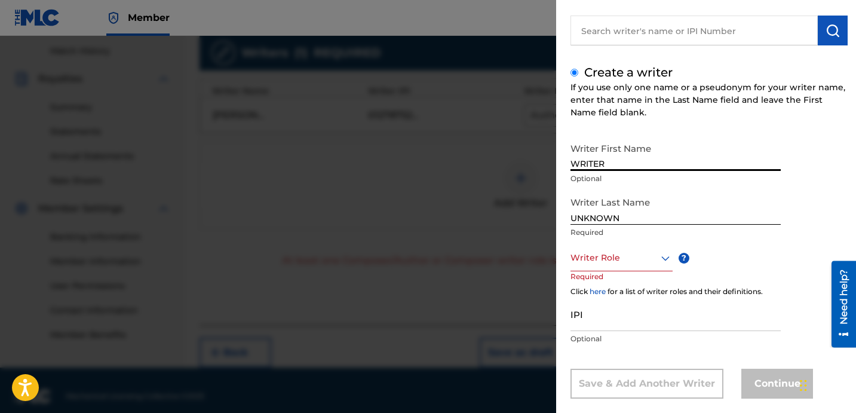
scroll to position [105, 0]
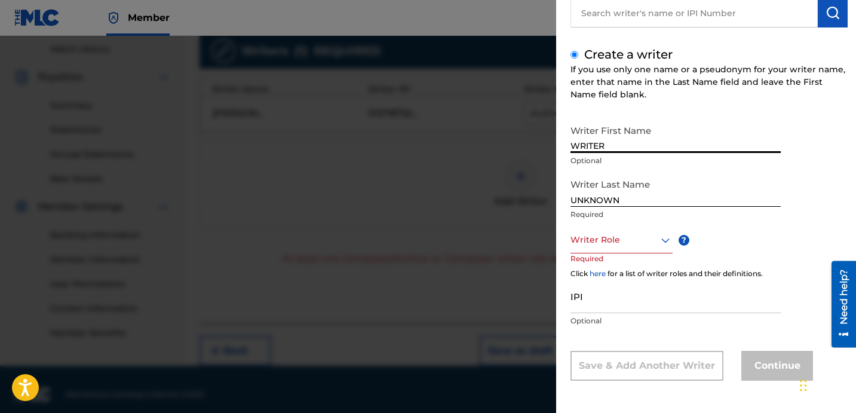
type input "WRITER"
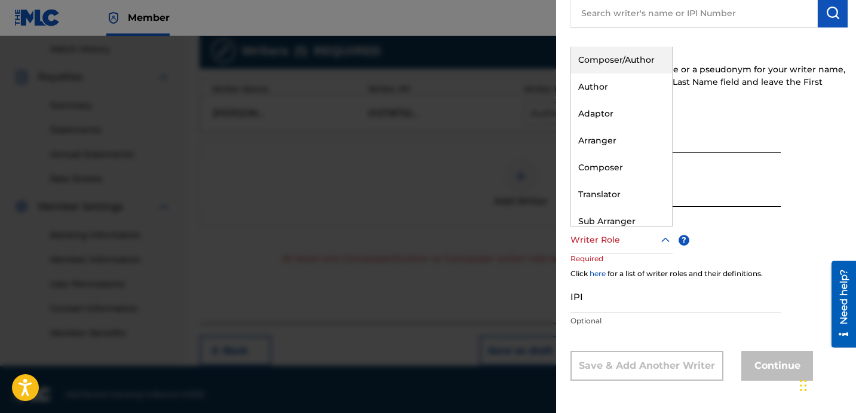
scroll to position [330, 0]
click at [636, 244] on div at bounding box center [622, 239] width 102 height 15
click at [625, 171] on div "Composer" at bounding box center [621, 167] width 101 height 27
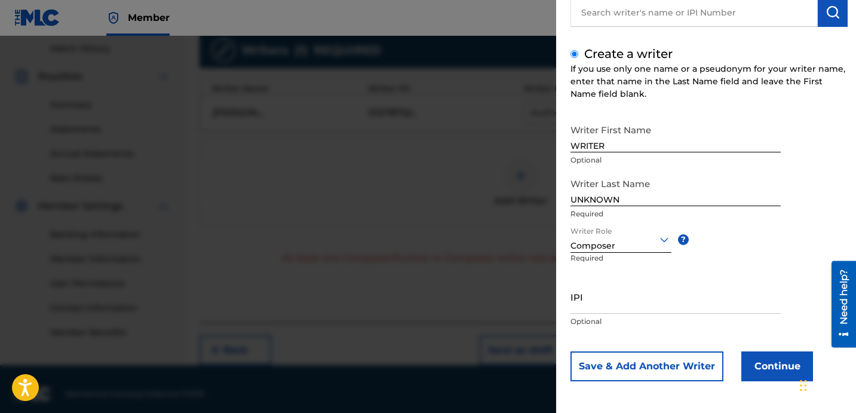
scroll to position [106, 0]
click at [786, 364] on button "Continue" at bounding box center [778, 366] width 72 height 30
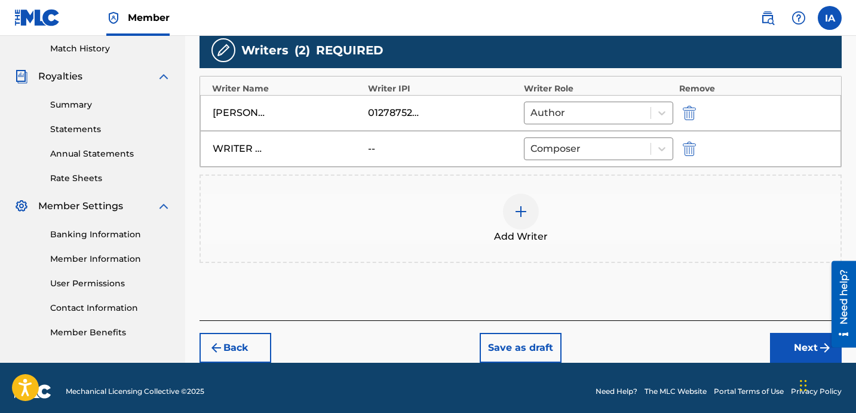
click at [811, 344] on button "Next" at bounding box center [806, 348] width 72 height 30
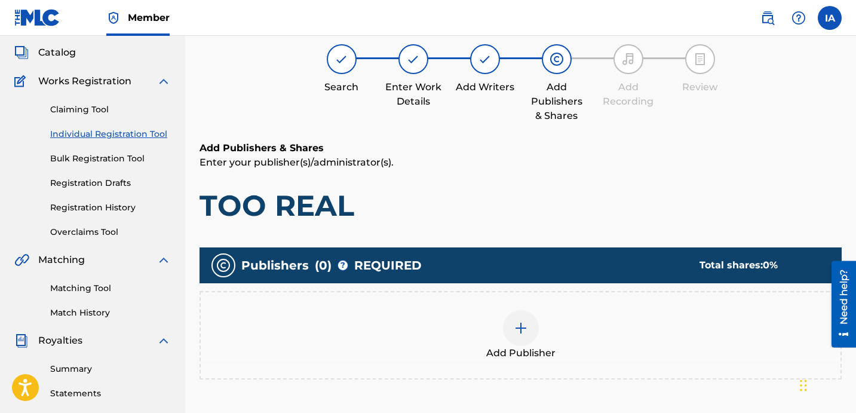
scroll to position [54, 0]
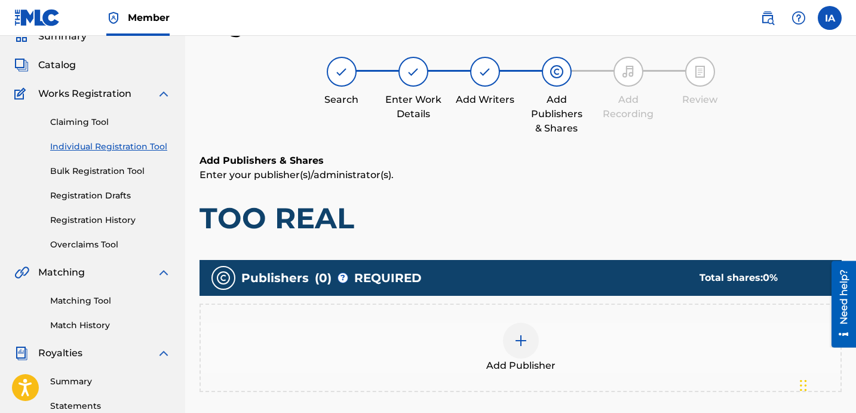
click at [586, 179] on p "Enter your publisher(s)/administrator(s)." at bounding box center [521, 175] width 642 height 14
click at [555, 342] on div "Add Publisher" at bounding box center [521, 348] width 640 height 50
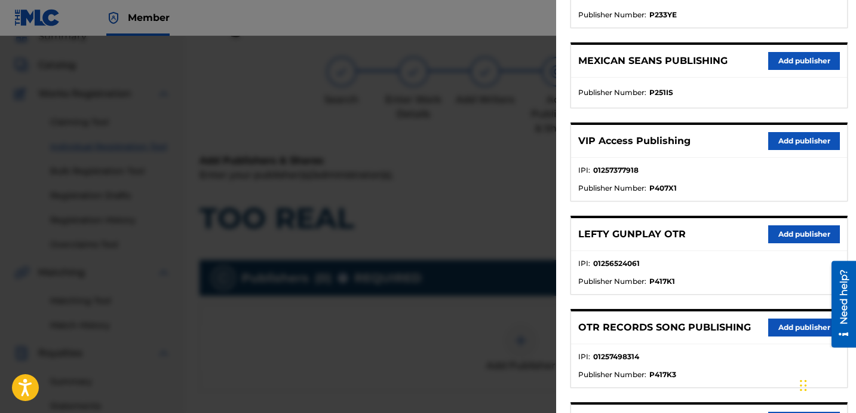
scroll to position [406, 0]
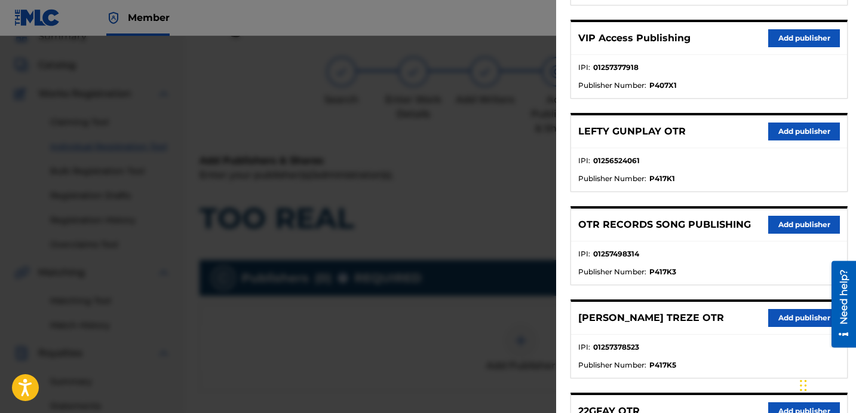
click at [788, 219] on button "Add publisher" at bounding box center [804, 225] width 72 height 18
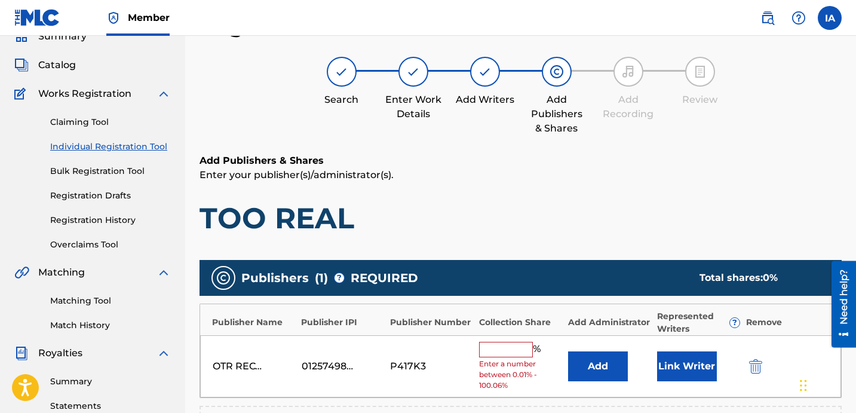
click at [498, 350] on input "text" at bounding box center [506, 350] width 54 height 16
type input "50"
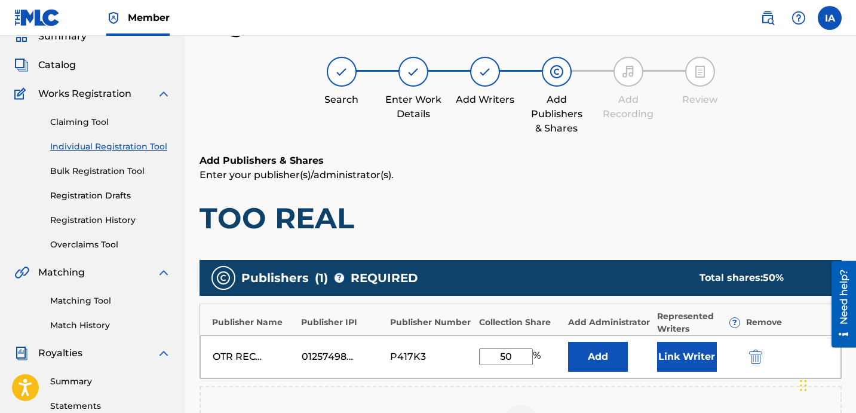
click at [580, 348] on button "Add" at bounding box center [598, 357] width 60 height 30
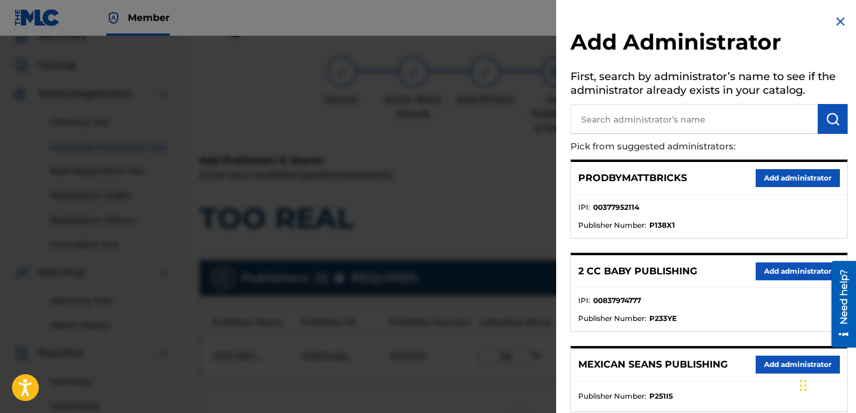
scroll to position [215, 0]
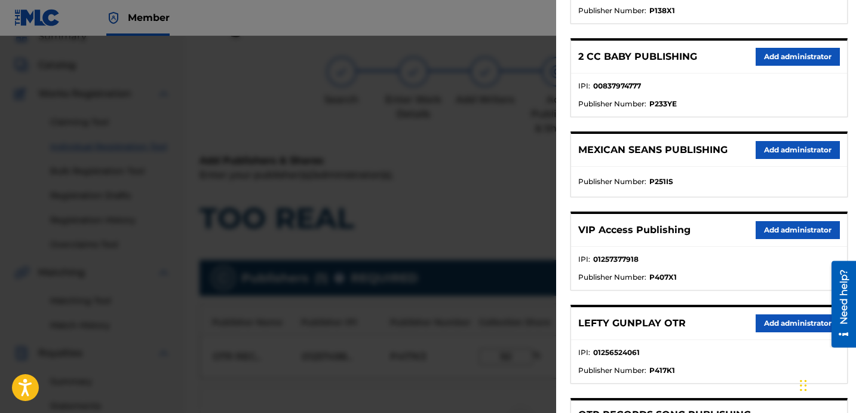
click at [804, 235] on button "Add administrator" at bounding box center [798, 230] width 84 height 18
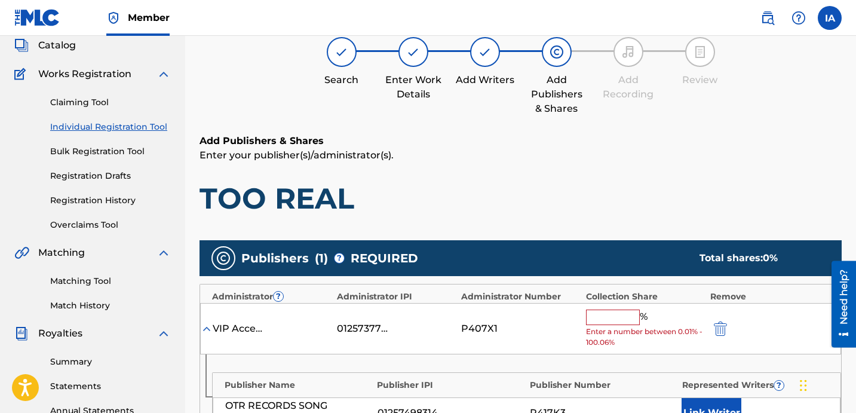
scroll to position [96, 0]
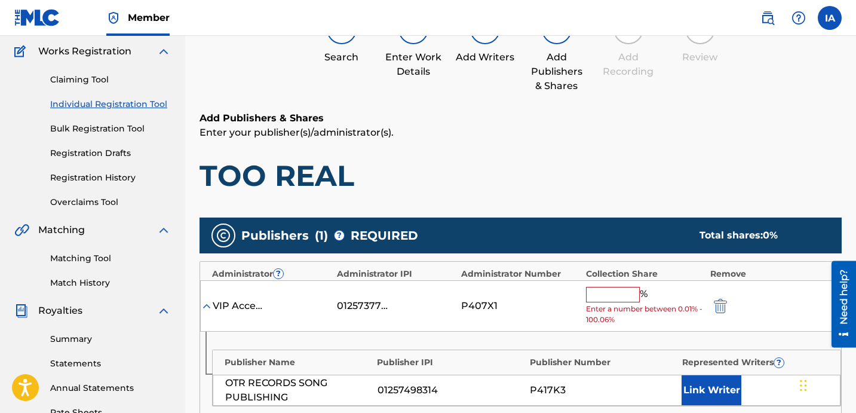
click at [635, 297] on input "text" at bounding box center [613, 295] width 54 height 16
type input "50"
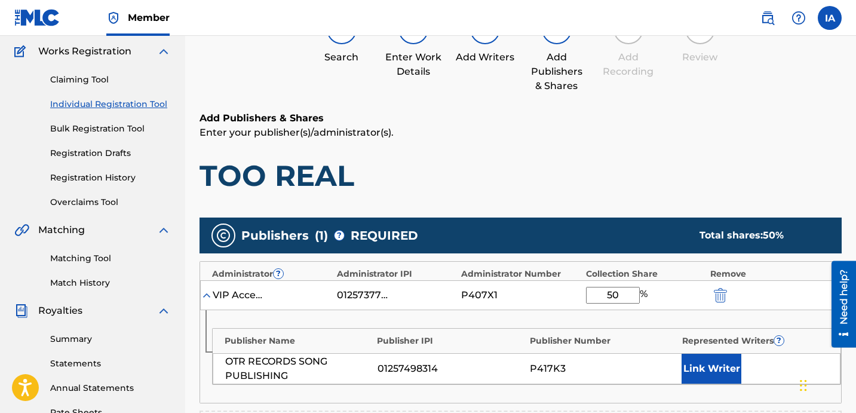
click at [722, 370] on button "Link Writer" at bounding box center [712, 369] width 60 height 30
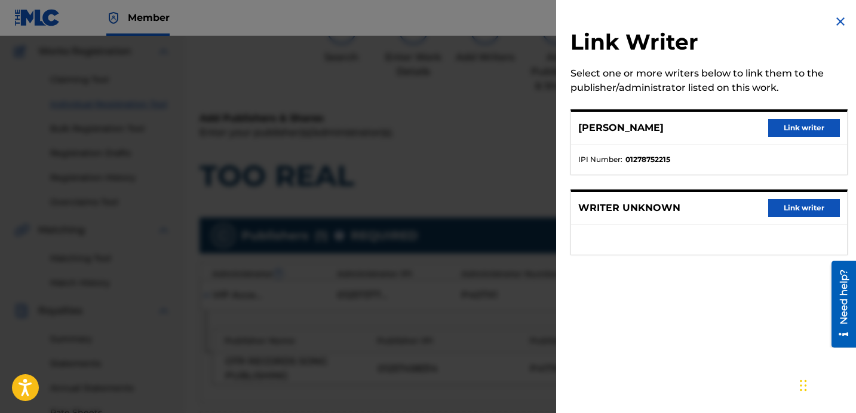
click at [798, 127] on button "Link writer" at bounding box center [804, 128] width 72 height 18
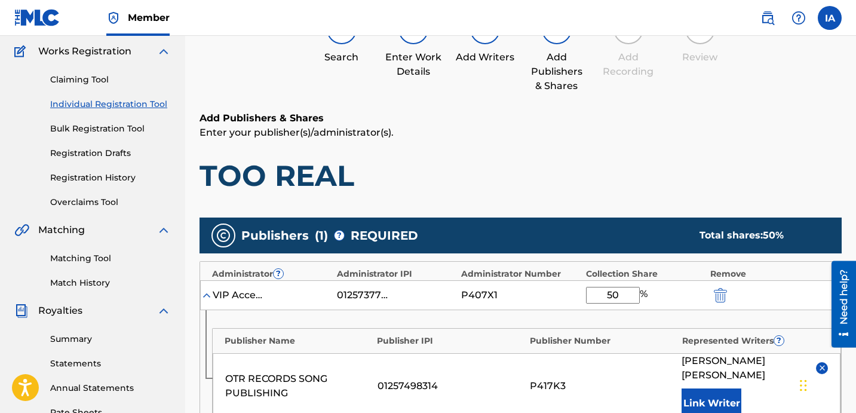
click at [572, 144] on div "Add Publishers & Shares Enter your publisher(s)/administrator(s). TOO REAL" at bounding box center [521, 152] width 642 height 82
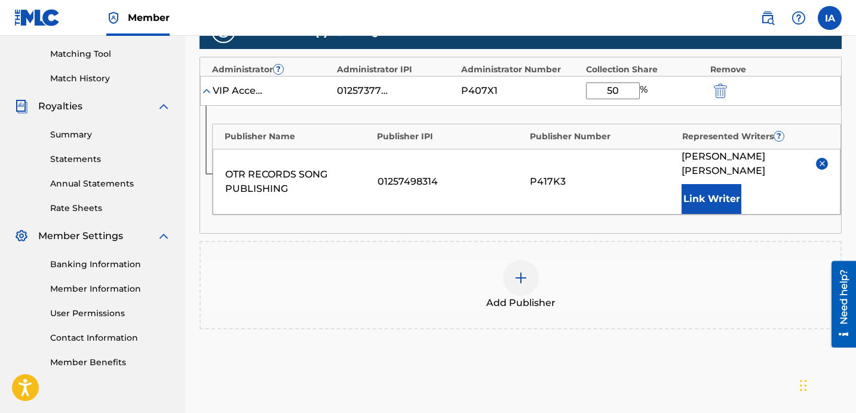
scroll to position [352, 0]
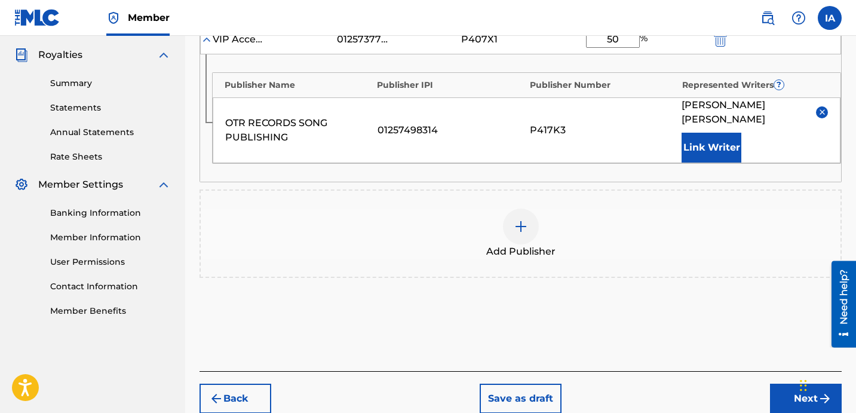
click at [783, 394] on button "Next" at bounding box center [806, 399] width 72 height 30
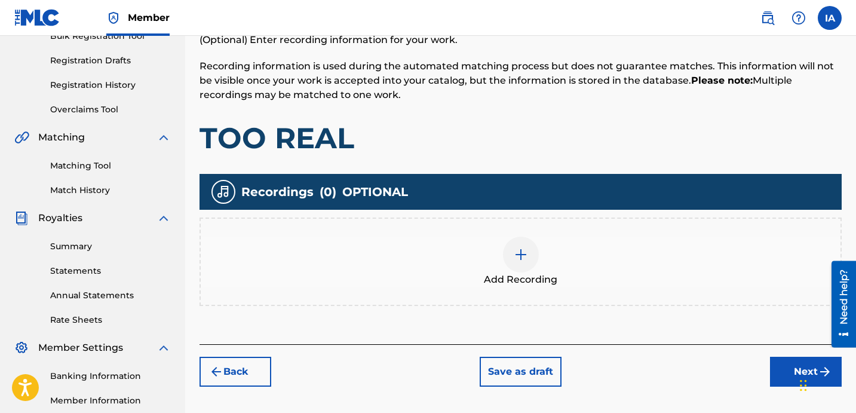
scroll to position [256, 0]
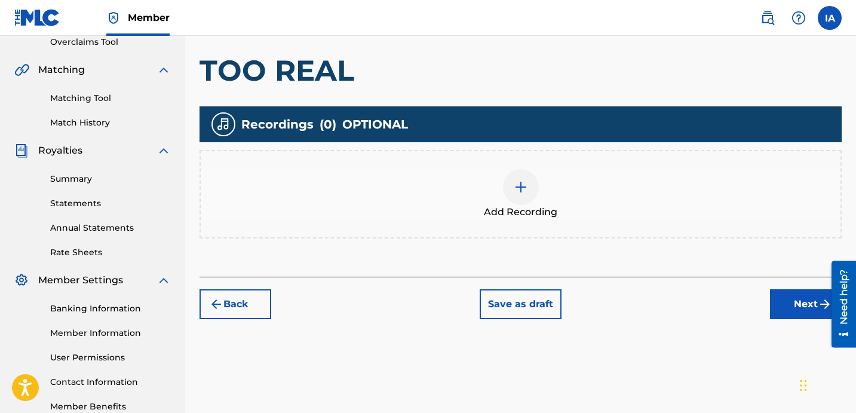
click at [578, 201] on div "Add Recording" at bounding box center [521, 194] width 640 height 50
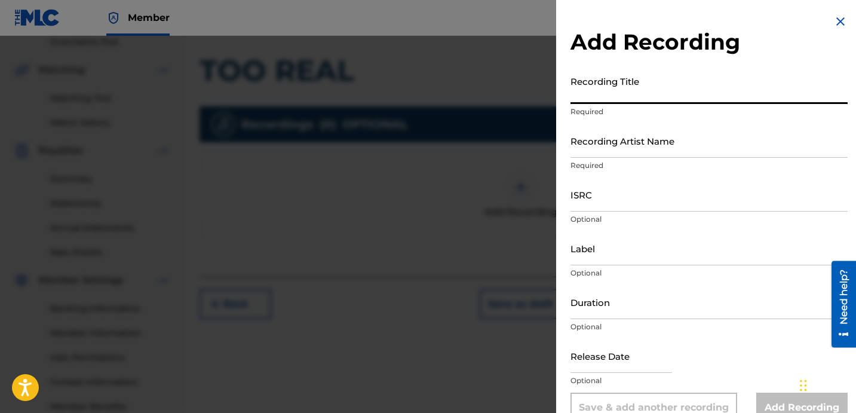
click at [580, 94] on input "Recording Title" at bounding box center [709, 87] width 277 height 34
paste input "TOO REAL"
type input "TOO REAL"
click at [608, 136] on input "Recording Artist Name" at bounding box center [709, 141] width 277 height 34
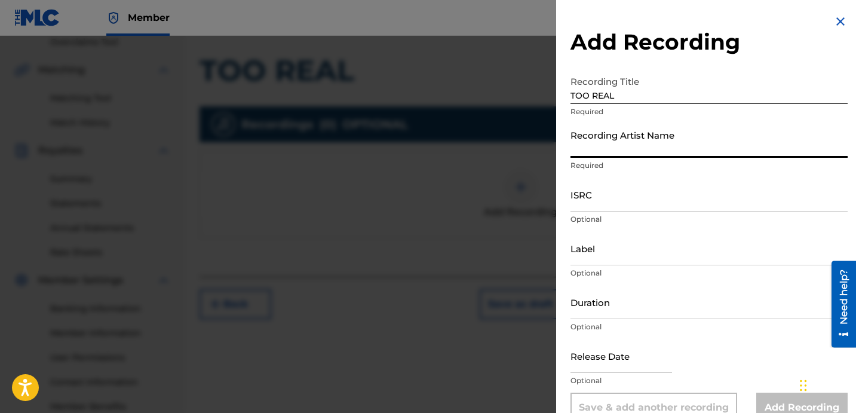
type input "FAYZDATRAPR"
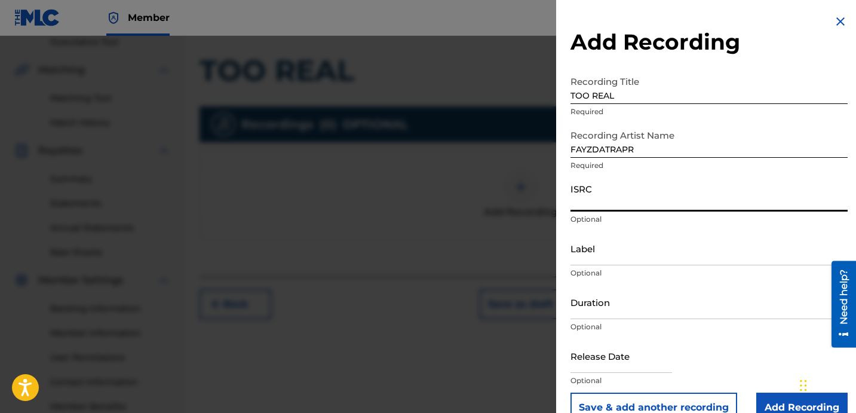
click at [604, 192] on input "ISRC" at bounding box center [709, 194] width 277 height 34
paste input "QZHN82059956"
type input "QZHN82059956"
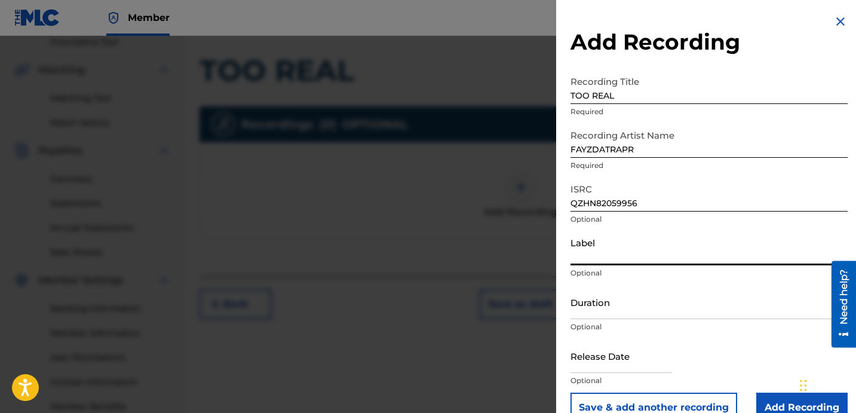
click at [599, 246] on input "Label" at bounding box center [709, 248] width 277 height 34
type input "OTR RECORDS"
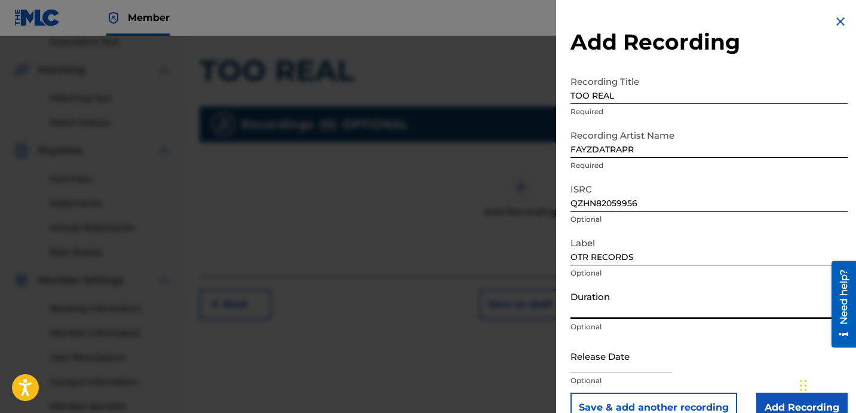
click at [598, 299] on input "Duration" at bounding box center [709, 302] width 277 height 34
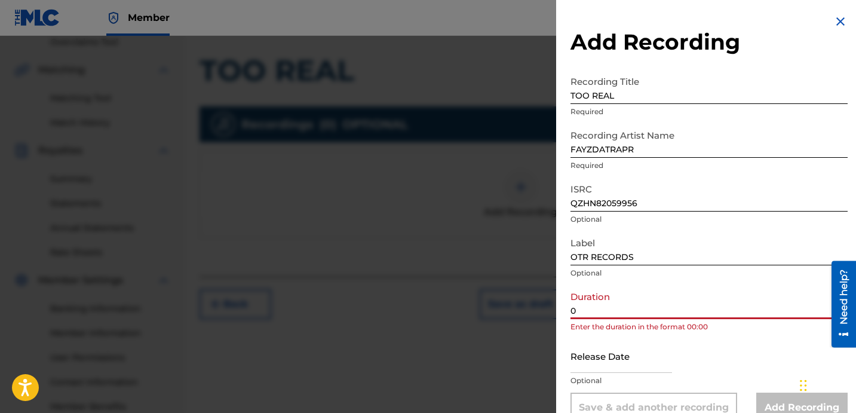
paste input "2:40"
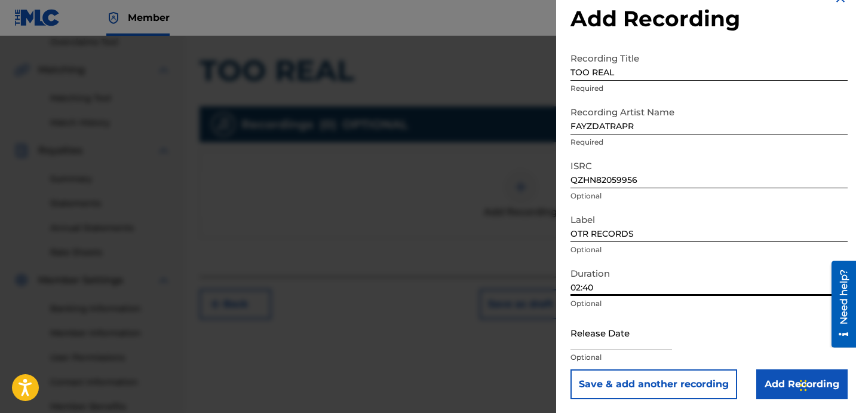
scroll to position [24, 0]
type input "02:40"
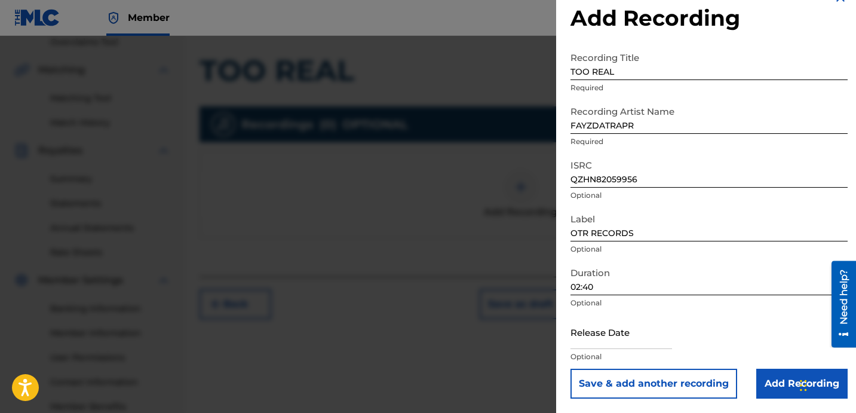
click at [771, 370] on input "Add Recording" at bounding box center [801, 384] width 91 height 30
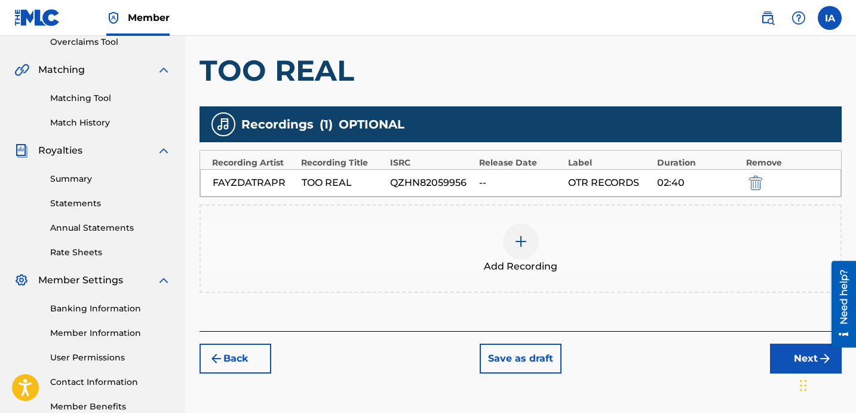
click at [779, 348] on button "Next" at bounding box center [806, 359] width 72 height 30
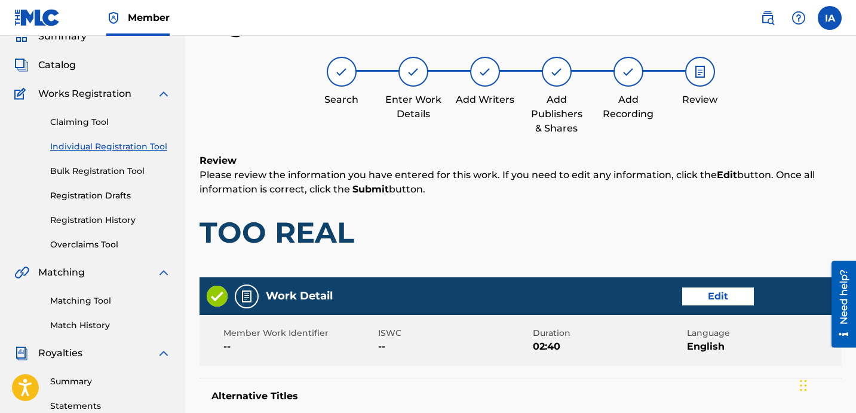
click at [619, 233] on h1 "TOO REAL" at bounding box center [521, 233] width 642 height 36
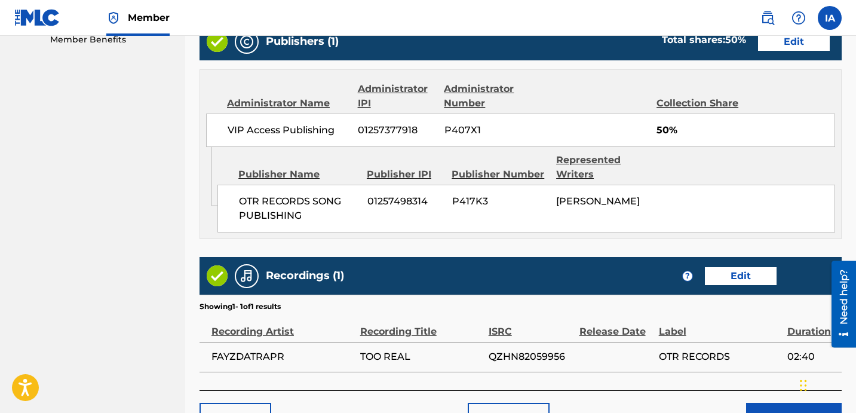
scroll to position [698, 0]
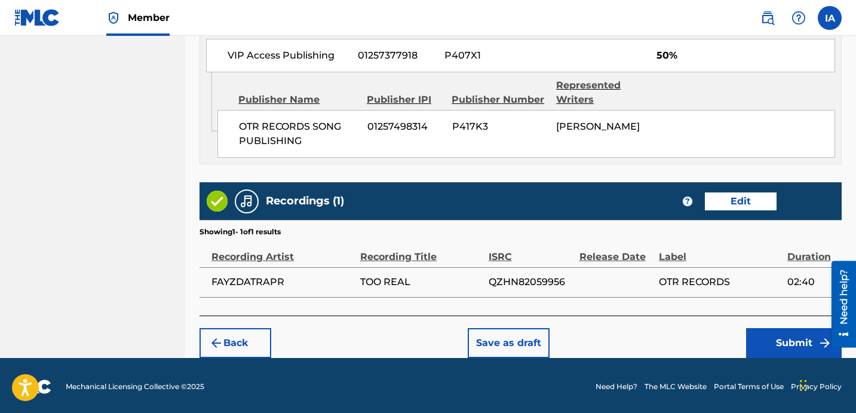
click at [785, 351] on button "Submit" at bounding box center [794, 343] width 96 height 30
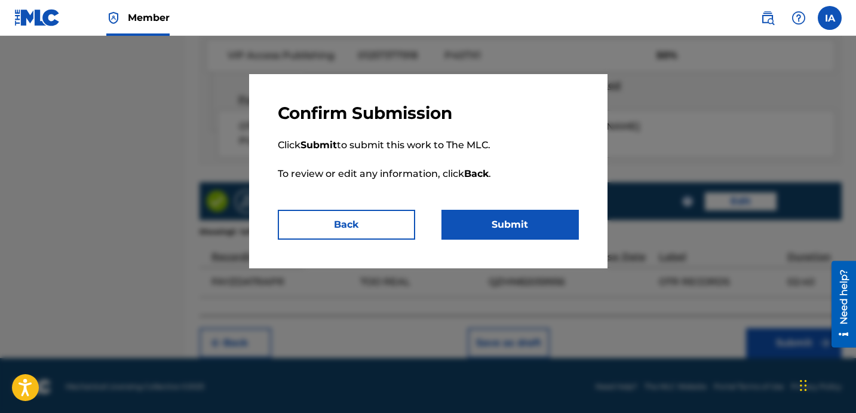
click at [555, 218] on button "Submit" at bounding box center [510, 225] width 137 height 30
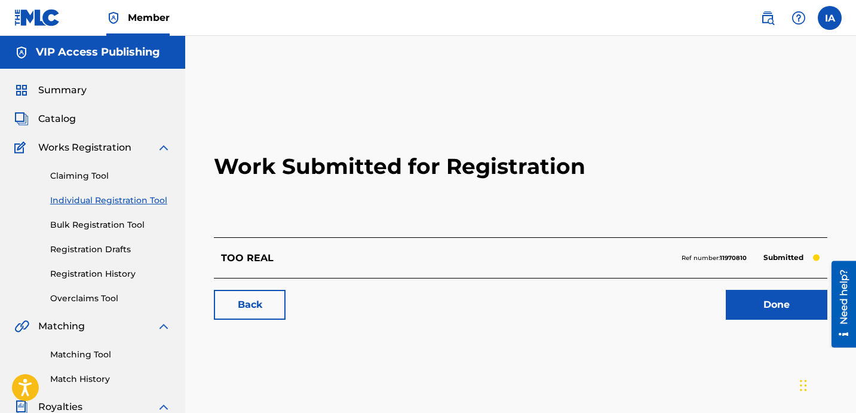
click at [429, 220] on h2 "Work Submitted for Registration" at bounding box center [521, 167] width 614 height 142
click at [164, 203] on link "Individual Registration Tool" at bounding box center [110, 200] width 121 height 13
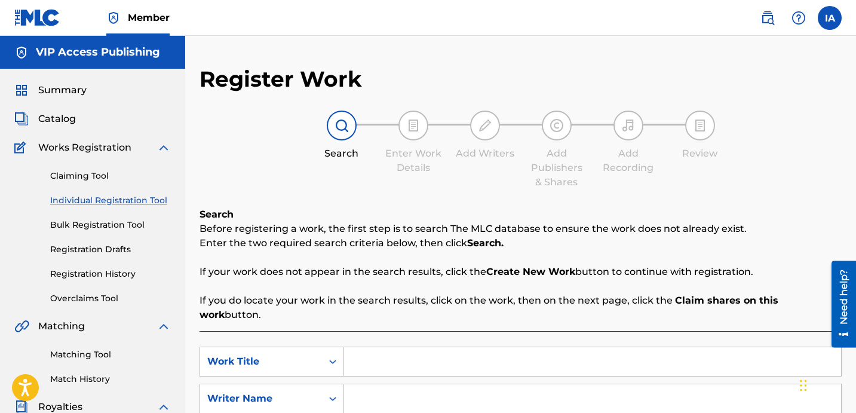
click at [491, 356] on input "Search Form" at bounding box center [592, 361] width 497 height 29
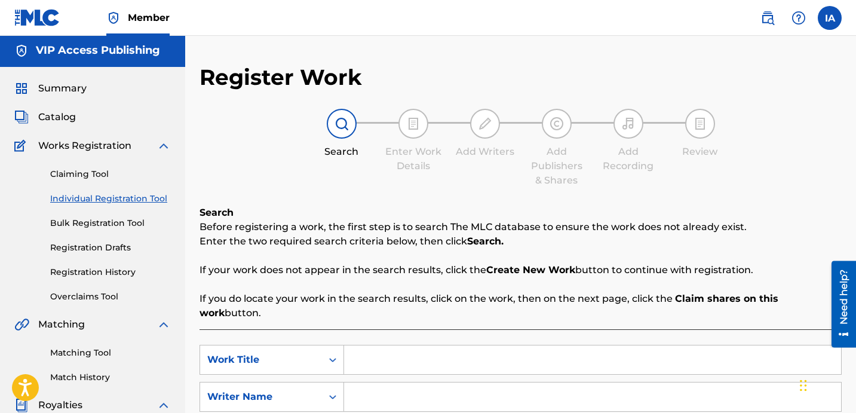
scroll to position [42, 0]
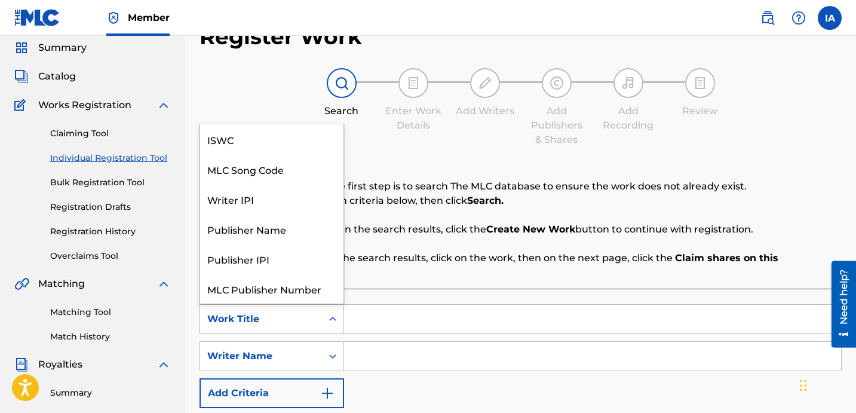
click at [280, 312] on div "Work Title" at bounding box center [261, 319] width 108 height 14
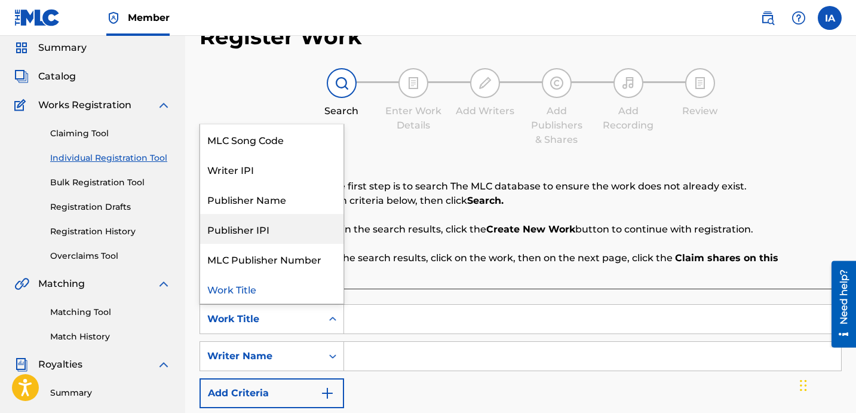
scroll to position [0, 0]
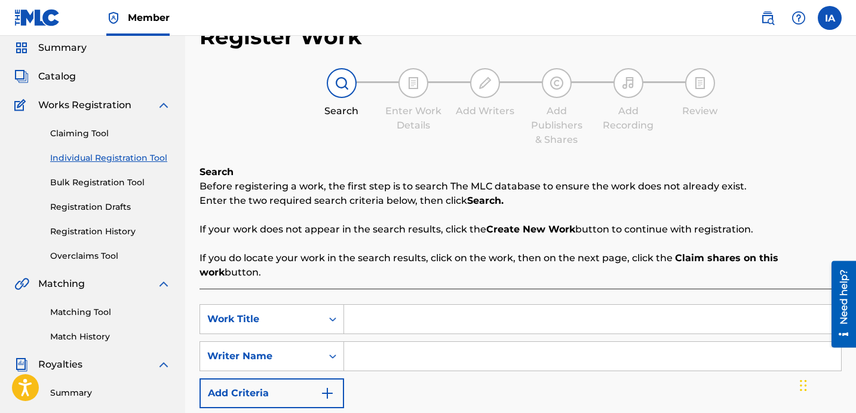
click at [436, 313] on input "Search Form" at bounding box center [592, 319] width 497 height 29
paste input "Fight My Thoughts"
type input "Fight My Thoughts"
click at [564, 165] on div "Search Before registering a work, the first step is to search The MLC database …" at bounding box center [521, 222] width 642 height 115
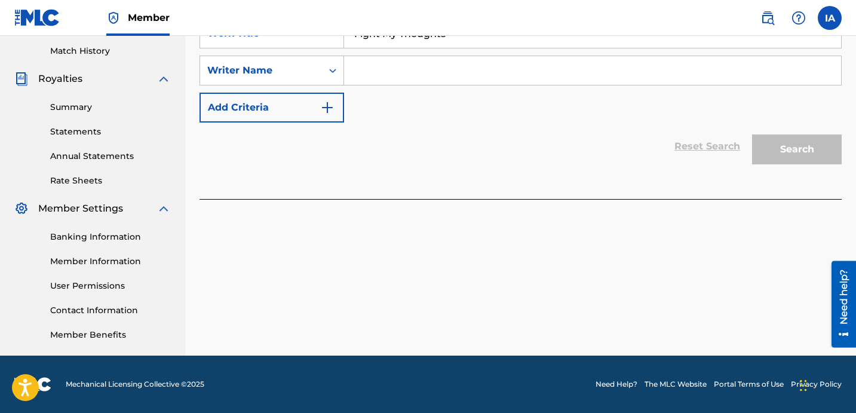
scroll to position [114, 0]
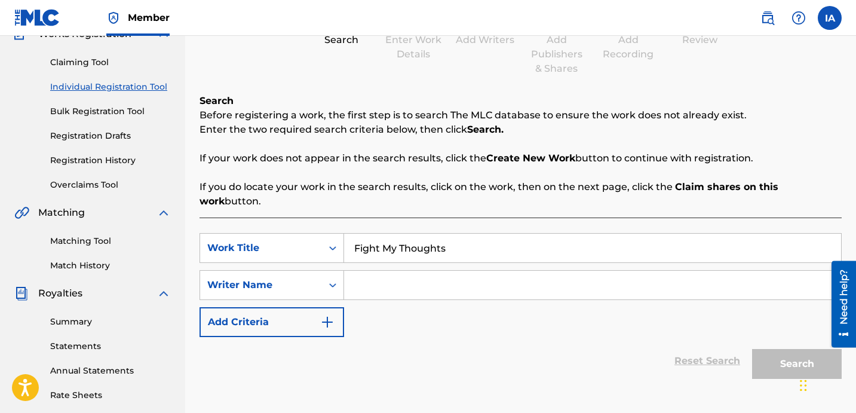
click at [617, 294] on div "SearchWithCriteriadfe8f73d-09d1-42d2-b891-fc41b2943ccc Work Title Fight My Thou…" at bounding box center [521, 285] width 642 height 104
click at [623, 277] on input "Search Form" at bounding box center [592, 285] width 497 height 29
type input "G"
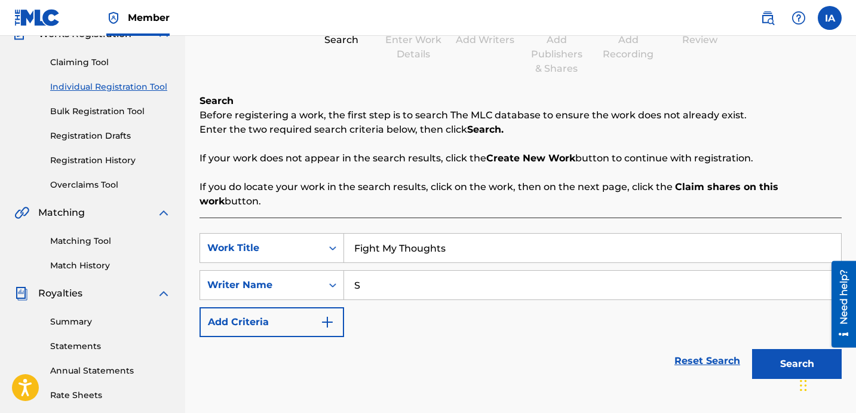
type input "S"
click at [773, 359] on button "Search" at bounding box center [797, 364] width 90 height 30
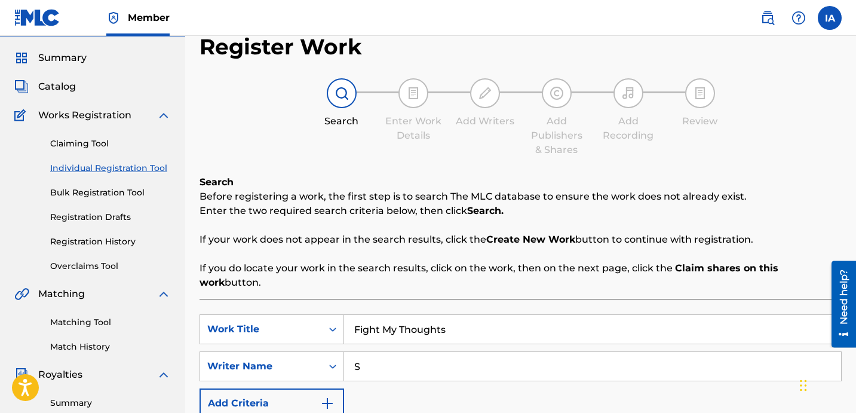
scroll to position [0, 0]
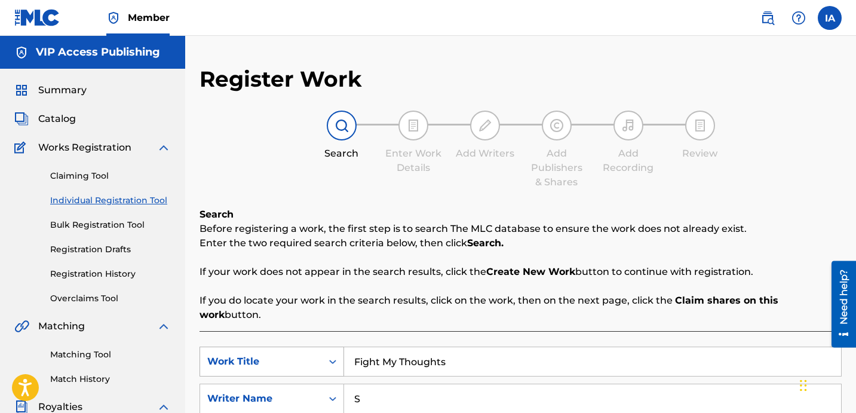
drag, startPoint x: 400, startPoint y: 391, endPoint x: 326, endPoint y: 357, distance: 81.5
click at [346, 384] on input "S" at bounding box center [592, 398] width 497 height 29
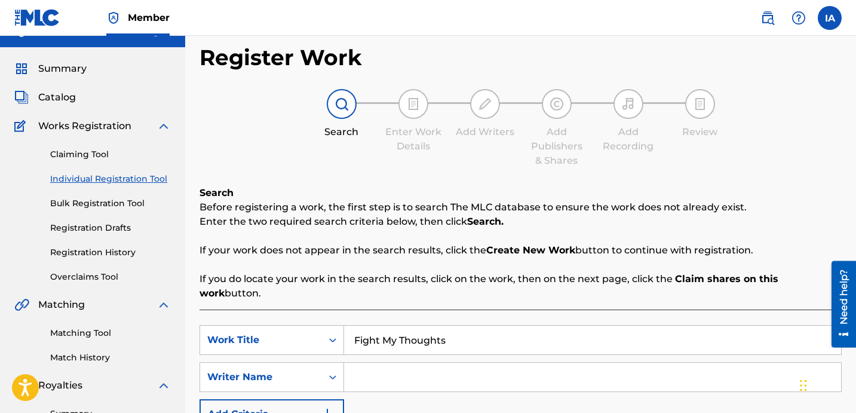
scroll to position [43, 0]
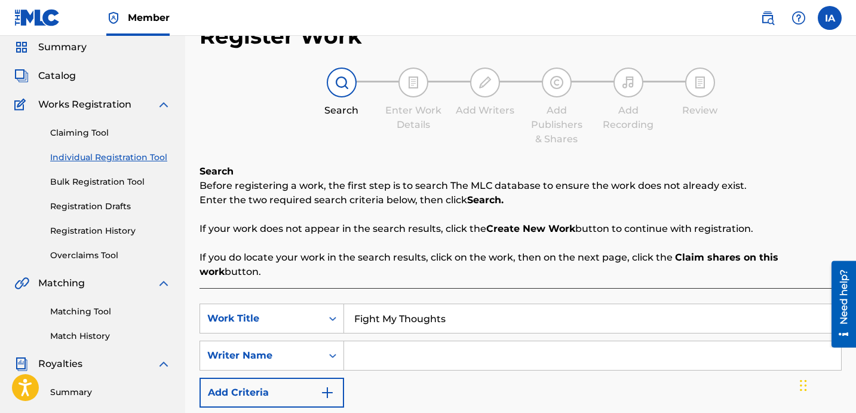
click at [585, 347] on input "Search Form" at bounding box center [592, 355] width 497 height 29
paste input "[PERSON_NAME]"
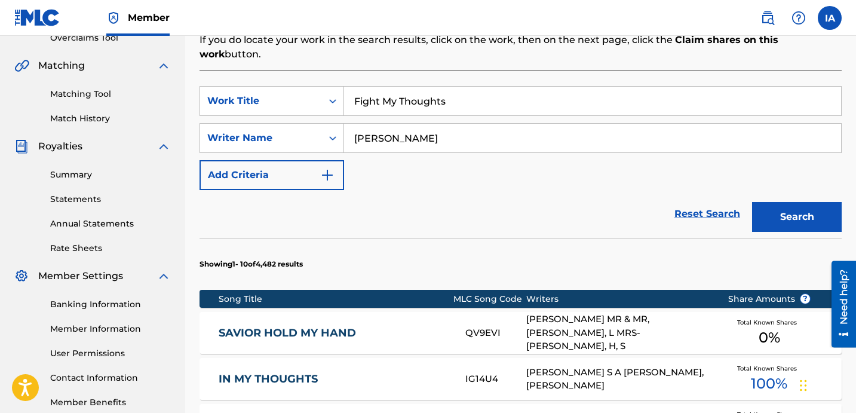
scroll to position [269, 0]
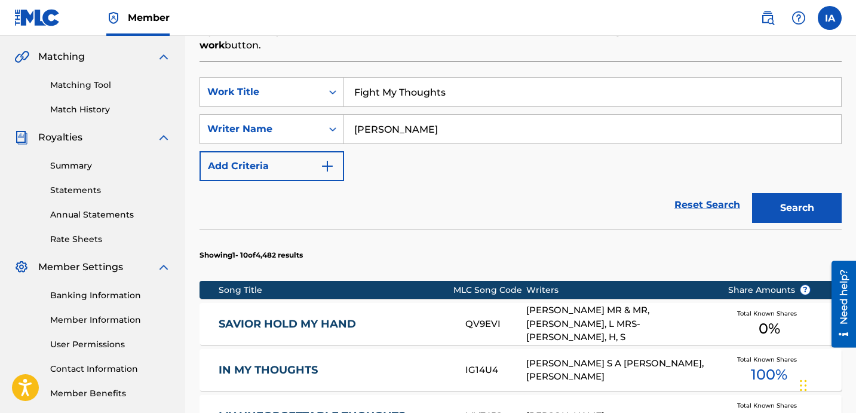
type input "[PERSON_NAME]"
click at [782, 195] on button "Search" at bounding box center [797, 208] width 90 height 30
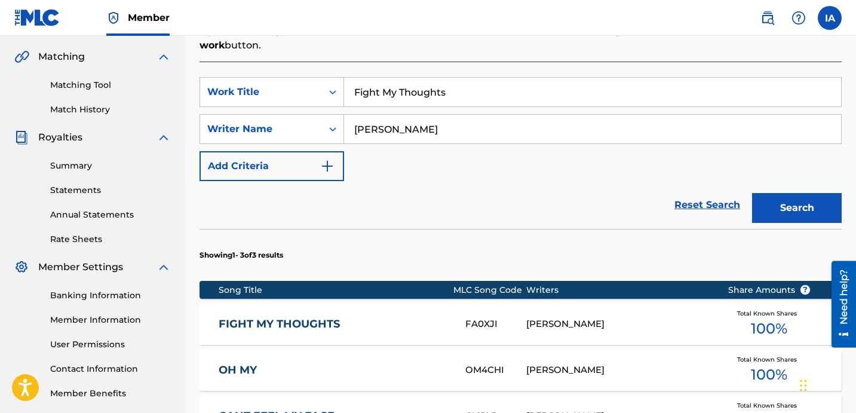
click at [540, 148] on div "SearchWithCriteriadfe8f73d-09d1-42d2-b891-fc41b2943ccc Work Title Fight My Thou…" at bounding box center [521, 129] width 642 height 104
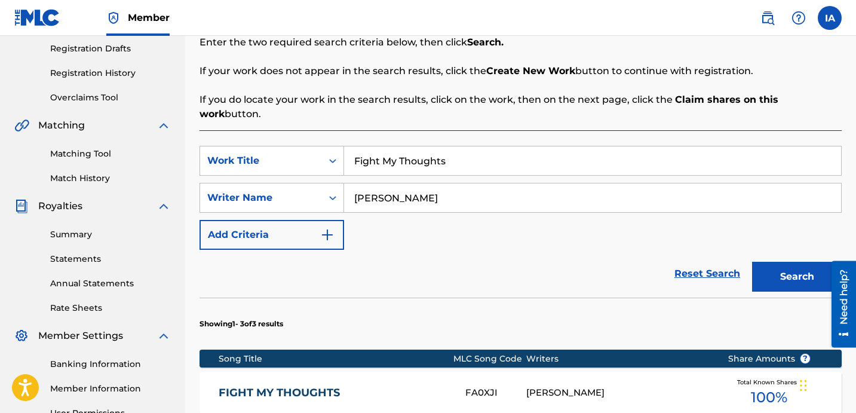
scroll to position [199, 0]
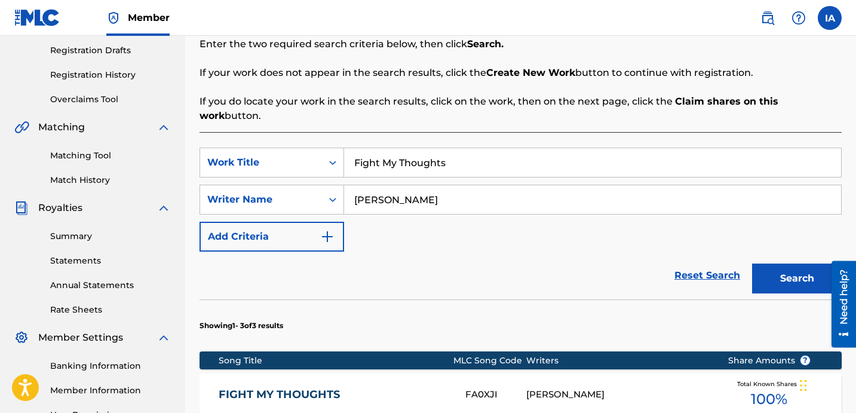
drag, startPoint x: 558, startPoint y: 188, endPoint x: 360, endPoint y: 149, distance: 202.1
click at [379, 158] on div "SearchWithCriteriadfe8f73d-09d1-42d2-b891-fc41b2943ccc Work Title Fight My Thou…" at bounding box center [521, 200] width 642 height 104
drag, startPoint x: 425, startPoint y: 143, endPoint x: 340, endPoint y: 114, distance: 90.5
click at [347, 132] on div "SearchWithCriteriadfe8f73d-09d1-42d2-b891-fc41b2943ccc Work Title Fight My Thou…" at bounding box center [521, 371] width 642 height 479
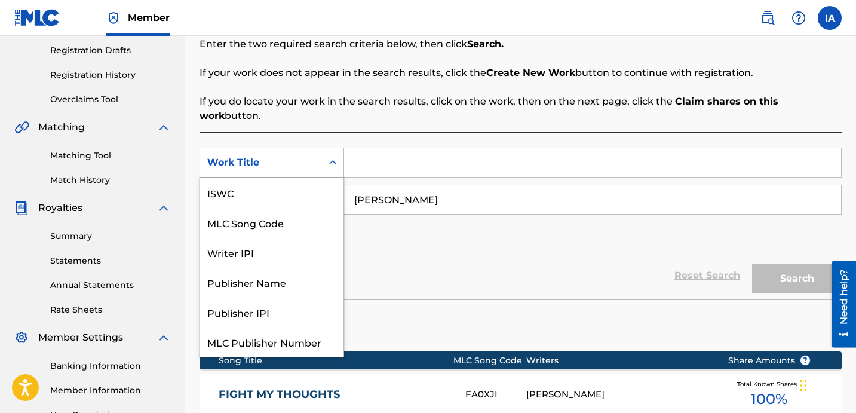
click at [314, 151] on div "Work Title" at bounding box center [261, 162] width 122 height 23
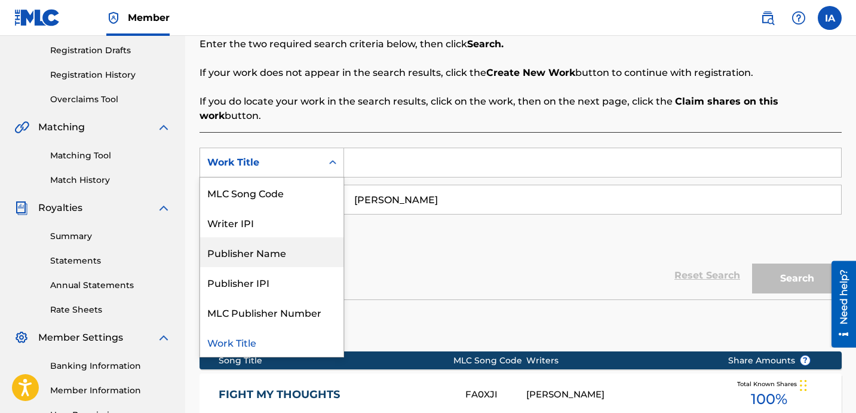
scroll to position [0, 0]
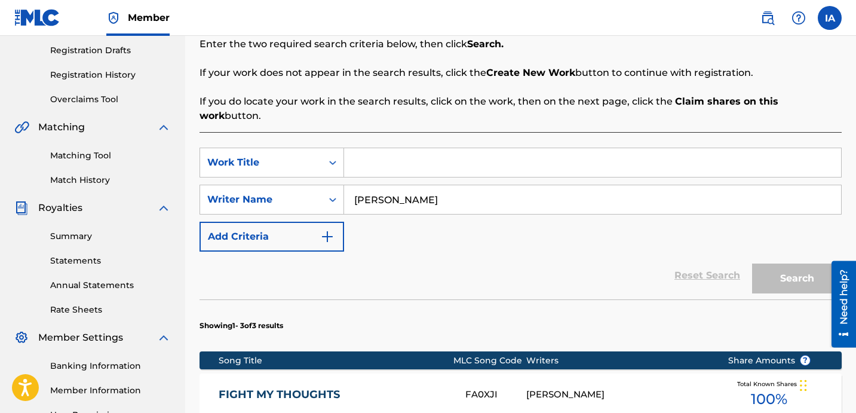
click at [473, 226] on div "SearchWithCriteriadfe8f73d-09d1-42d2-b891-fc41b2943ccc Work Title SearchWithCri…" at bounding box center [521, 200] width 642 height 104
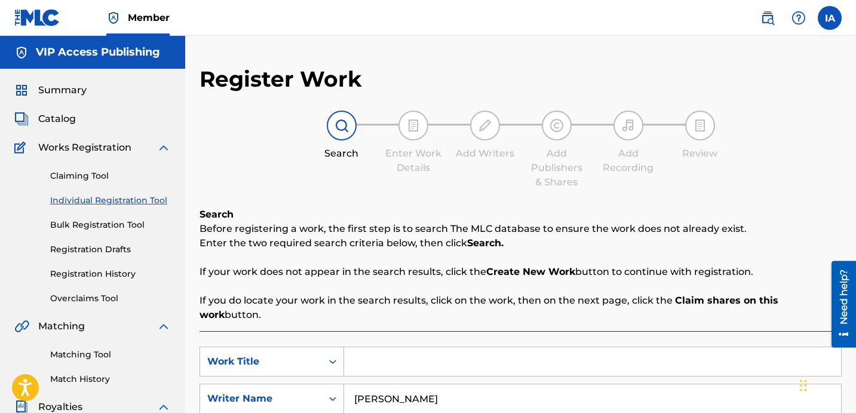
click at [64, 117] on span "Catalog" at bounding box center [57, 119] width 38 height 14
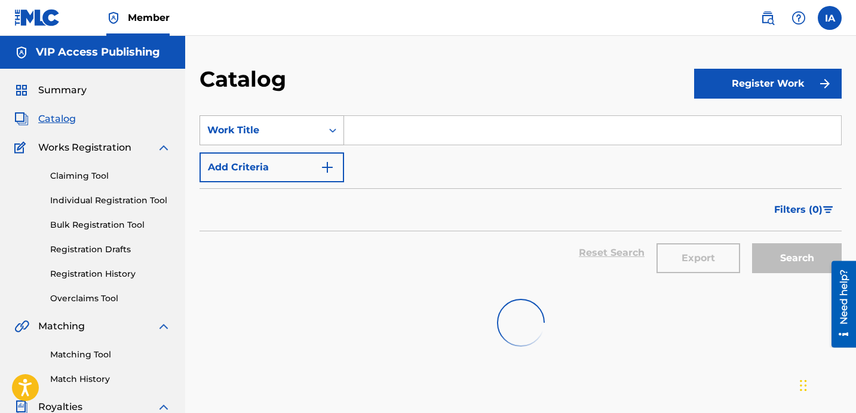
click at [301, 127] on div "Work Title" at bounding box center [261, 130] width 108 height 14
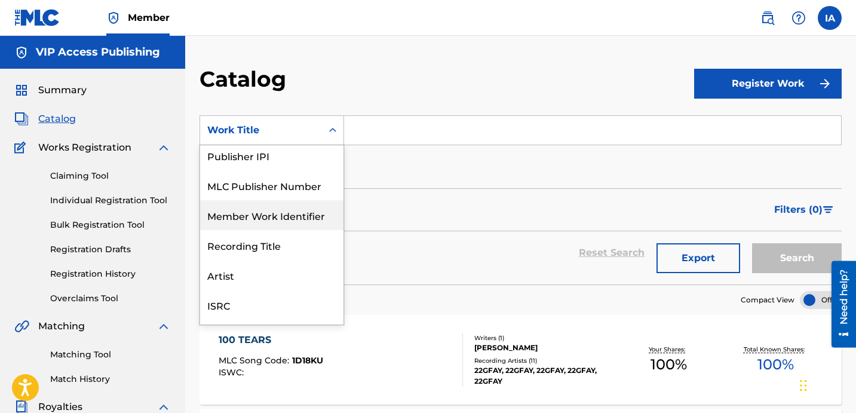
scroll to position [154, 0]
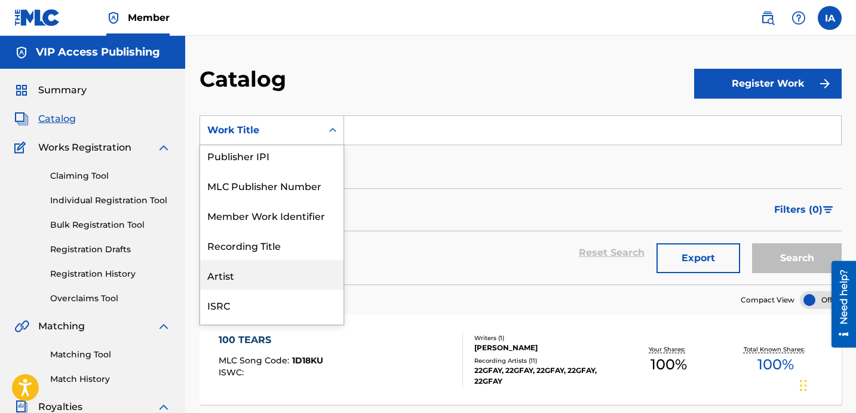
click at [266, 270] on div "Artist" at bounding box center [271, 275] width 143 height 30
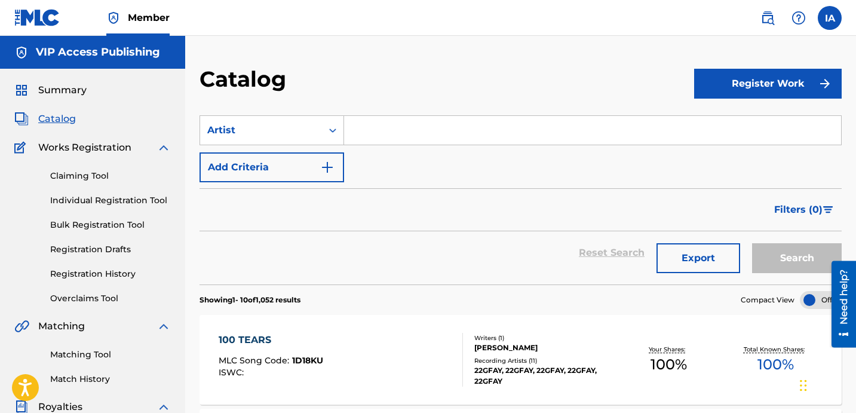
click at [381, 140] on input "Search Form" at bounding box center [592, 130] width 497 height 29
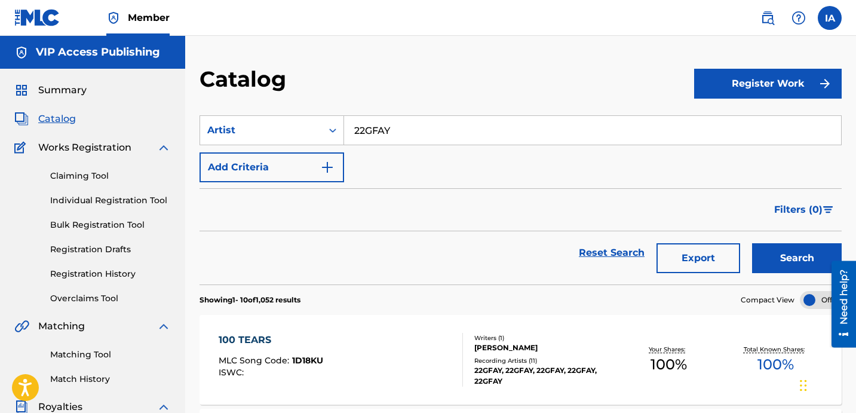
type input "22GFAY"
click at [752, 243] on button "Search" at bounding box center [797, 258] width 90 height 30
click at [430, 261] on div "Reset Search Export Search" at bounding box center [521, 252] width 642 height 43
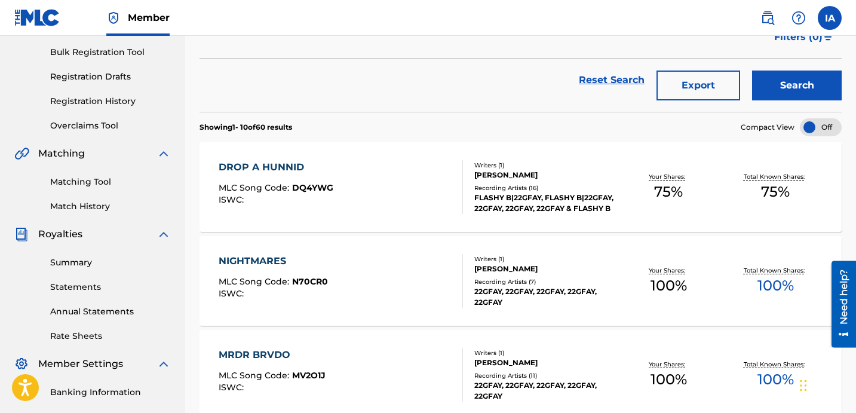
scroll to position [170, 0]
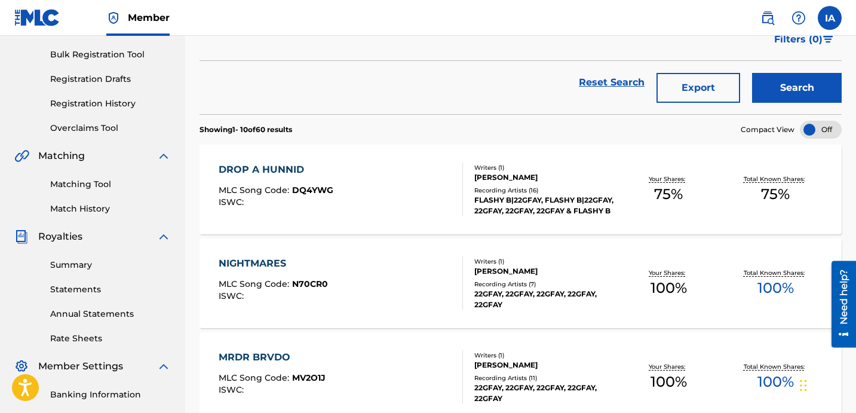
click at [436, 178] on div "DROP A HUNNID MLC Song Code : DQ4YWG ISWC :" at bounding box center [341, 190] width 244 height 54
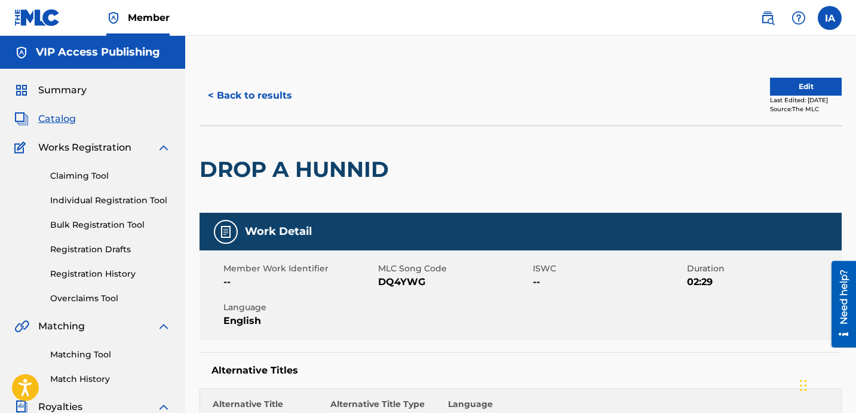
click at [275, 94] on button "< Back to results" at bounding box center [250, 96] width 101 height 30
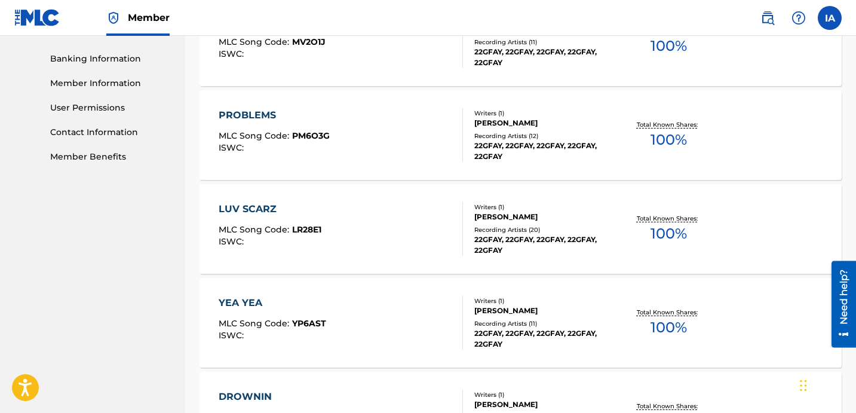
scroll to position [955, 0]
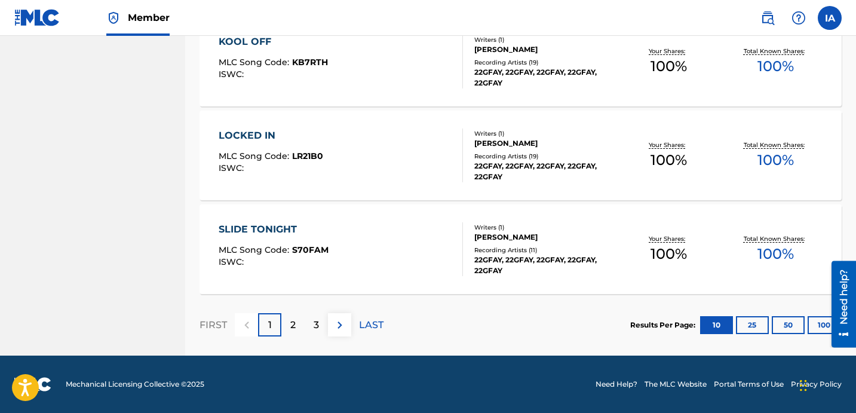
click at [813, 326] on button "100" at bounding box center [824, 325] width 33 height 18
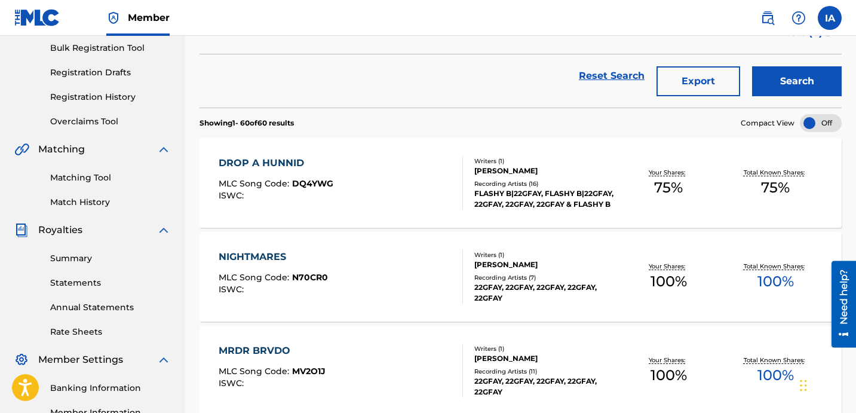
scroll to position [192, 0]
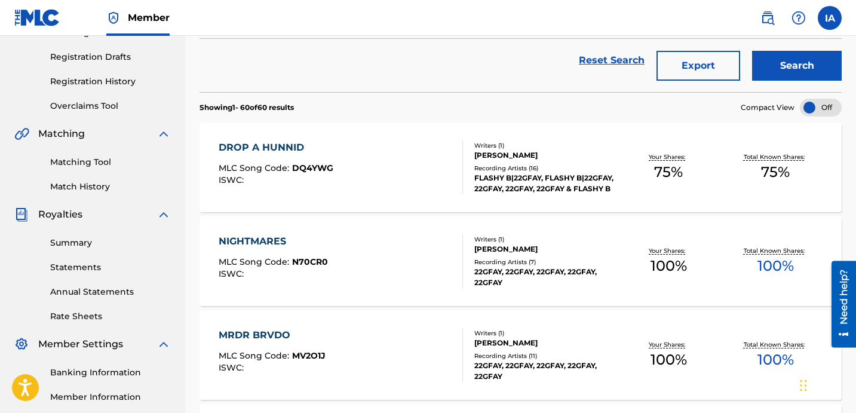
click at [407, 105] on section "Showing 1 - 60 of 60 results Compact View" at bounding box center [521, 104] width 642 height 24
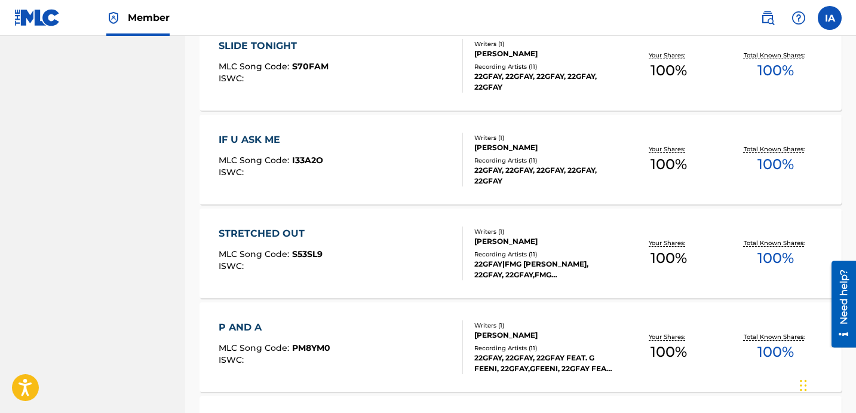
scroll to position [1138, 0]
click at [342, 209] on div "STRETCHED OUT MLC Song Code : S53SL9 ISWC : Writers ( 1 ) [PERSON_NAME] Recordi…" at bounding box center [521, 254] width 642 height 90
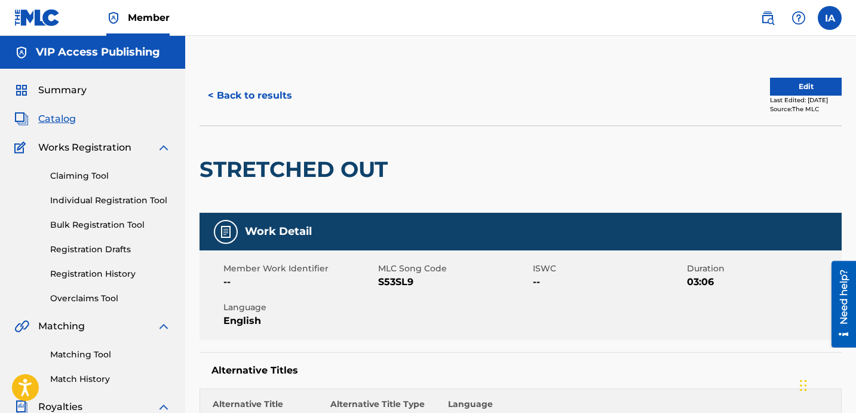
click at [272, 99] on button "< Back to results" at bounding box center [250, 96] width 101 height 30
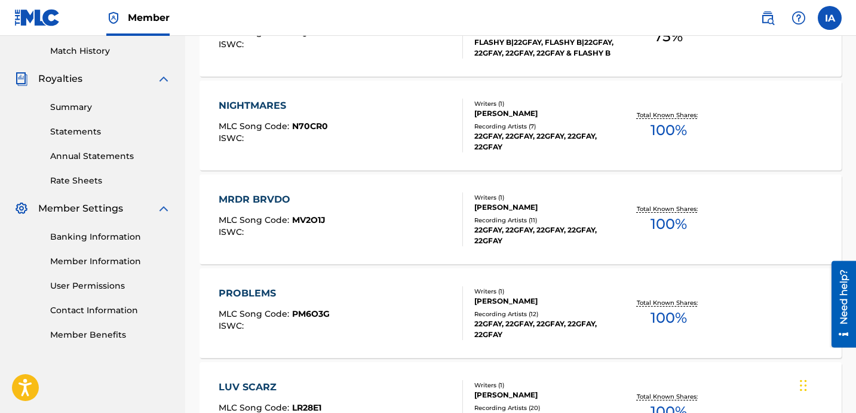
scroll to position [1138, 0]
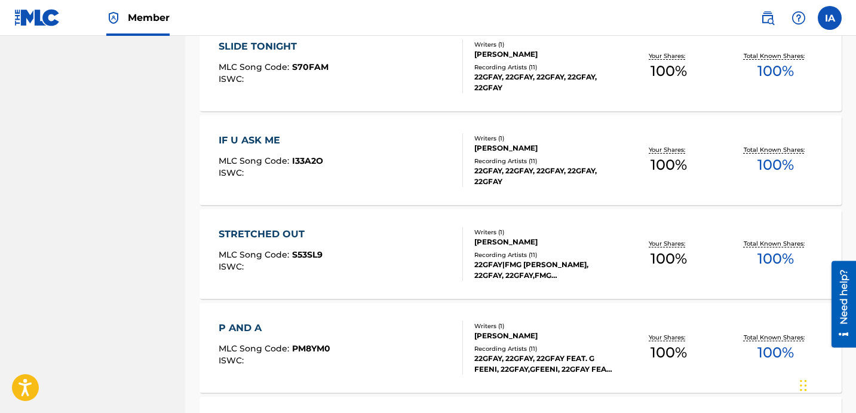
click at [375, 261] on div "STRETCHED OUT MLC Song Code : S53SL9 ISWC :" at bounding box center [341, 254] width 244 height 54
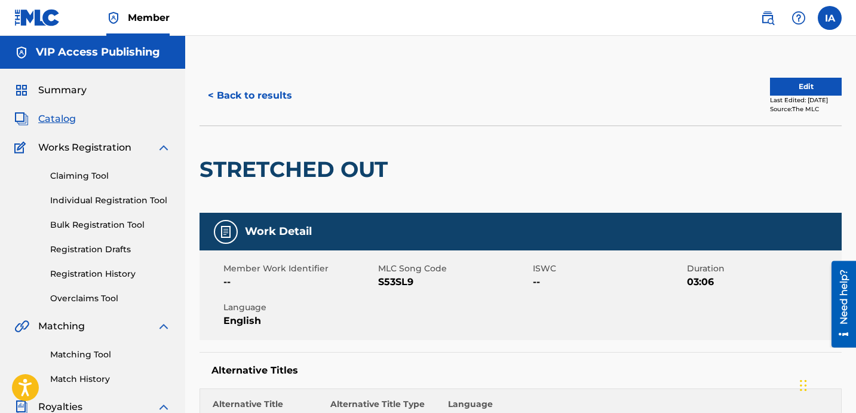
click at [261, 97] on button "< Back to results" at bounding box center [250, 96] width 101 height 30
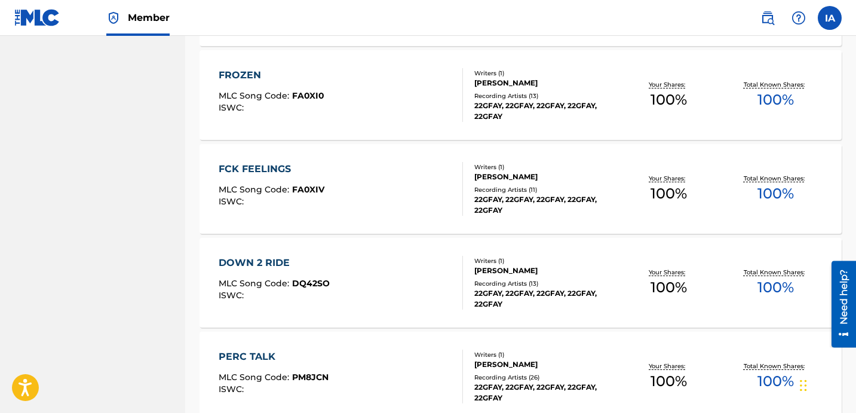
scroll to position [2231, 0]
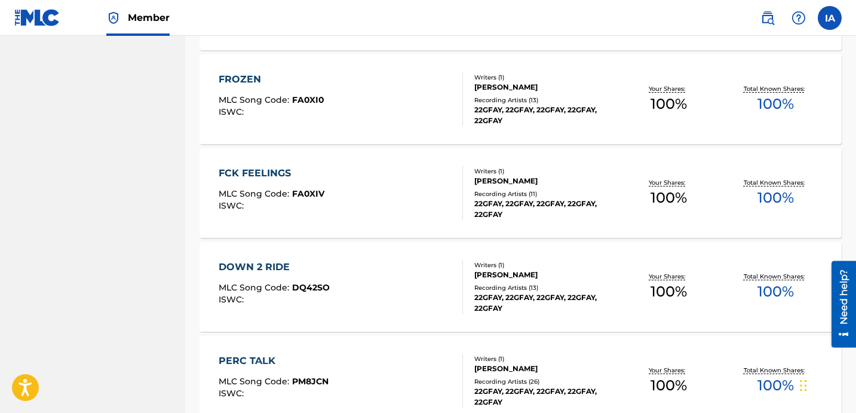
click at [431, 157] on div "FCK FEELINGS MLC Song Code : FA0XIV ISWC : Writers ( 1 ) [PERSON_NAME] Recordin…" at bounding box center [521, 193] width 642 height 90
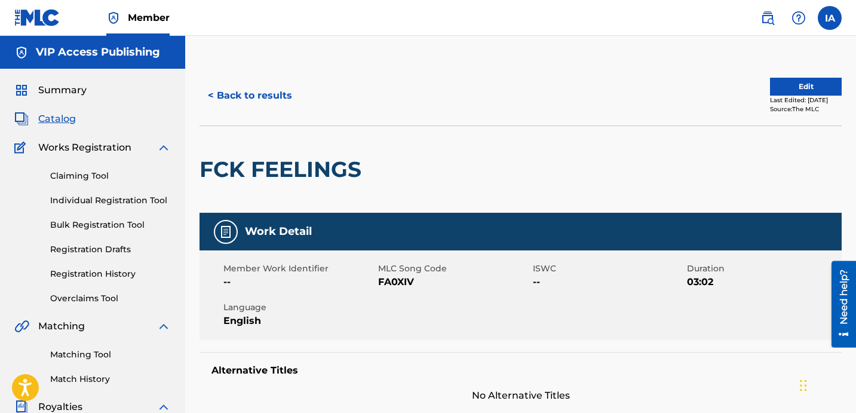
click at [265, 95] on button "< Back to results" at bounding box center [250, 96] width 101 height 30
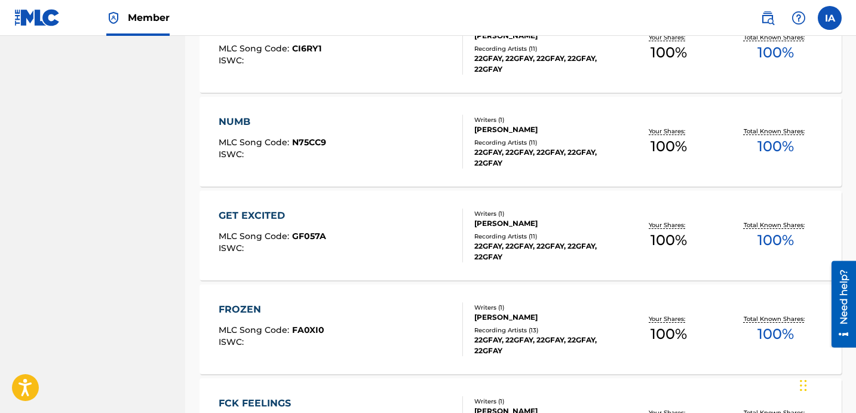
scroll to position [2011, 0]
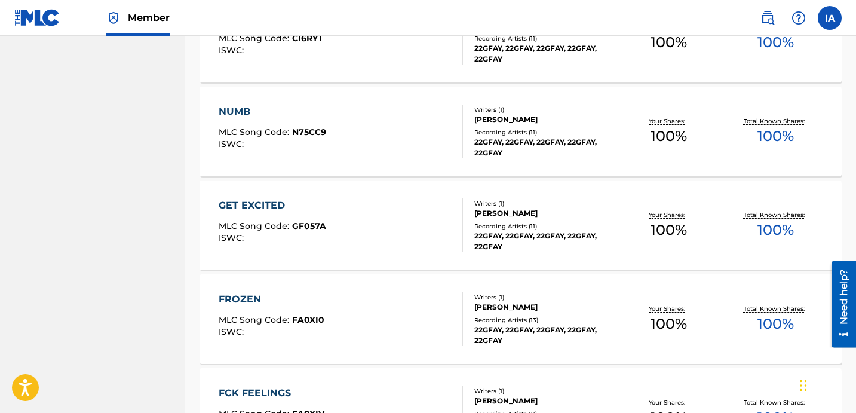
drag, startPoint x: 388, startPoint y: 200, endPoint x: 135, endPoint y: 175, distance: 254.0
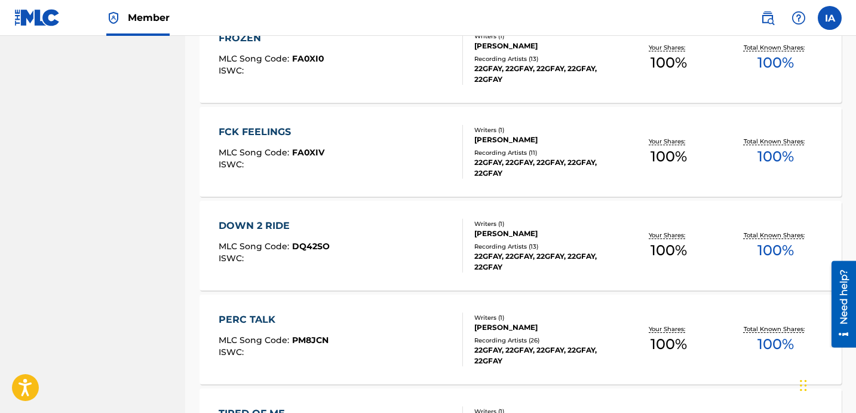
scroll to position [2295, 0]
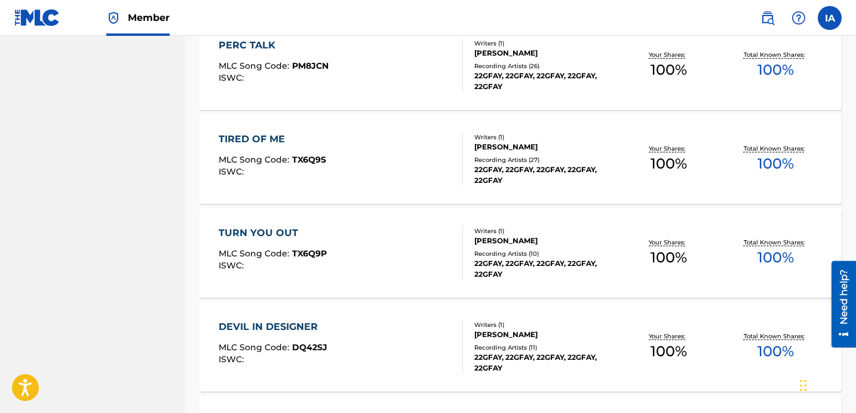
scroll to position [2545, 0]
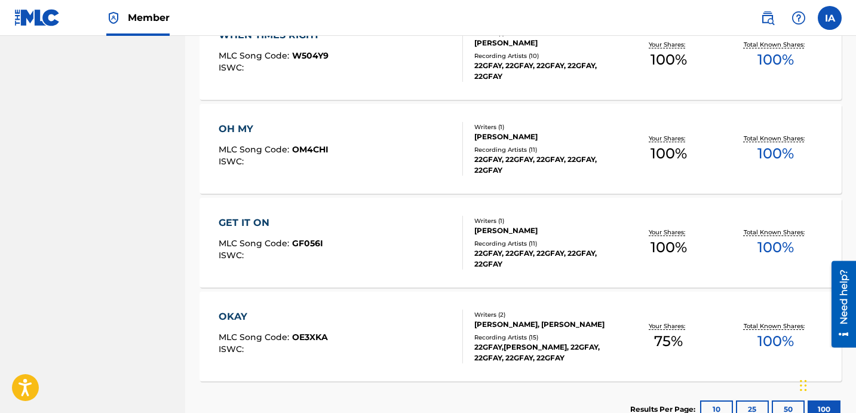
scroll to position [5640, 0]
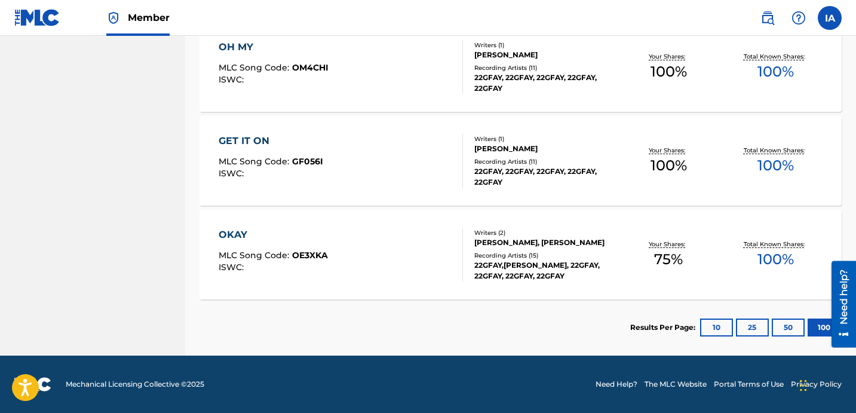
click at [381, 321] on section "Results Per Page: 10 25 50 100" at bounding box center [521, 327] width 642 height 56
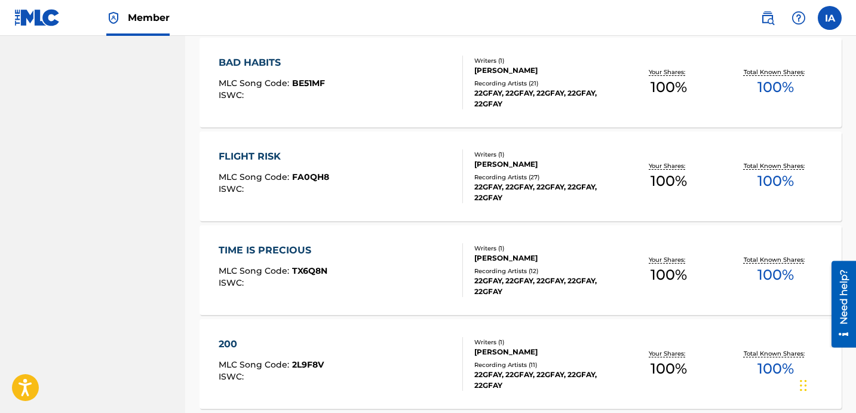
scroll to position [4508, 0]
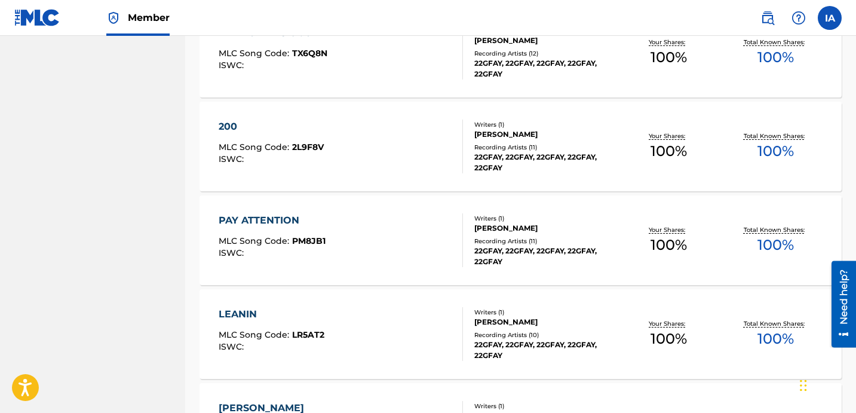
scroll to position [4719, 0]
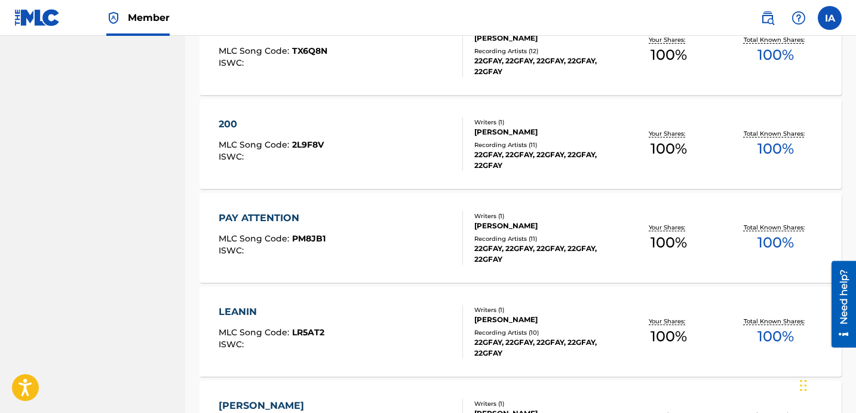
click at [262, 177] on div "200 MLC Song Code : 2L9F8V ISWC : Writers ( 1 ) [PERSON_NAME] Recording Artists…" at bounding box center [521, 144] width 642 height 90
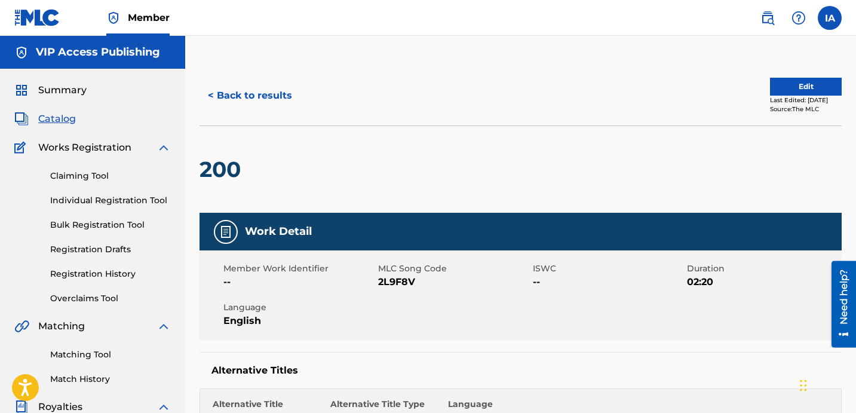
click at [253, 95] on button "< Back to results" at bounding box center [250, 96] width 101 height 30
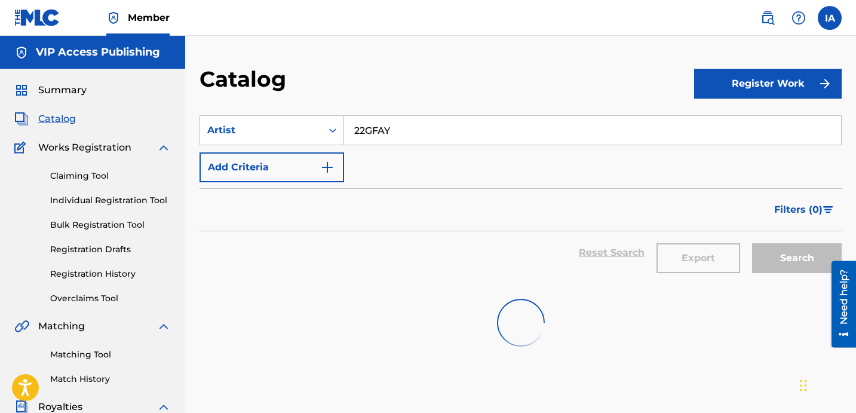
scroll to position [328, 0]
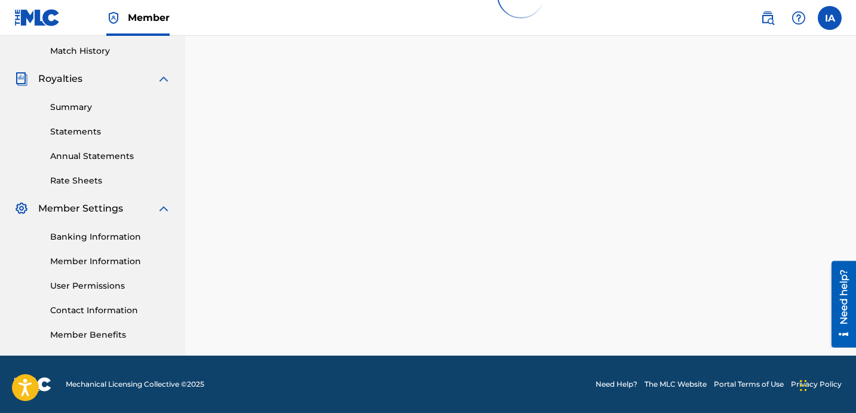
click at [363, 141] on div "SearchWithCriteria6d5d60fb-dd94-49b6-8fb2-24b1ff32fd02 Artist 22GFAY Add Criter…" at bounding box center [521, 82] width 642 height 618
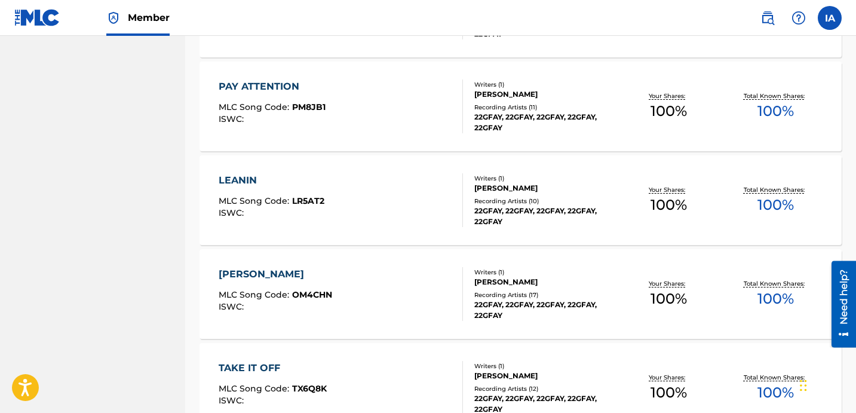
scroll to position [4851, 0]
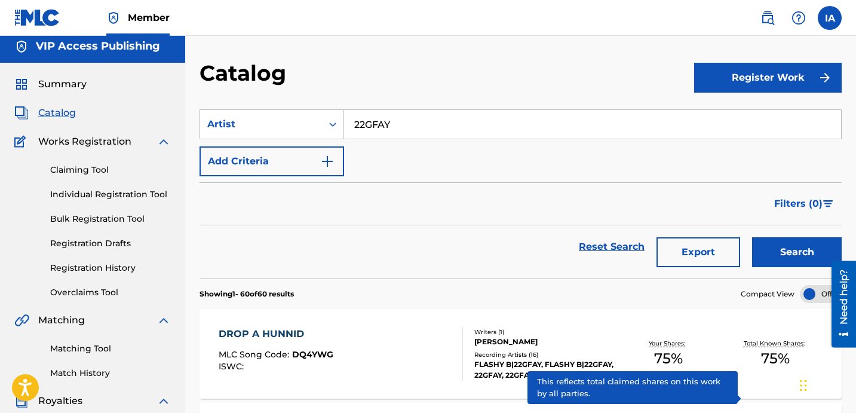
scroll to position [0, 0]
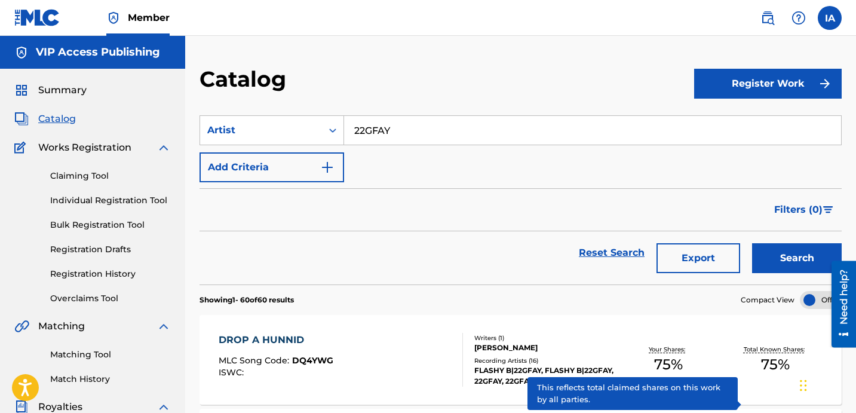
click at [140, 200] on link "Individual Registration Tool" at bounding box center [110, 200] width 121 height 13
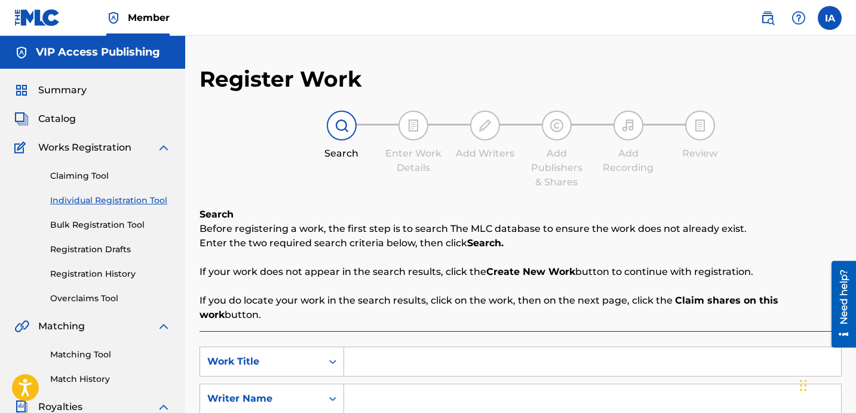
scroll to position [223, 0]
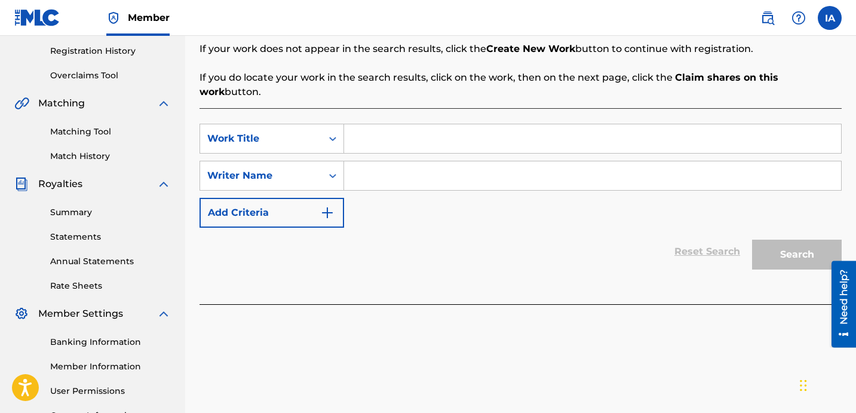
drag, startPoint x: 548, startPoint y: 143, endPoint x: 544, endPoint y: 136, distance: 8.3
click at [547, 143] on div "SearchWithCriteriadfe8f73d-09d1-42d2-b891-fc41b2943ccc Work Title SearchWithCri…" at bounding box center [521, 176] width 642 height 104
click at [541, 132] on input "Search Form" at bounding box center [592, 138] width 497 height 29
paste input "Decline"
type input "Decline"
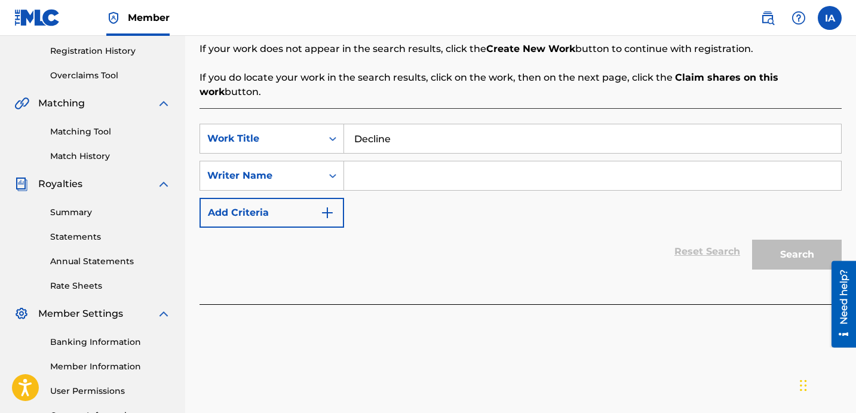
click at [504, 164] on input "Search Form" at bounding box center [592, 175] width 497 height 29
click at [607, 164] on input "Search Form" at bounding box center [592, 175] width 497 height 29
paste input "[PERSON_NAME]"
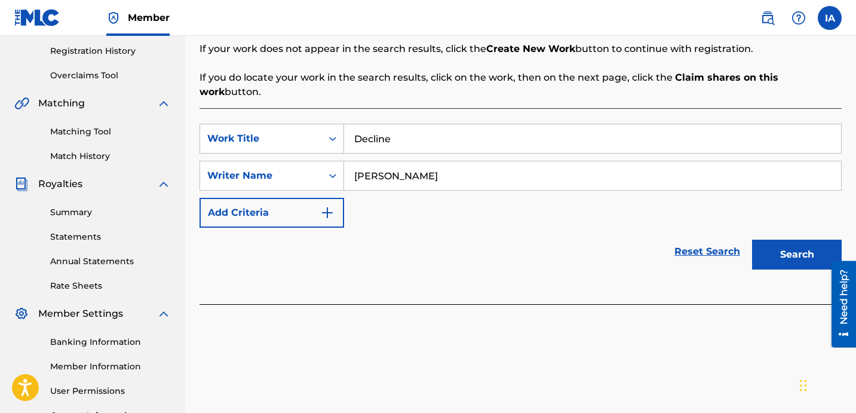
type input "[PERSON_NAME]"
click at [764, 240] on button "Search" at bounding box center [797, 255] width 90 height 30
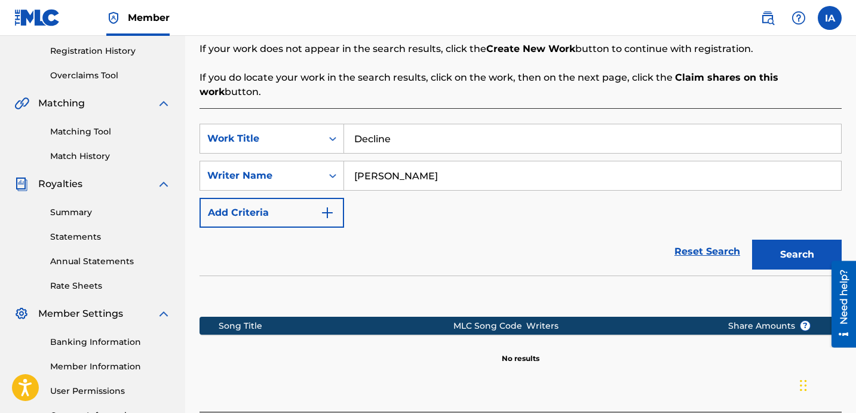
click at [535, 247] on div "Reset Search Search" at bounding box center [521, 252] width 642 height 48
click at [529, 229] on div "Reset Search Search" at bounding box center [521, 252] width 642 height 48
drag, startPoint x: 509, startPoint y: 133, endPoint x: 382, endPoint y: 88, distance: 134.6
click at [438, 124] on input "Decline" at bounding box center [592, 138] width 497 height 29
paste input "ECLINE"
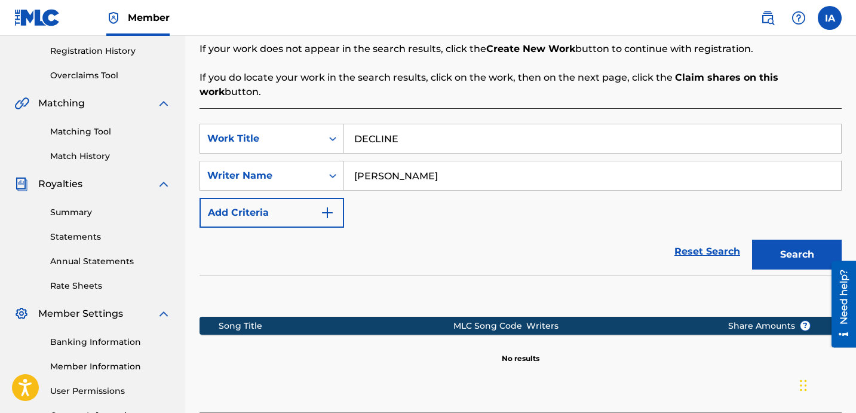
type input "DECLINE"
click at [770, 240] on button "Search" at bounding box center [797, 255] width 90 height 30
click at [482, 228] on div "Reset Search Search" at bounding box center [521, 252] width 642 height 48
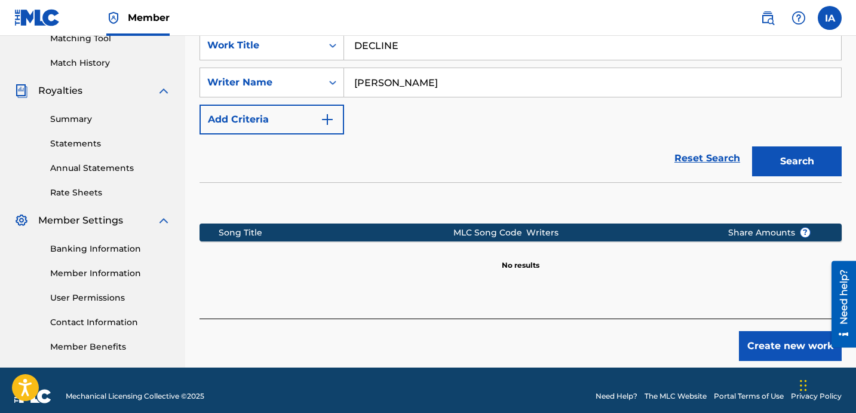
scroll to position [328, 0]
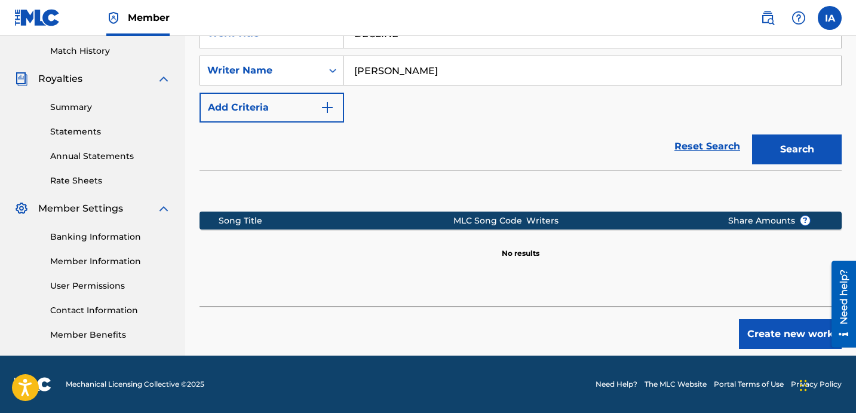
click at [784, 319] on button "Create new work" at bounding box center [790, 334] width 103 height 30
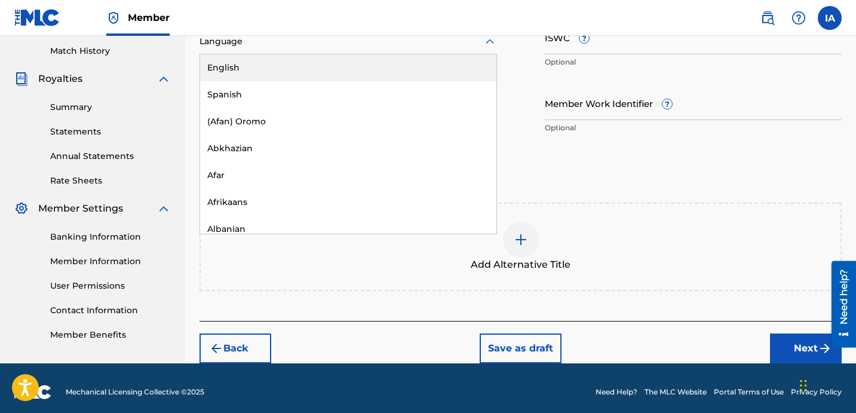
click at [278, 49] on div "Language" at bounding box center [349, 41] width 298 height 25
click at [282, 72] on div "English" at bounding box center [348, 67] width 296 height 27
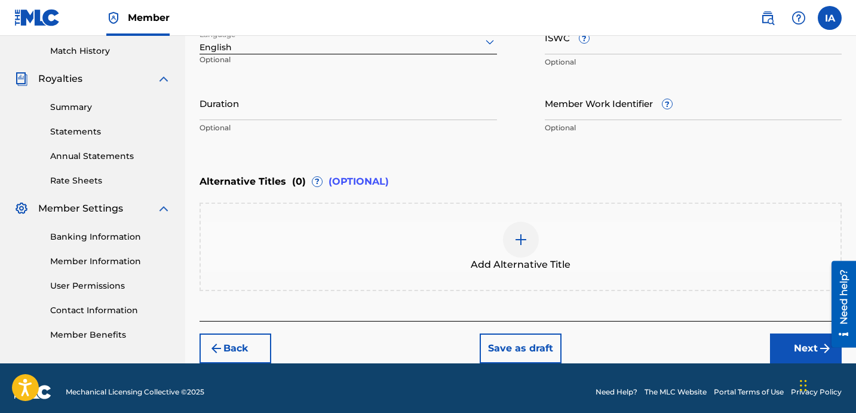
click at [264, 99] on input "Duration" at bounding box center [349, 103] width 298 height 34
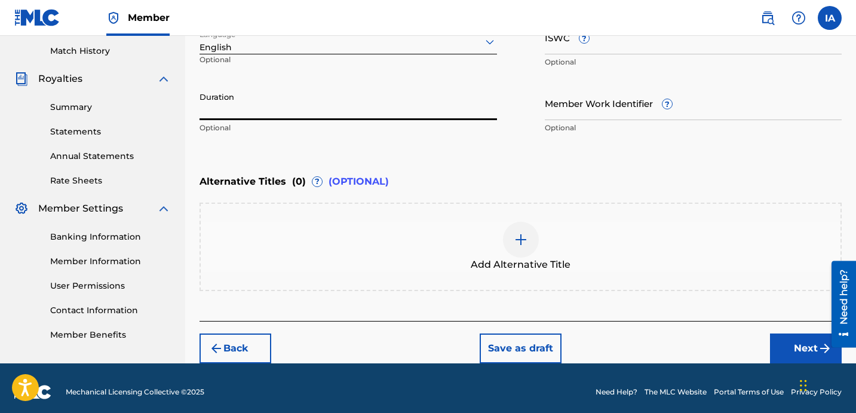
click at [242, 108] on input "Duration" at bounding box center [349, 103] width 298 height 34
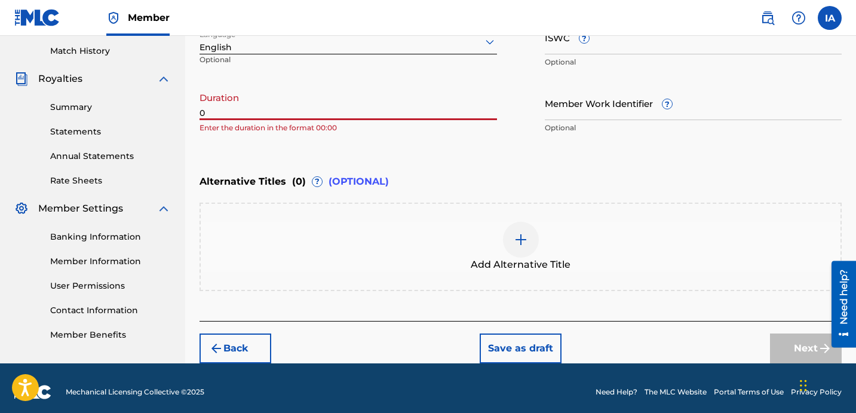
paste input "3:02"
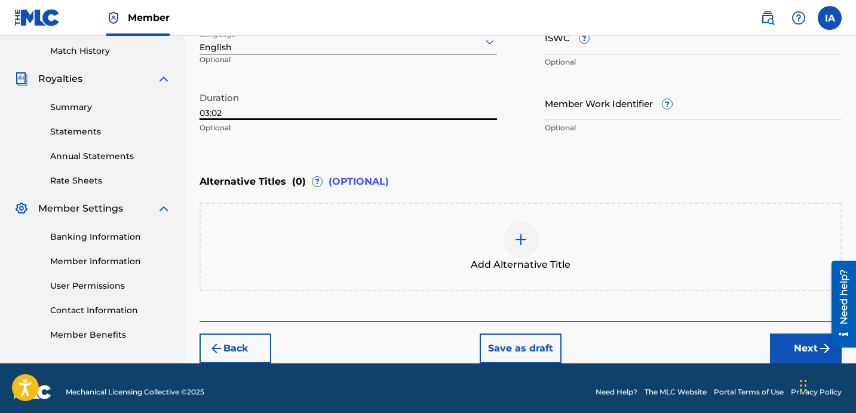
type input "03:02"
click at [503, 149] on div "Enter Work Details Enter work details for ‘ DECLINE ’ below. Work Title DECLINE…" at bounding box center [521, 23] width 642 height 289
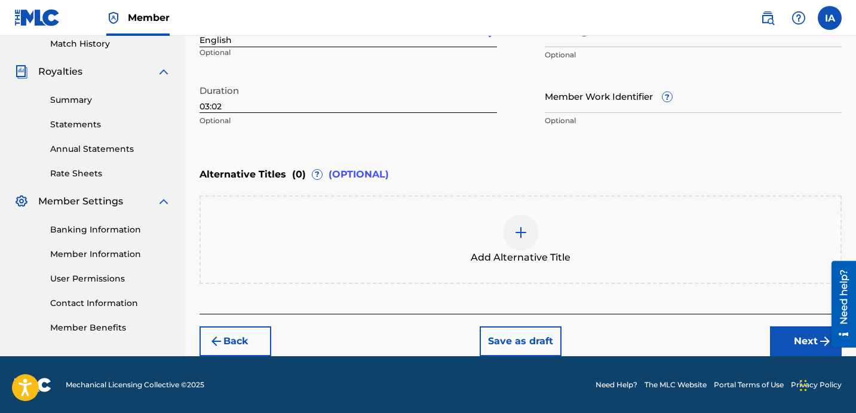
click at [789, 334] on button "Next" at bounding box center [806, 341] width 72 height 30
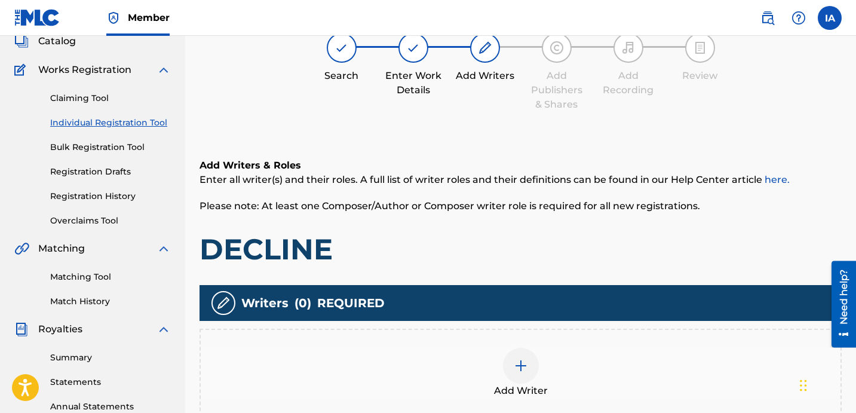
scroll to position [54, 0]
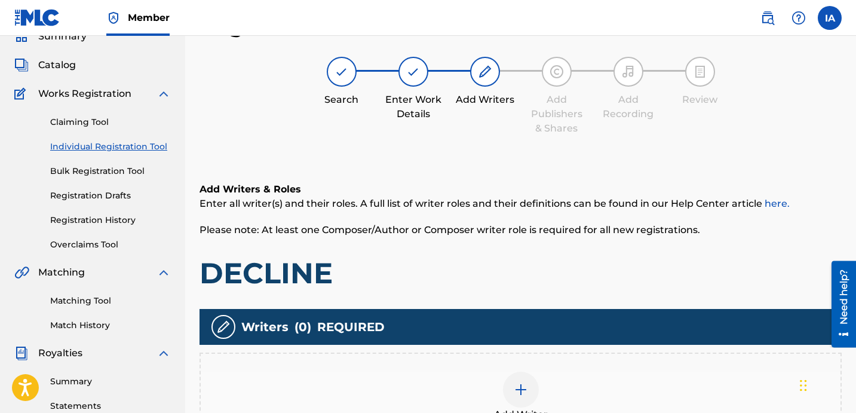
click at [511, 269] on h1 "DECLINE" at bounding box center [521, 273] width 642 height 36
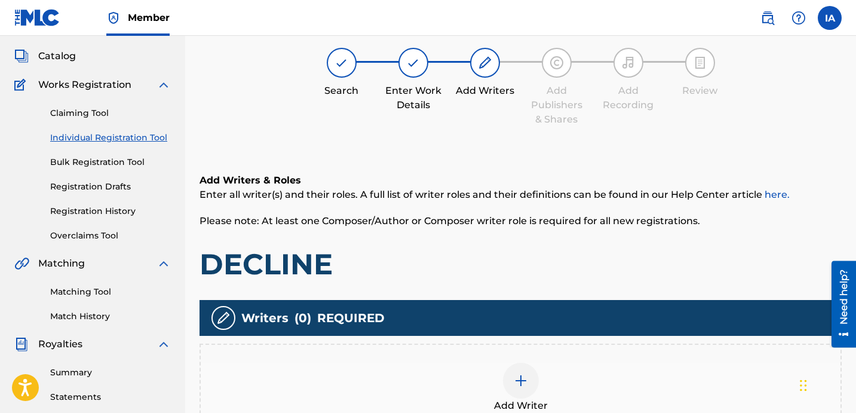
scroll to position [188, 0]
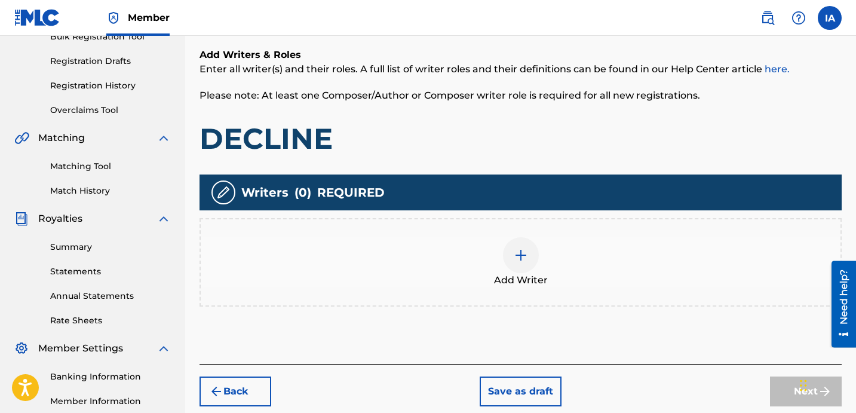
click at [603, 268] on div "Add Writer" at bounding box center [521, 262] width 640 height 50
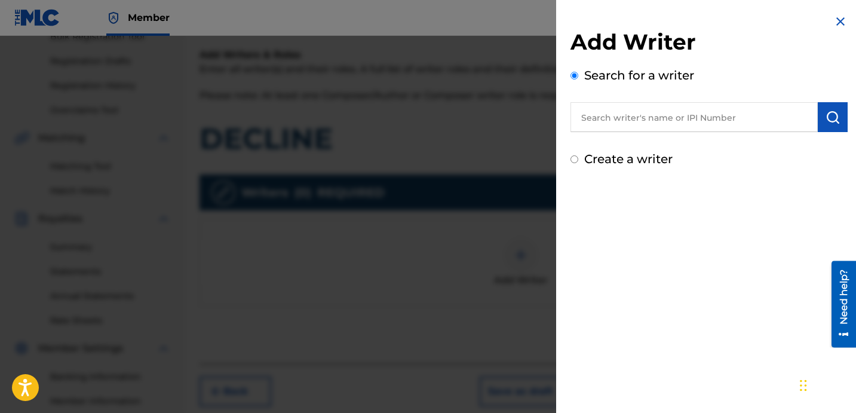
click at [634, 189] on div "Add Writer Search for a writer Create a writer" at bounding box center [709, 206] width 306 height 413
click at [703, 125] on input "text" at bounding box center [694, 117] width 247 height 30
paste input "[PERSON_NAME]"
type input "[PERSON_NAME]"
click at [826, 121] on img "submit" at bounding box center [833, 117] width 14 height 14
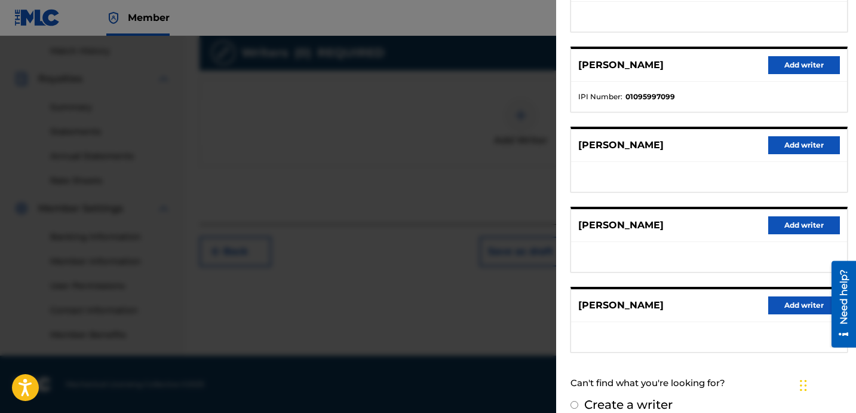
scroll to position [174, 0]
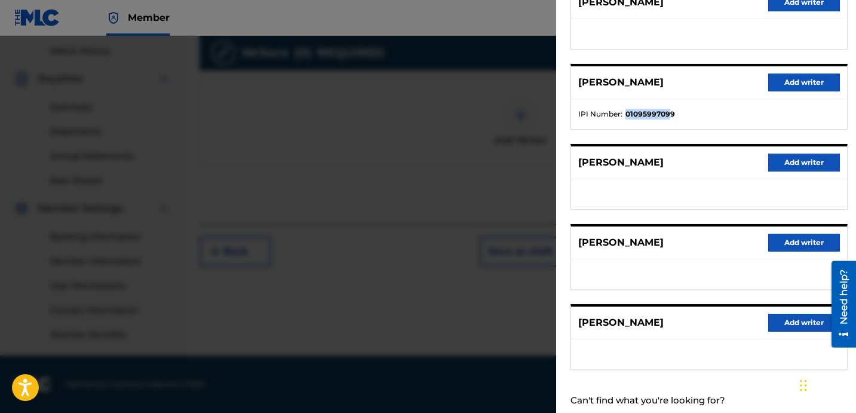
drag, startPoint x: 623, startPoint y: 112, endPoint x: 673, endPoint y: 109, distance: 50.3
click at [670, 109] on li "IPI Number : 01095997099" at bounding box center [709, 114] width 262 height 11
click at [809, 80] on button "Add writer" at bounding box center [804, 82] width 72 height 18
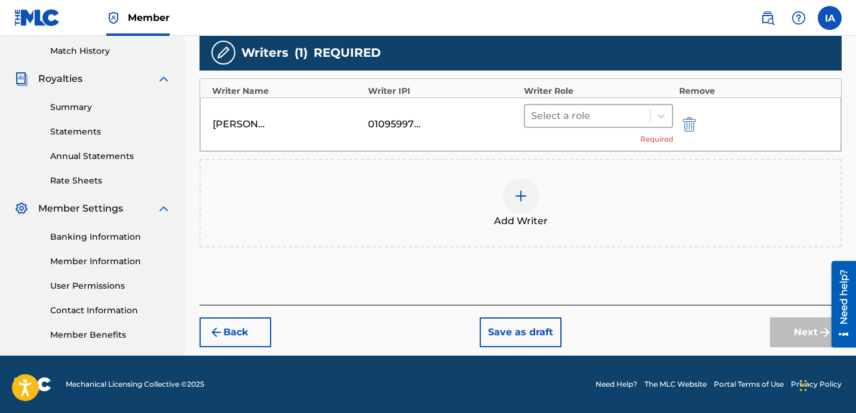
drag, startPoint x: 590, startPoint y: 93, endPoint x: 605, endPoint y: 108, distance: 20.7
click at [590, 93] on div "Writer Role" at bounding box center [599, 91] width 150 height 13
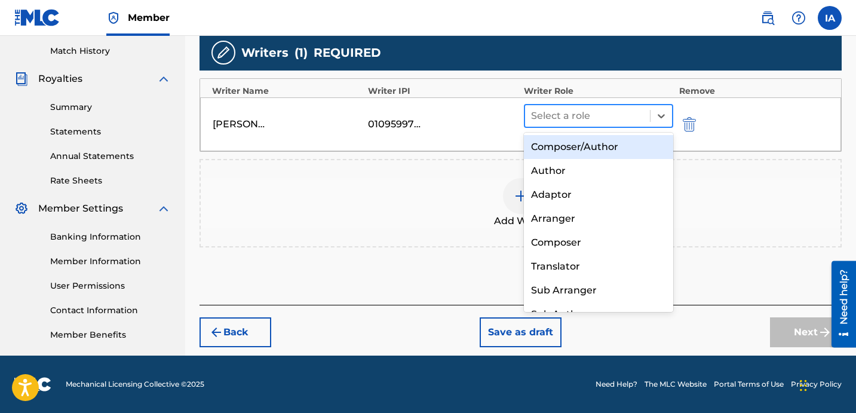
click at [616, 118] on div at bounding box center [587, 116] width 113 height 17
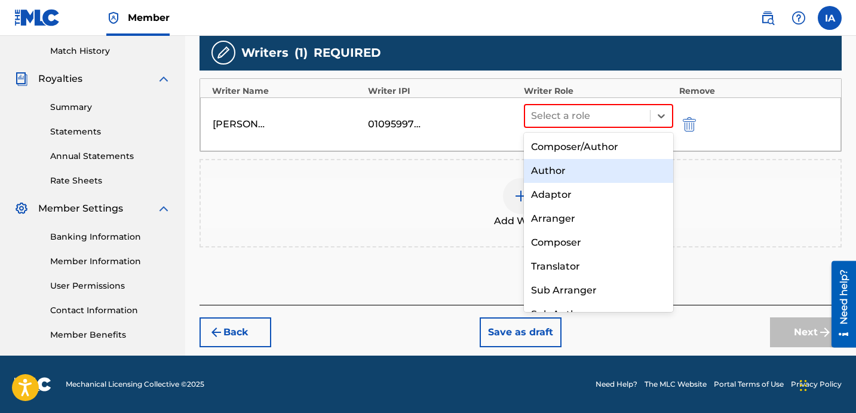
click at [595, 168] on div "Author" at bounding box center [598, 171] width 149 height 24
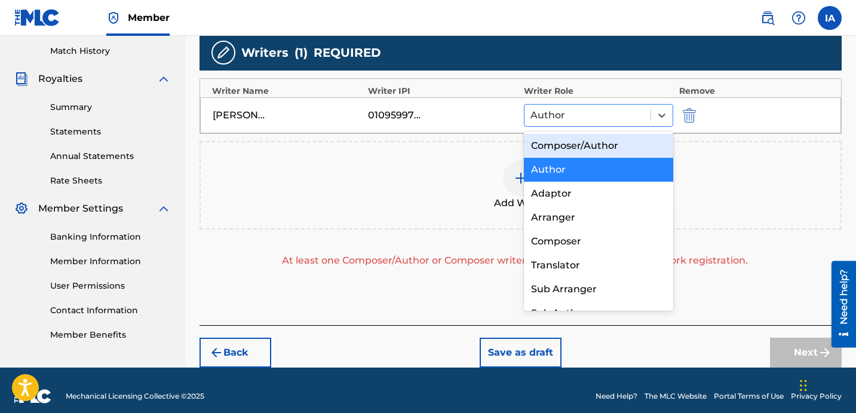
click at [592, 120] on div at bounding box center [588, 115] width 114 height 17
click at [588, 145] on div "Composer/Author" at bounding box center [598, 146] width 149 height 24
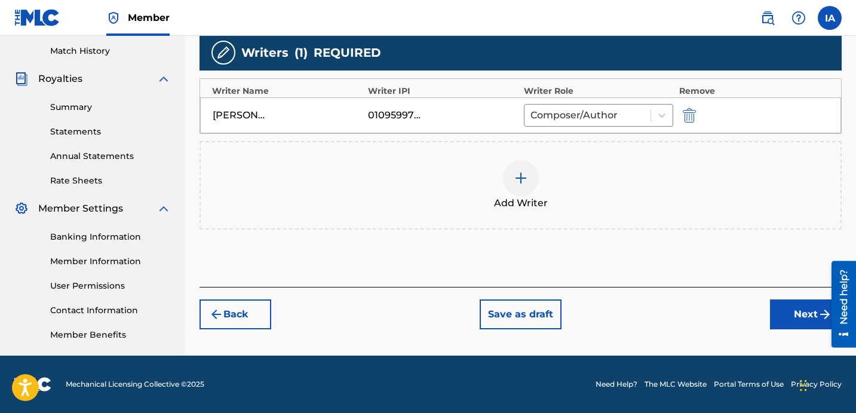
drag, startPoint x: 793, startPoint y: 323, endPoint x: 678, endPoint y: 273, distance: 125.5
click at [792, 323] on button "Next" at bounding box center [806, 314] width 72 height 30
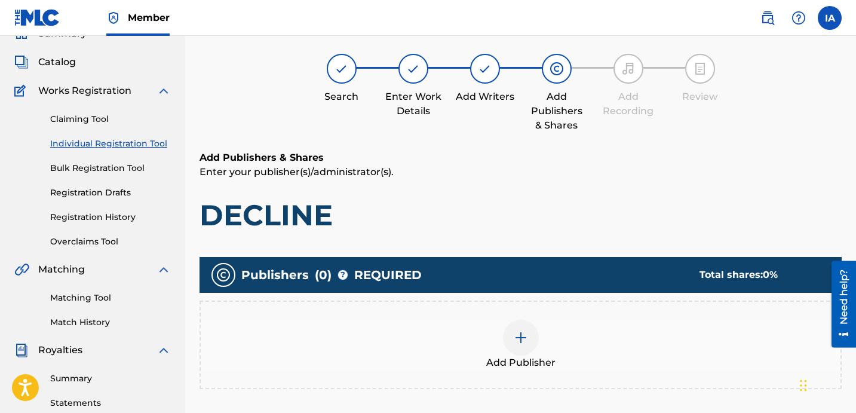
scroll to position [54, 0]
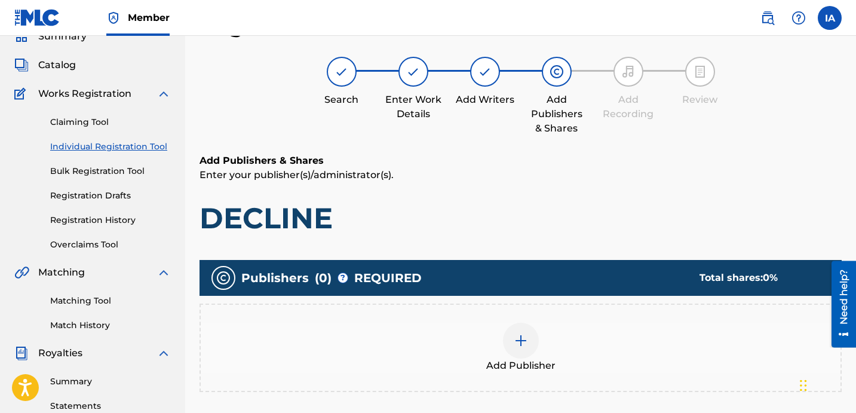
click at [604, 353] on div "Add Publisher" at bounding box center [521, 348] width 640 height 50
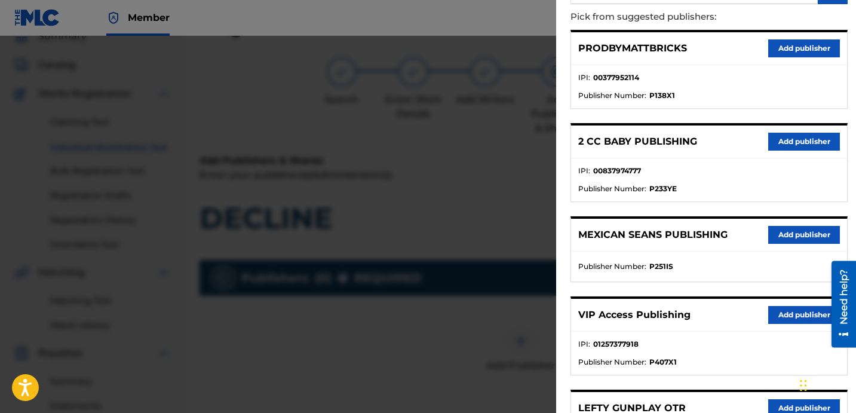
scroll to position [64, 0]
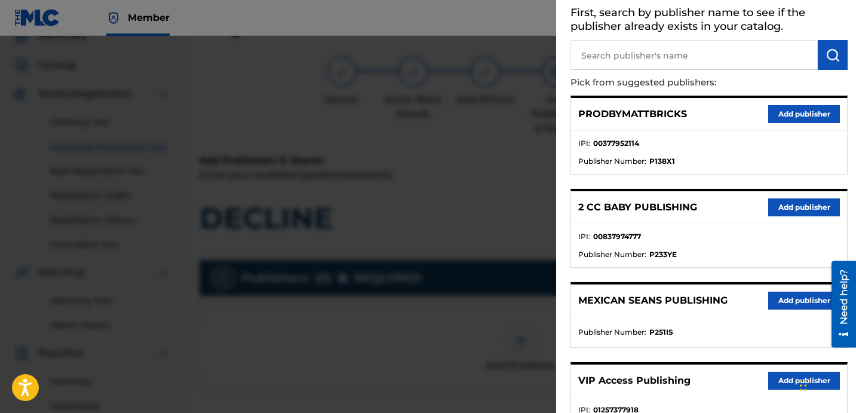
click at [657, 67] on input "text" at bounding box center [694, 55] width 247 height 30
paste input "22GFAY"
click at [813, 60] on input "22GFAY" at bounding box center [694, 55] width 247 height 30
type input "22GFAY"
click at [826, 57] on img "submit" at bounding box center [833, 55] width 14 height 14
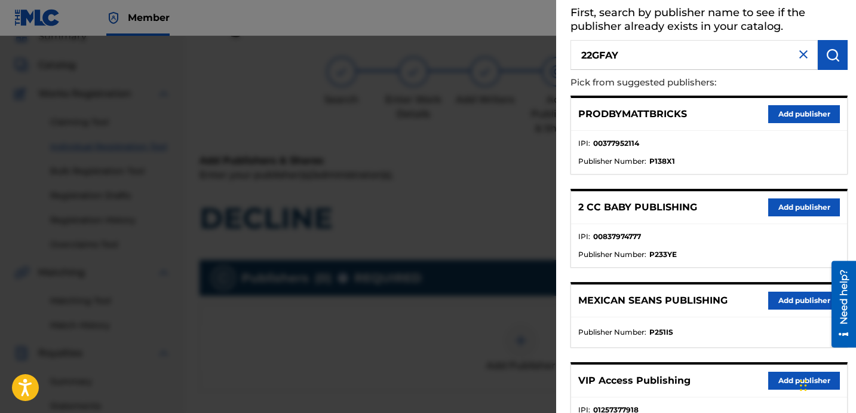
scroll to position [0, 0]
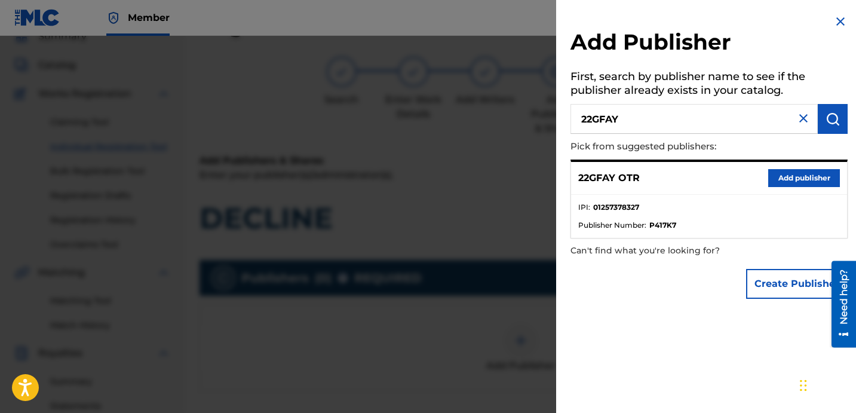
click at [797, 183] on button "Add publisher" at bounding box center [804, 178] width 72 height 18
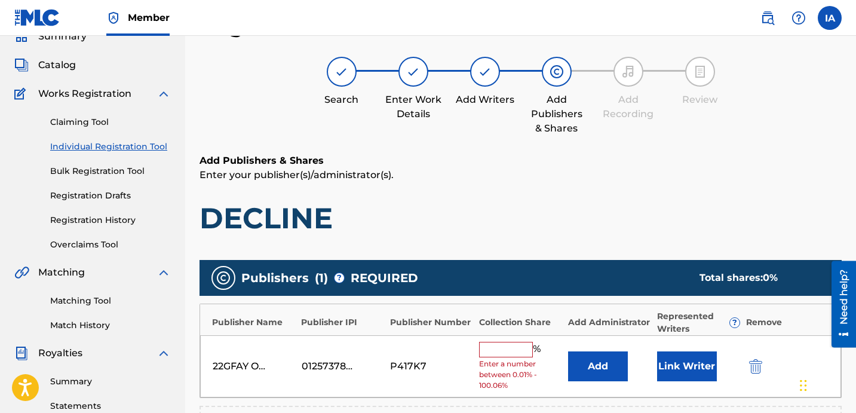
click at [505, 352] on input "text" at bounding box center [506, 350] width 54 height 16
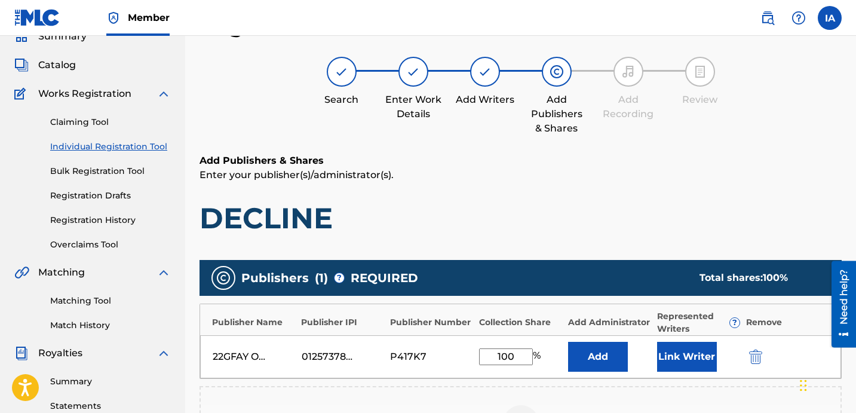
type input "100"
click at [584, 357] on button "Add" at bounding box center [598, 357] width 60 height 30
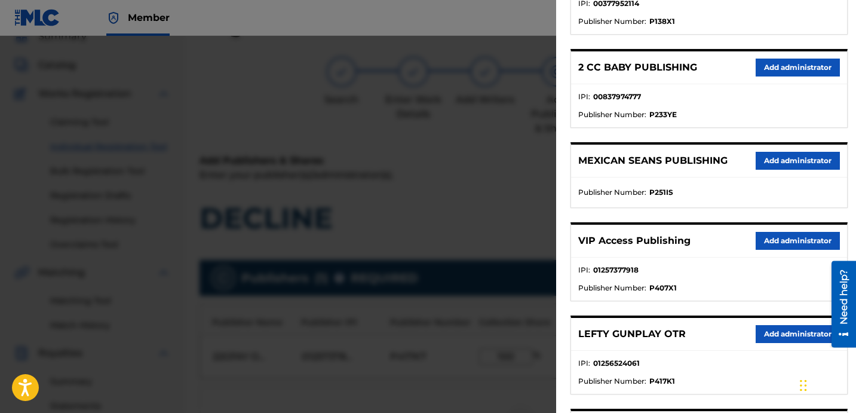
scroll to position [227, 0]
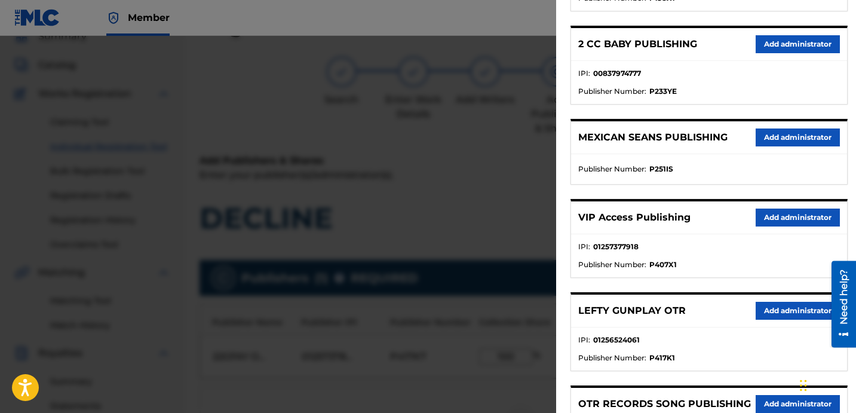
click at [775, 207] on div "VIP Access Publishing Add administrator" at bounding box center [709, 217] width 276 height 33
drag, startPoint x: 787, startPoint y: 218, endPoint x: 690, endPoint y: 283, distance: 116.3
click at [786, 218] on button "Add administrator" at bounding box center [798, 218] width 84 height 18
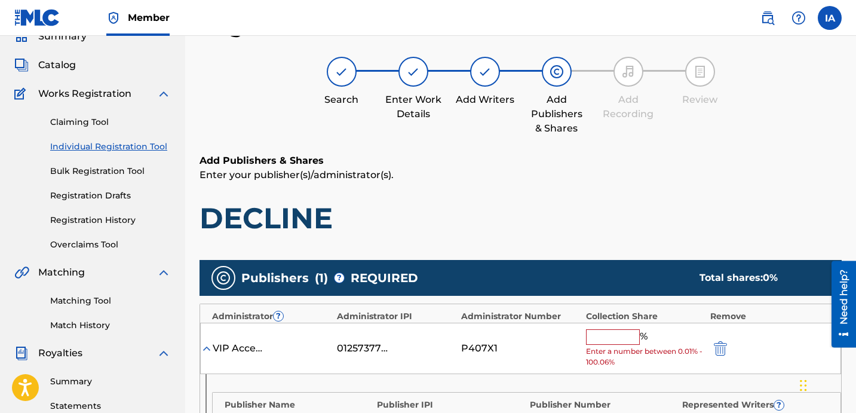
click at [608, 342] on input "text" at bounding box center [613, 337] width 54 height 16
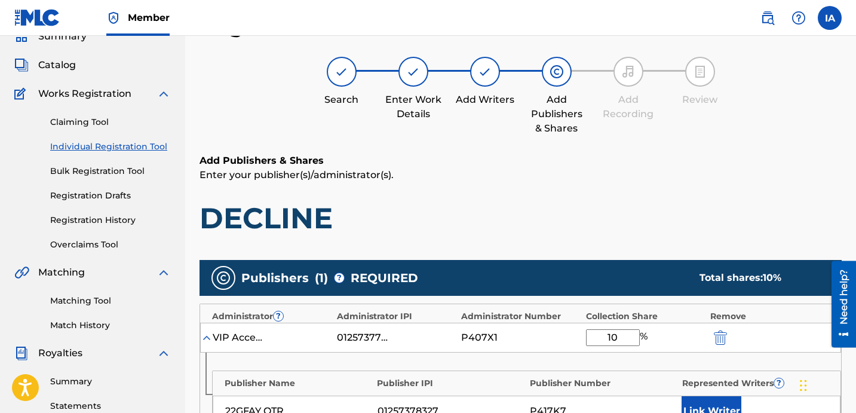
click at [618, 336] on input "10" at bounding box center [613, 337] width 54 height 17
click at [619, 336] on input "10" at bounding box center [613, 337] width 54 height 17
paste input "0"
drag, startPoint x: 622, startPoint y: 339, endPoint x: 556, endPoint y: 318, distance: 69.5
click at [556, 318] on div "Administrator ? Administrator IPI Administrator Number Collection Share Remove …" at bounding box center [521, 375] width 642 height 142
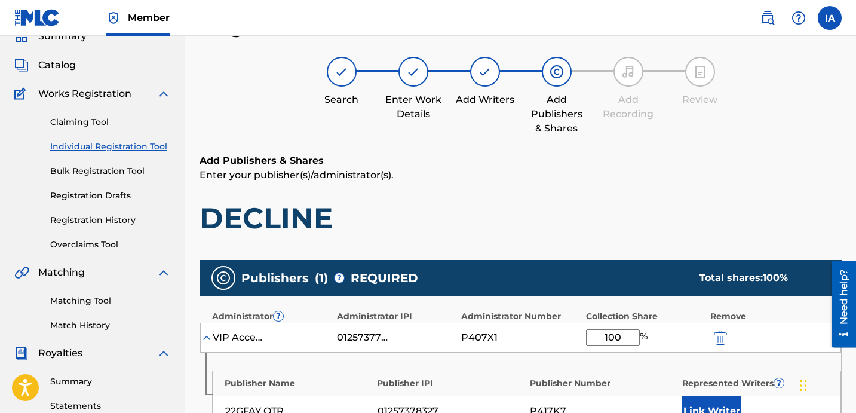
click at [620, 339] on input "100" at bounding box center [613, 337] width 54 height 17
paste input "text"
type input "100"
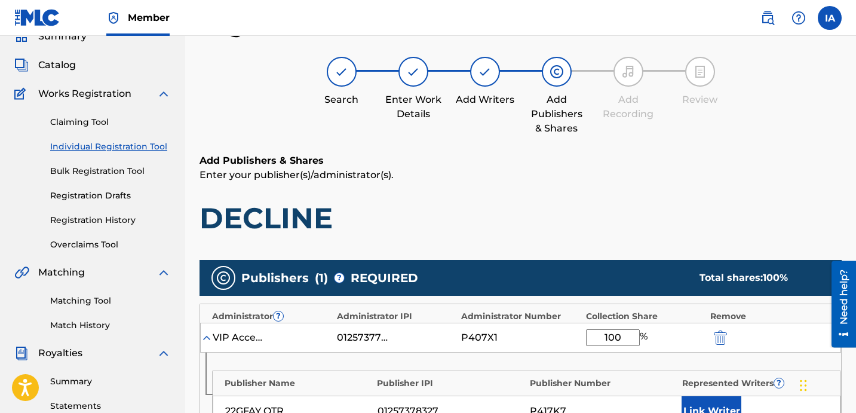
click at [655, 198] on div "Add Publishers & Shares Enter your publisher(s)/administrator(s). DECLINE" at bounding box center [521, 195] width 642 height 82
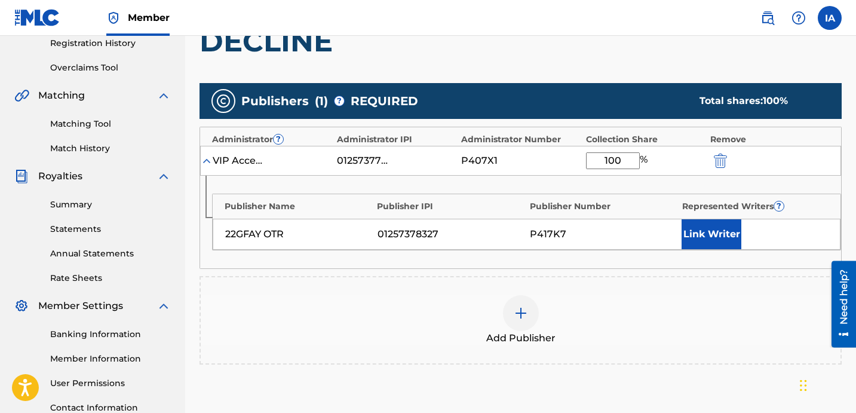
scroll to position [268, 0]
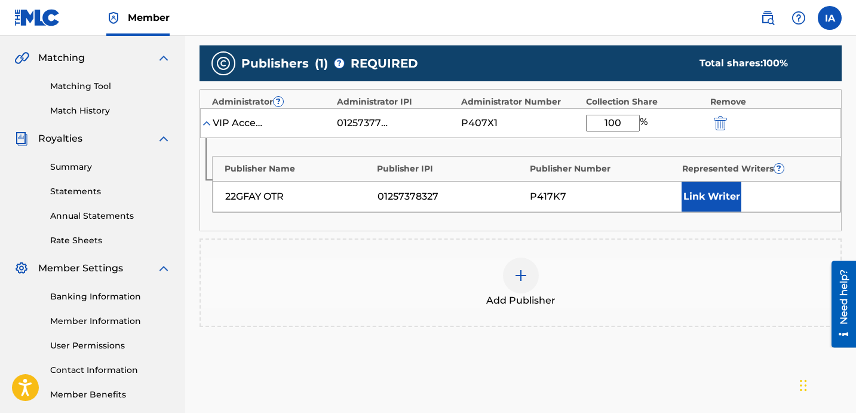
click at [724, 203] on button "Link Writer" at bounding box center [712, 197] width 60 height 30
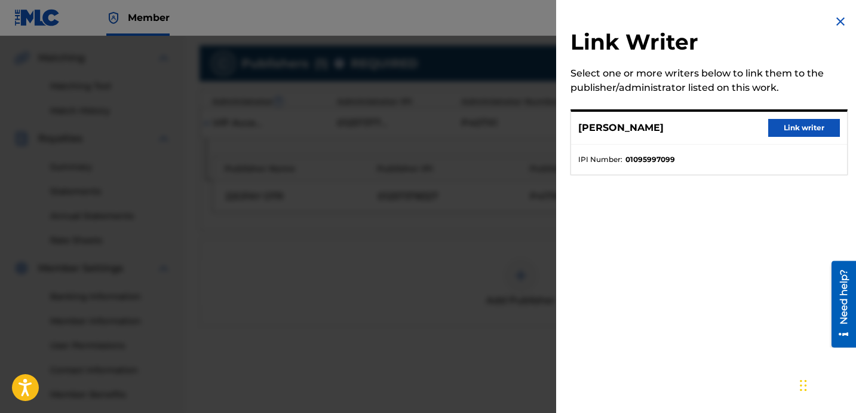
click at [802, 119] on button "Link writer" at bounding box center [804, 128] width 72 height 18
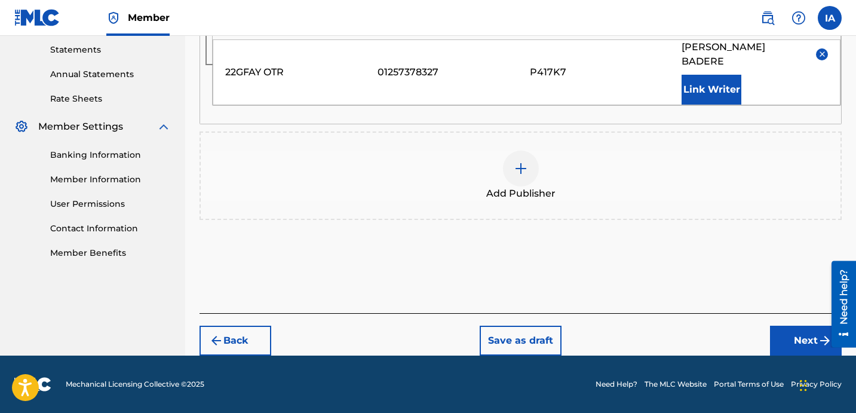
click at [770, 335] on button "Next" at bounding box center [806, 341] width 72 height 30
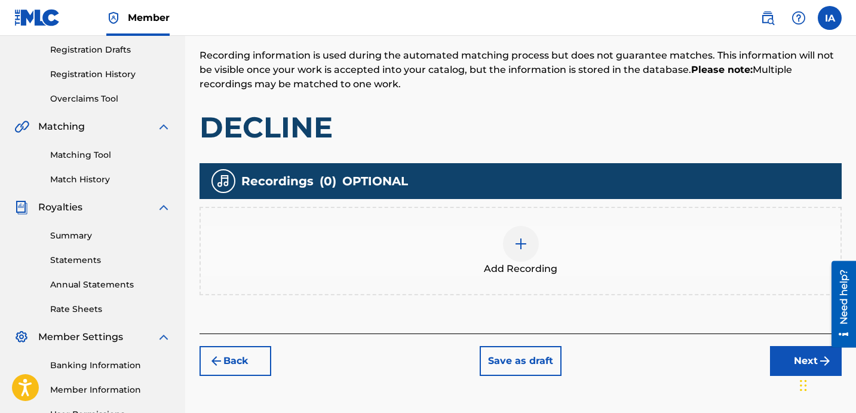
scroll to position [284, 0]
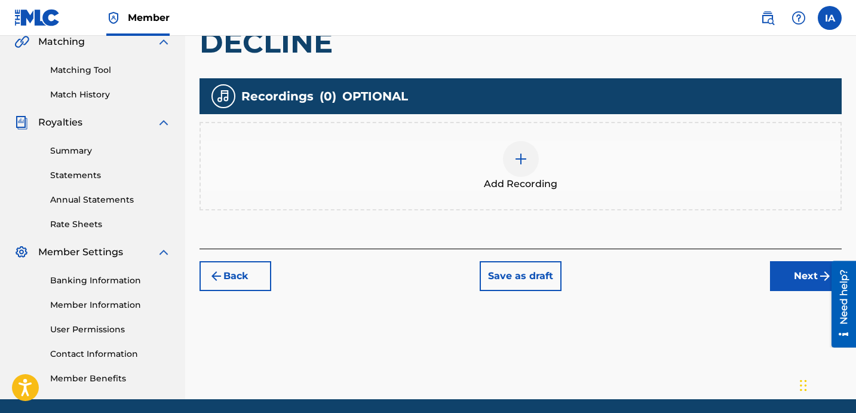
click at [541, 175] on div "Add Recording" at bounding box center [521, 166] width 640 height 50
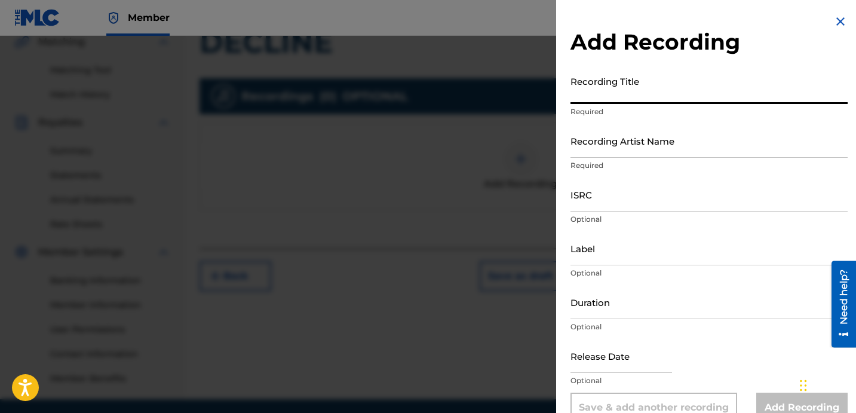
click at [617, 101] on input "Recording Title" at bounding box center [709, 87] width 277 height 34
paste input "DECLINE"
type input "DECLINE"
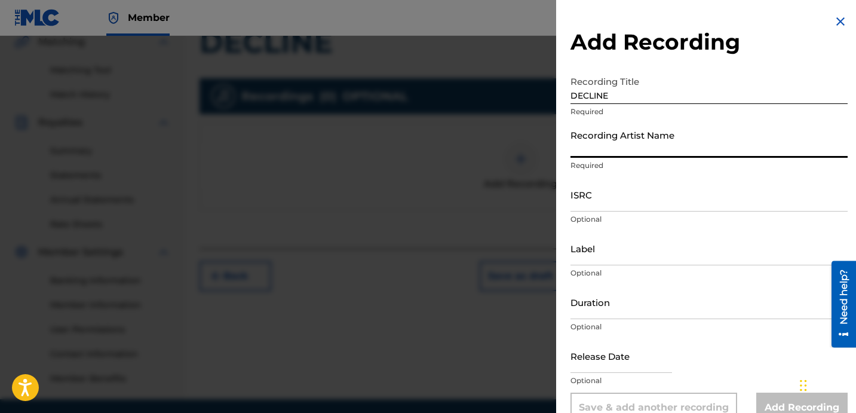
click at [647, 148] on input "Recording Artist Name" at bounding box center [709, 141] width 277 height 34
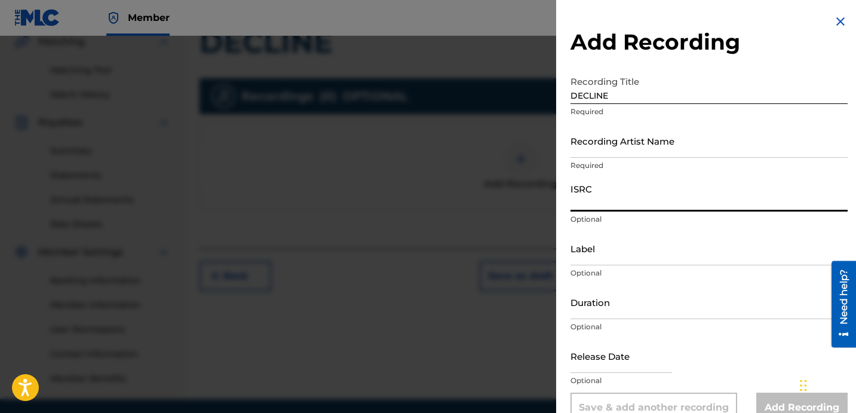
click at [625, 201] on input "ISRC" at bounding box center [709, 194] width 277 height 34
paste input "22GFAY"
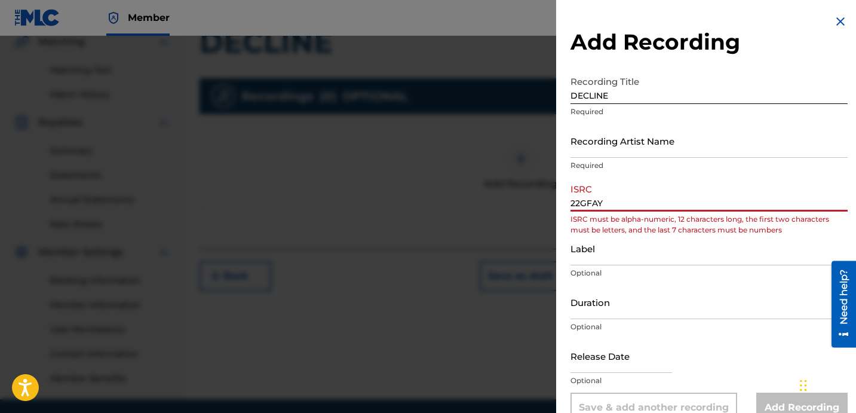
type input "22GFAY"
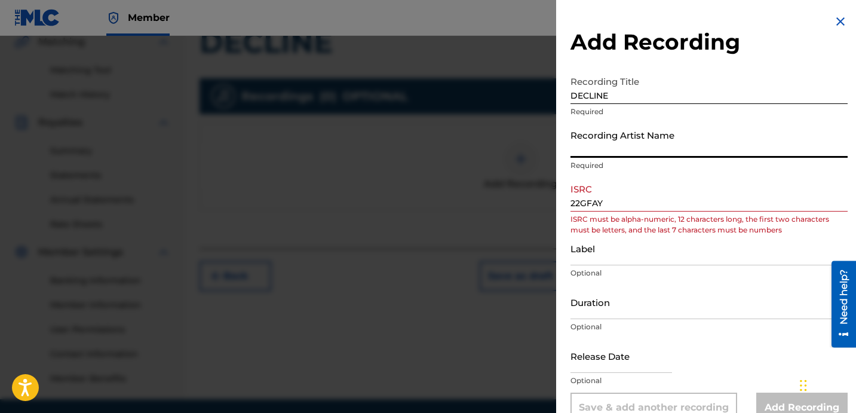
drag, startPoint x: 657, startPoint y: 147, endPoint x: 650, endPoint y: 155, distance: 11.4
click at [657, 147] on input "Recording Artist Name" at bounding box center [709, 141] width 277 height 34
paste input "22GFAY"
type input "22GFAY"
click at [618, 271] on p "Optional" at bounding box center [709, 273] width 277 height 11
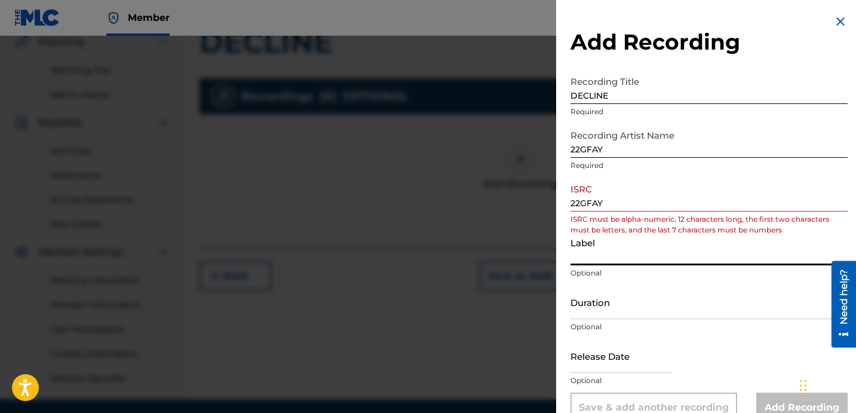
click at [616, 262] on input "Label" at bounding box center [709, 248] width 277 height 34
paste input "USLD91741043"
type input "USLD91741043"
click at [613, 297] on input "Duration" at bounding box center [709, 302] width 277 height 34
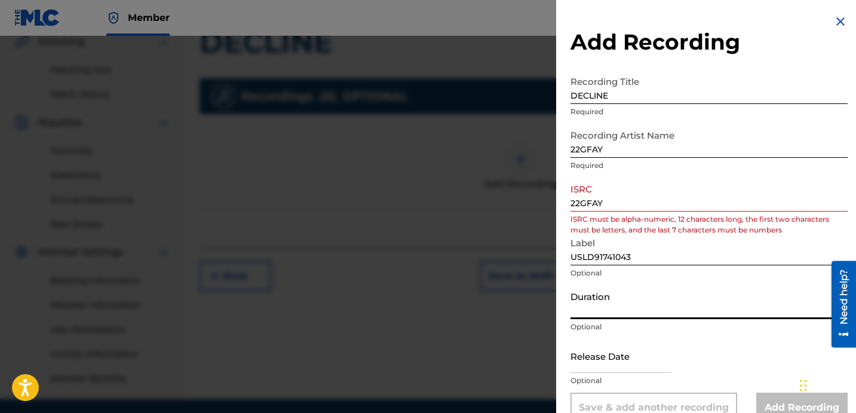
click at [621, 323] on p "Optional" at bounding box center [709, 326] width 277 height 11
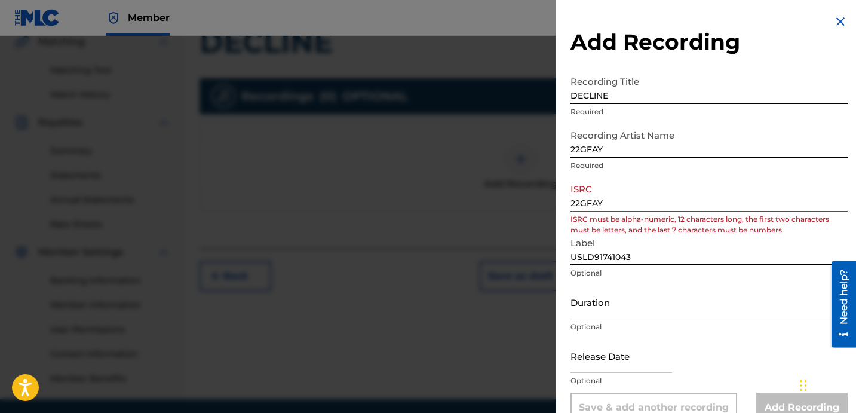
drag, startPoint x: 658, startPoint y: 255, endPoint x: 557, endPoint y: 237, distance: 103.2
click at [532, 237] on div "Add Recording Recording Title DECLINE Required Recording Artist Name 22GFAY Req…" at bounding box center [428, 224] width 856 height 377
drag, startPoint x: 663, startPoint y: 203, endPoint x: 520, endPoint y: 151, distance: 152.0
click at [562, 173] on div "Add Recording Recording Title DECLINE Required Recording Artist Name 22GFAY Req…" at bounding box center [709, 218] width 306 height 437
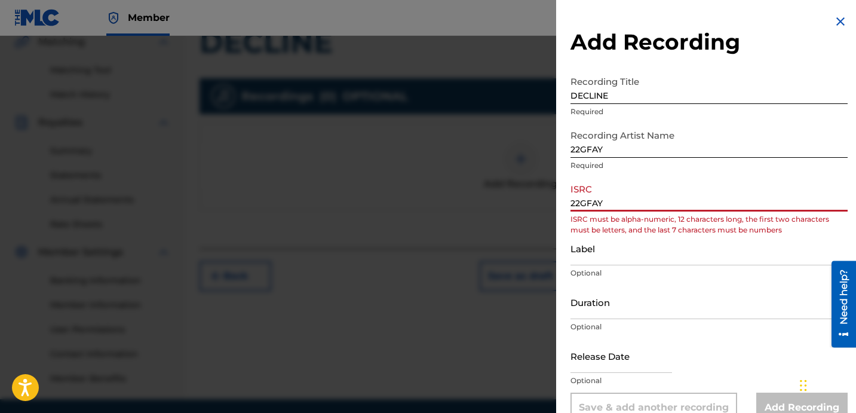
paste input "USLD91741043"
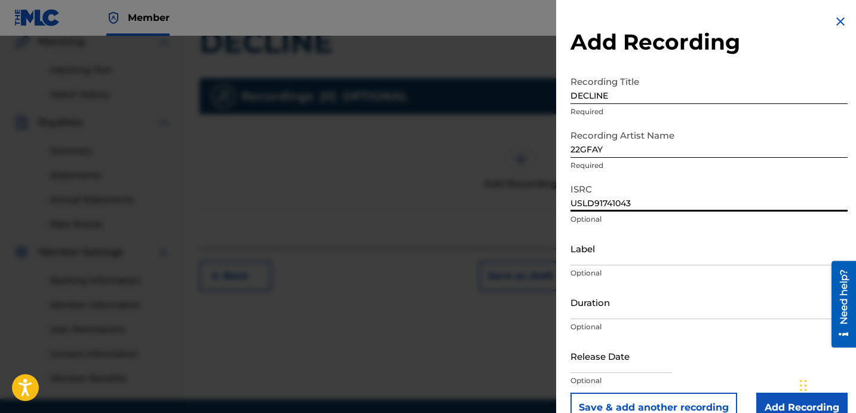
type input "USLD91741043"
click at [652, 255] on input "Label" at bounding box center [709, 248] width 277 height 34
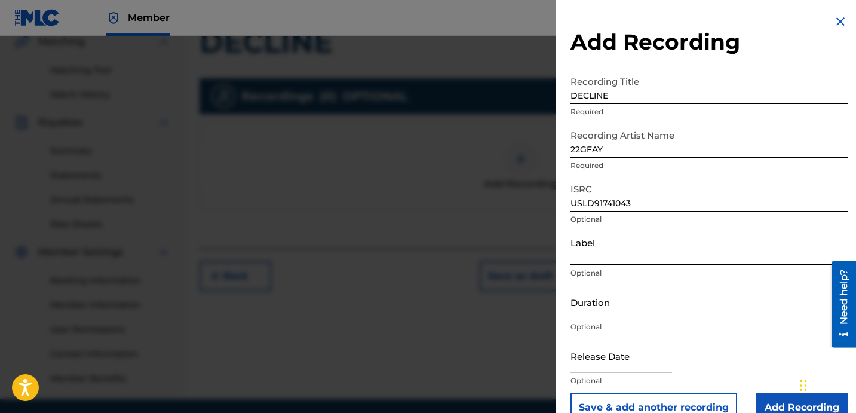
type input "OTR RECORDS"
drag, startPoint x: 663, startPoint y: 256, endPoint x: 542, endPoint y: 202, distance: 132.9
click at [595, 230] on form "Recording Title DECLINE Required Recording Artist Name 22GFAY Required ISRC USL…" at bounding box center [709, 246] width 277 height 353
click at [596, 305] on input "Duration" at bounding box center [709, 302] width 277 height 34
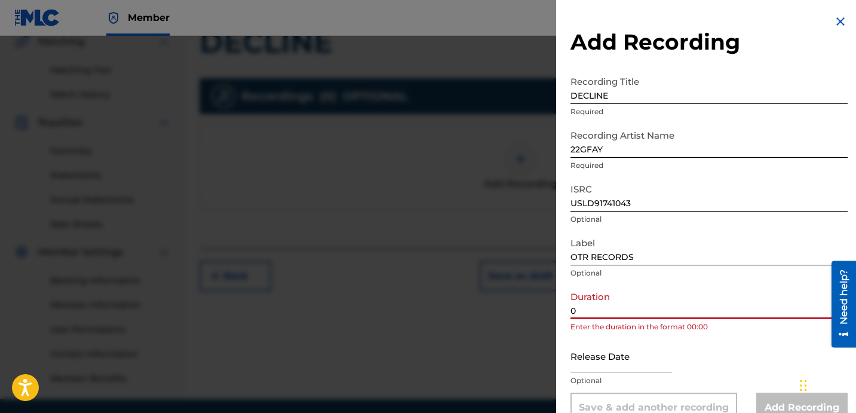
paste input "3:02"
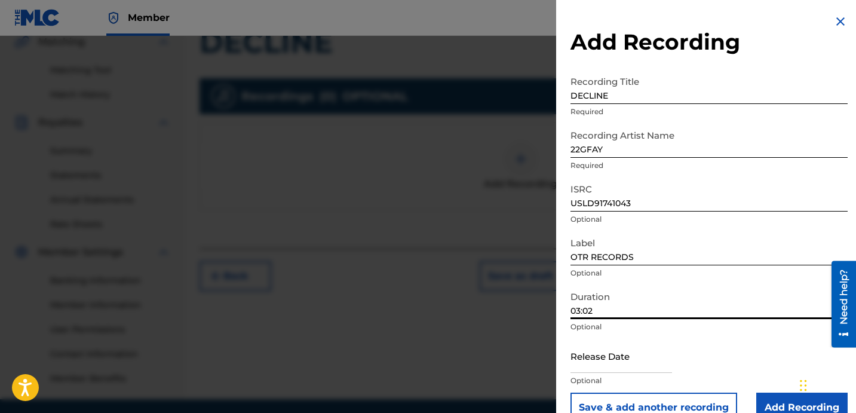
click at [658, 299] on input "03:02" at bounding box center [709, 302] width 277 height 34
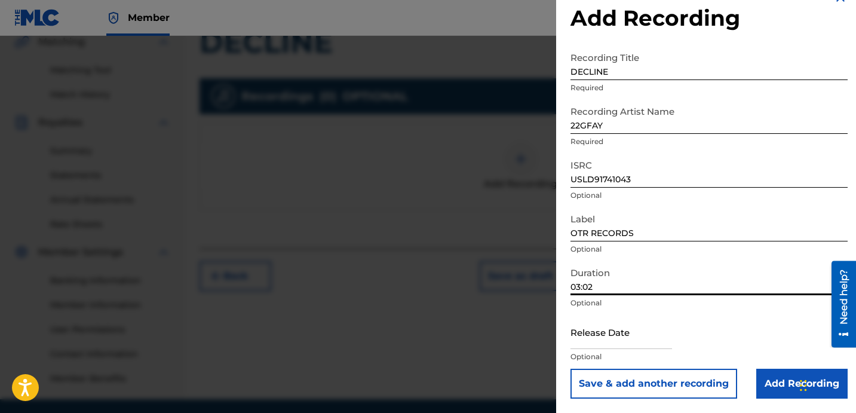
type input "03:02"
click at [783, 381] on input "Add Recording" at bounding box center [801, 384] width 91 height 30
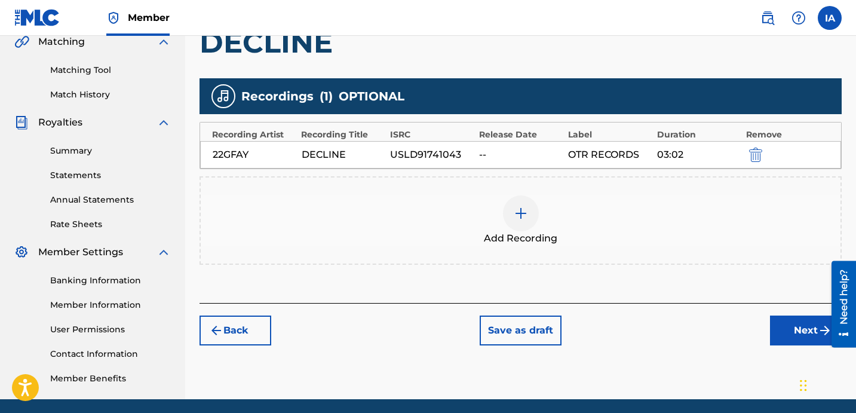
click at [808, 331] on button "Next" at bounding box center [806, 331] width 72 height 30
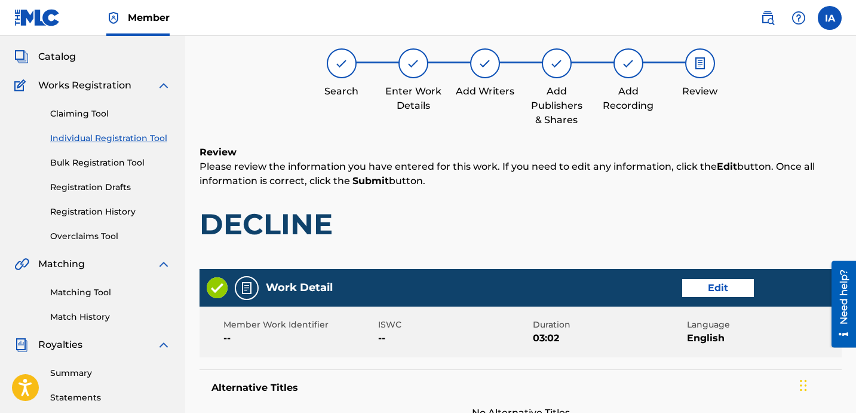
scroll to position [54, 0]
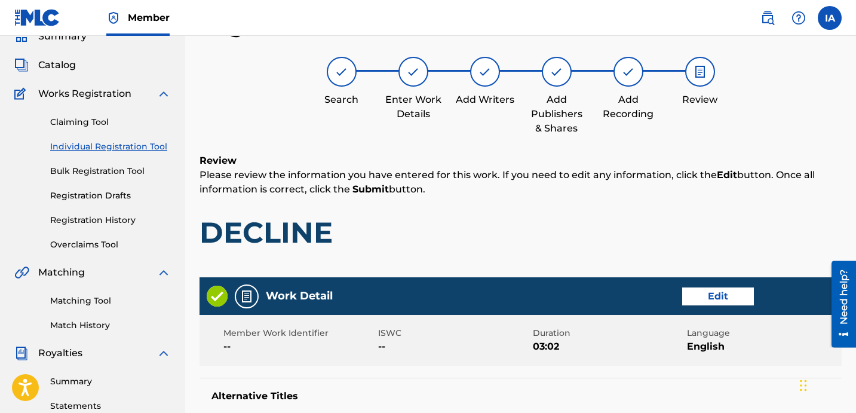
click at [505, 232] on h1 "DECLINE" at bounding box center [521, 233] width 642 height 36
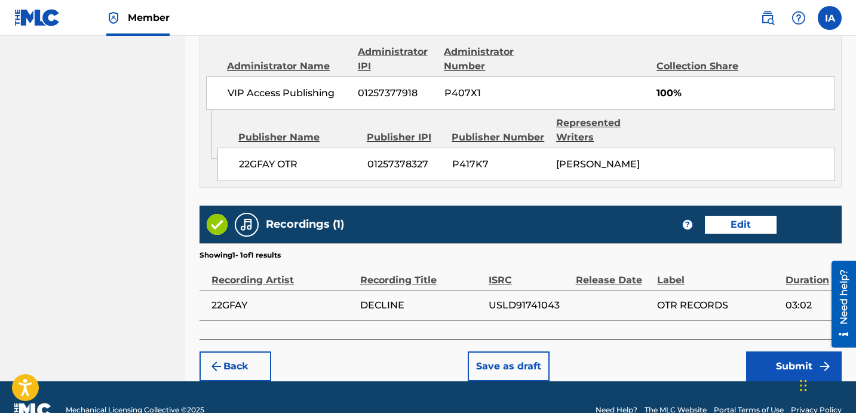
scroll to position [690, 0]
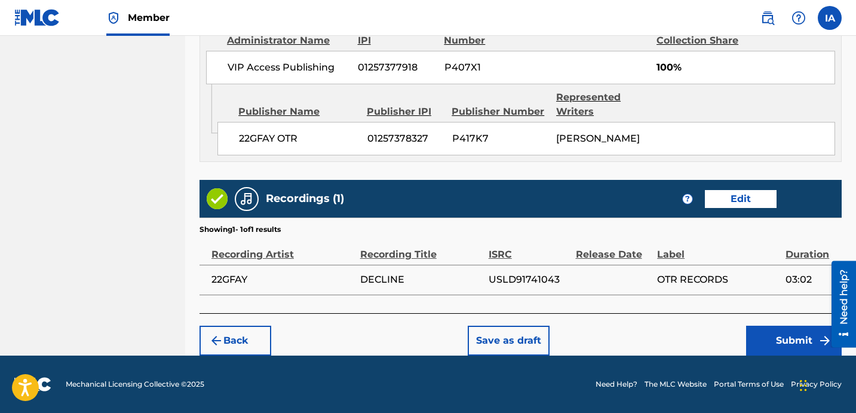
click at [755, 348] on button "Submit" at bounding box center [794, 341] width 96 height 30
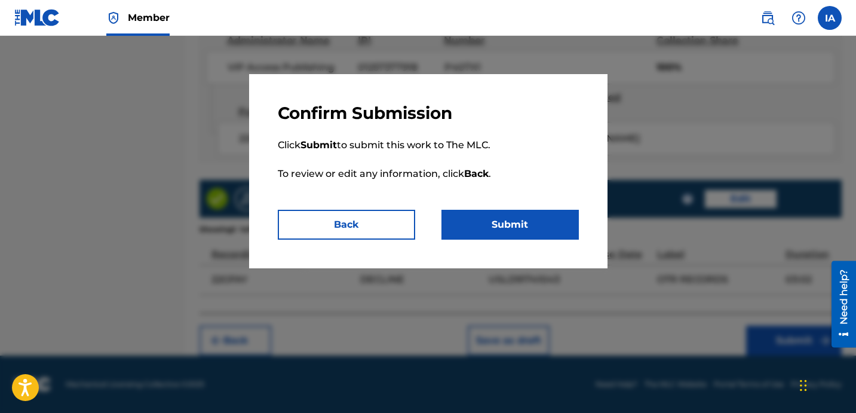
click at [528, 238] on button "Submit" at bounding box center [510, 225] width 137 height 30
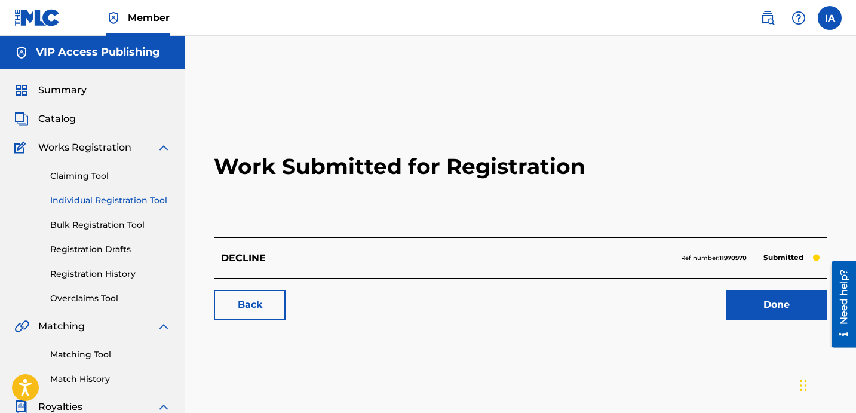
click at [155, 202] on link "Individual Registration Tool" at bounding box center [110, 200] width 121 height 13
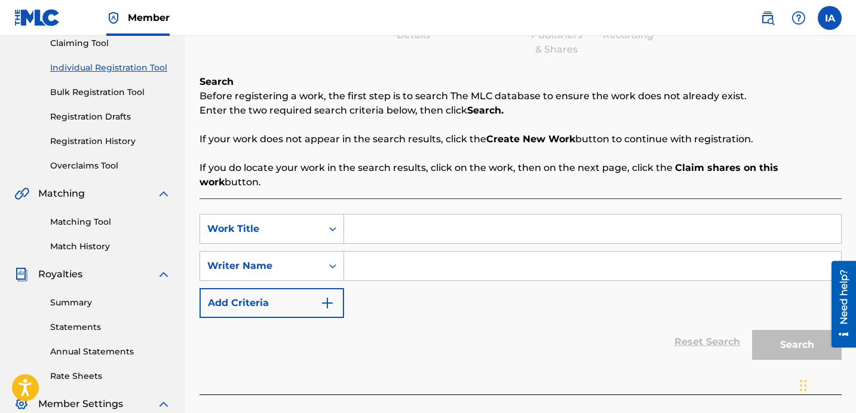
scroll to position [218, 0]
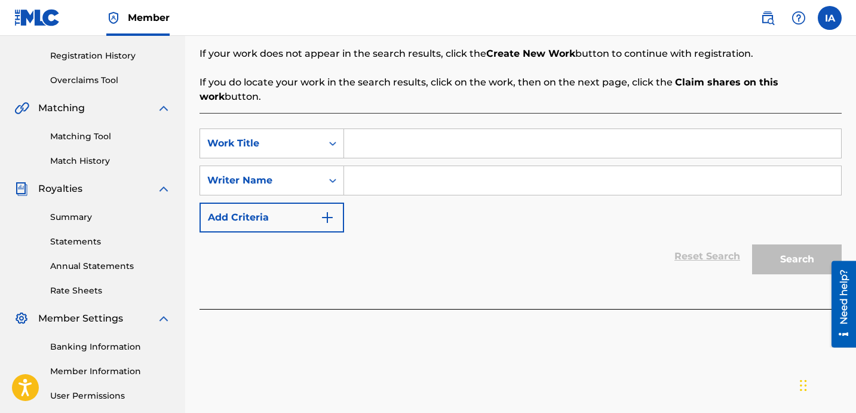
click at [421, 206] on div "SearchWithCriteriadfe8f73d-09d1-42d2-b891-fc41b2943ccc Work Title SearchWithCri…" at bounding box center [521, 180] width 642 height 104
click at [411, 197] on div "SearchWithCriteriadfe8f73d-09d1-42d2-b891-fc41b2943ccc Work Title SearchWithCri…" at bounding box center [521, 180] width 642 height 104
